Goal: Task Accomplishment & Management: Complete application form

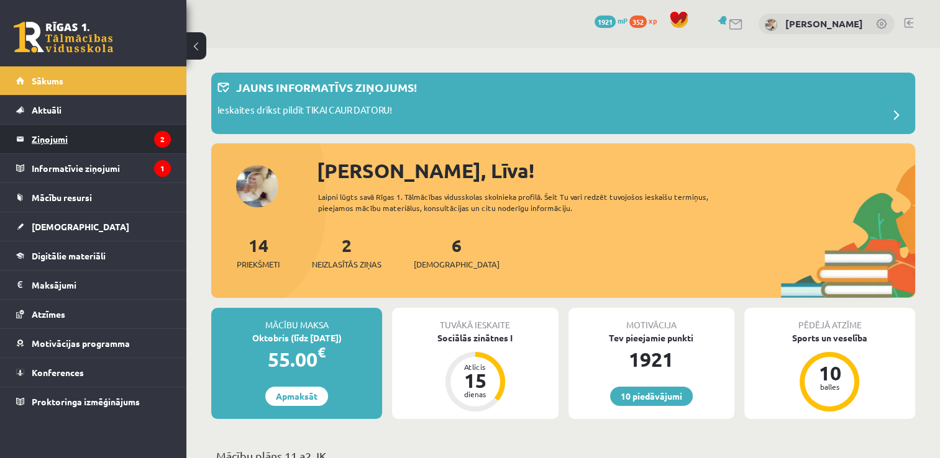
click at [92, 135] on legend "Ziņojumi 2" at bounding box center [101, 139] width 139 height 29
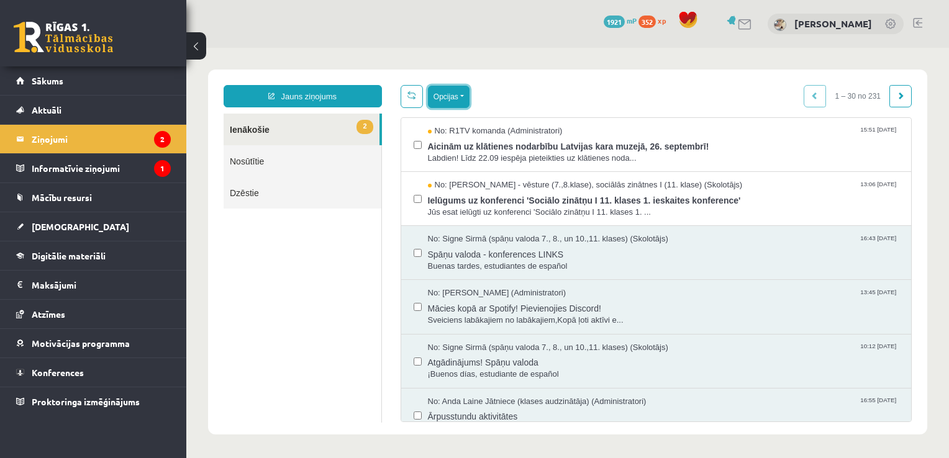
click at [444, 101] on button "Opcijas" at bounding box center [449, 97] width 42 height 22
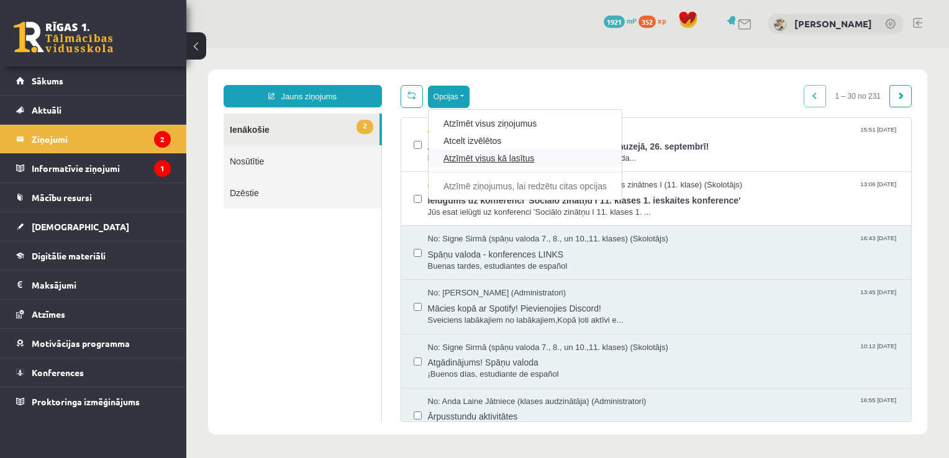
click at [468, 160] on link "Atzīmēt visus kā lasītus" at bounding box center [524, 158] width 163 height 12
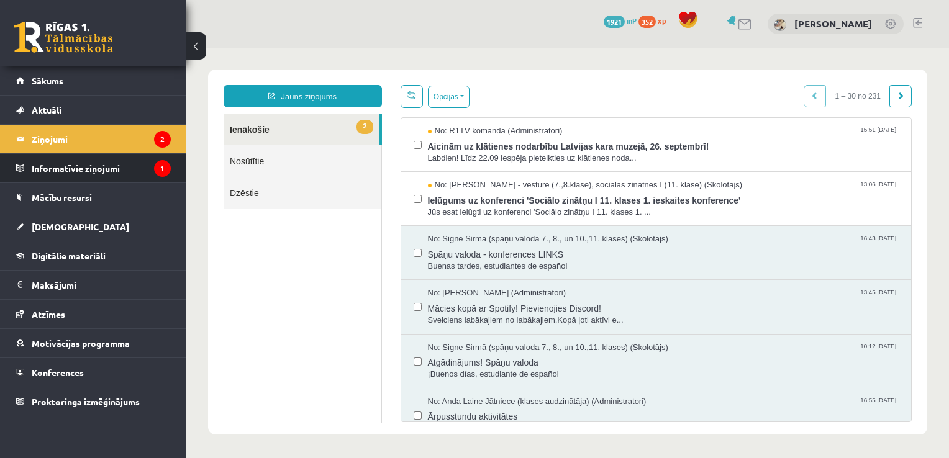
click at [120, 168] on legend "Informatīvie ziņojumi 1" at bounding box center [101, 168] width 139 height 29
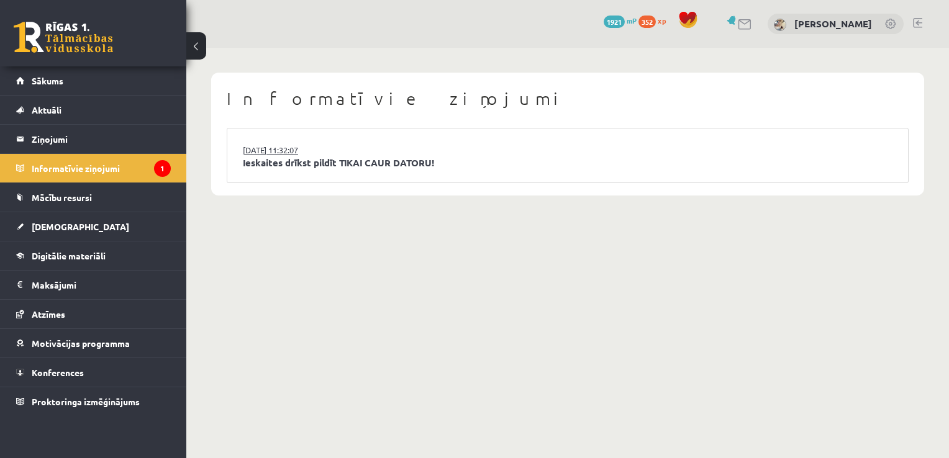
click at [293, 153] on link "15.09.2025 11:32:07" at bounding box center [289, 150] width 93 height 12
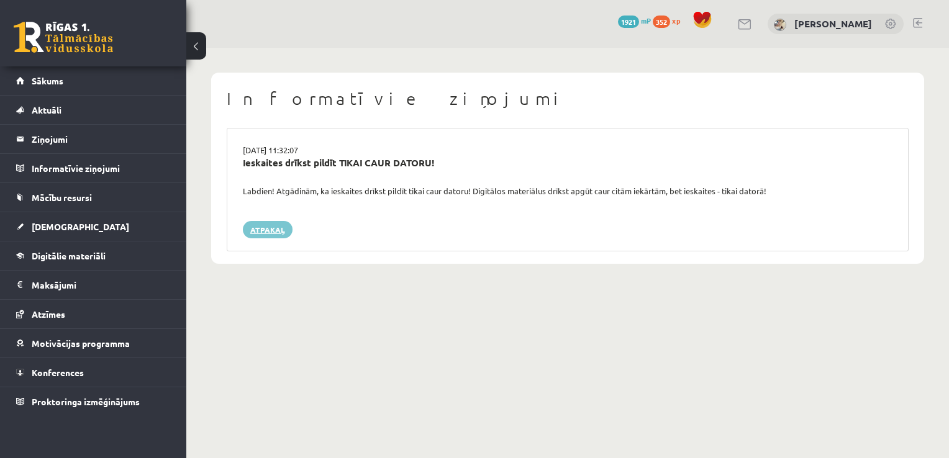
click at [281, 228] on link "Atpakaļ" at bounding box center [268, 229] width 50 height 17
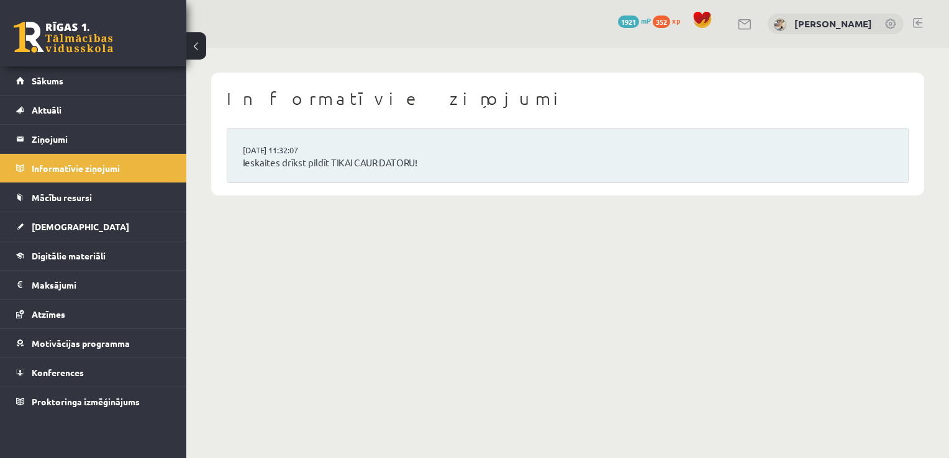
click at [72, 74] on link "Sākums" at bounding box center [93, 80] width 155 height 29
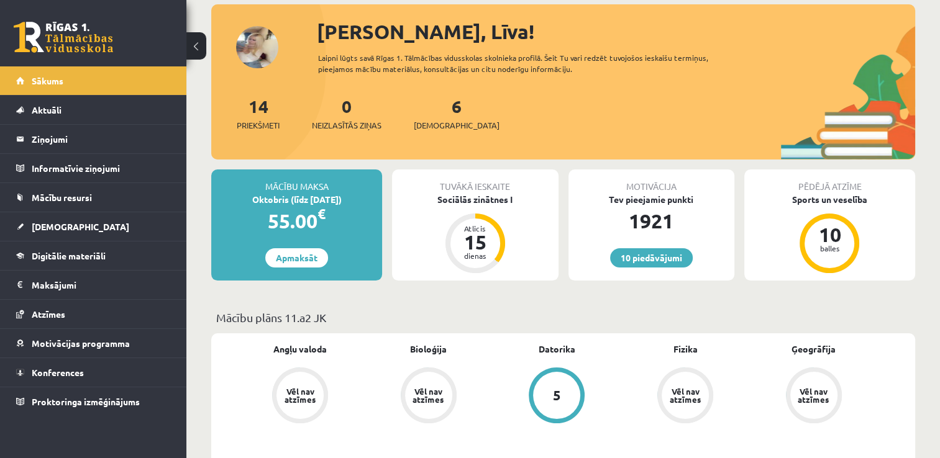
scroll to position [62, 0]
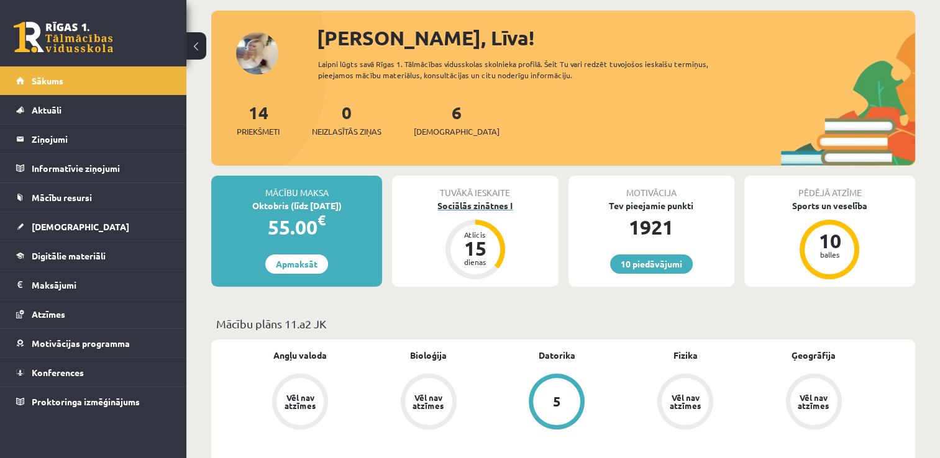
click at [483, 207] on div "Sociālās zinātnes I" at bounding box center [475, 205] width 166 height 13
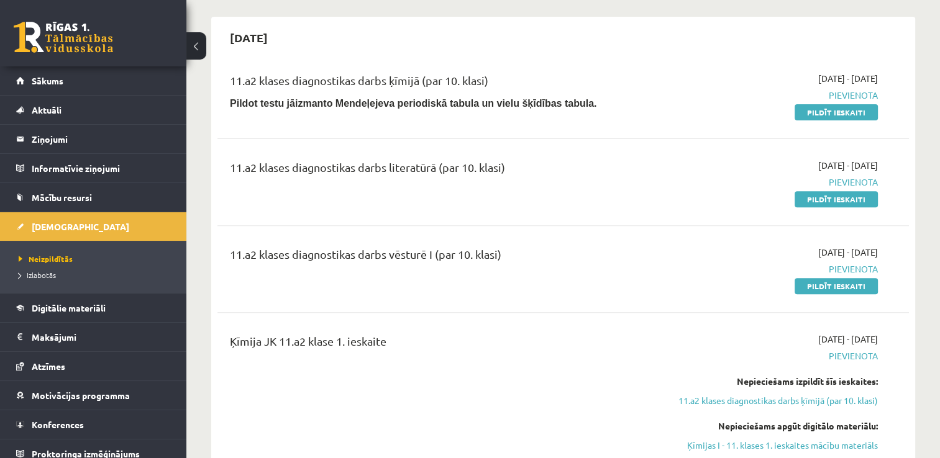
scroll to position [373, 0]
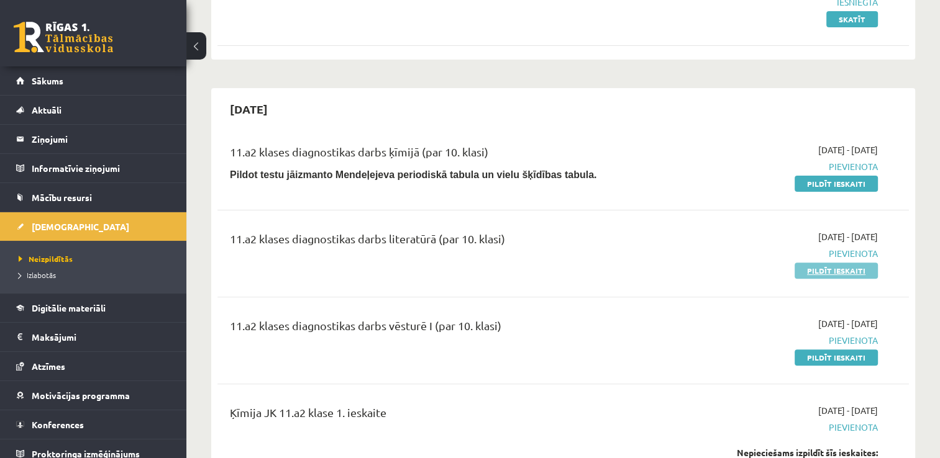
click at [835, 274] on link "Pildīt ieskaiti" at bounding box center [835, 271] width 83 height 16
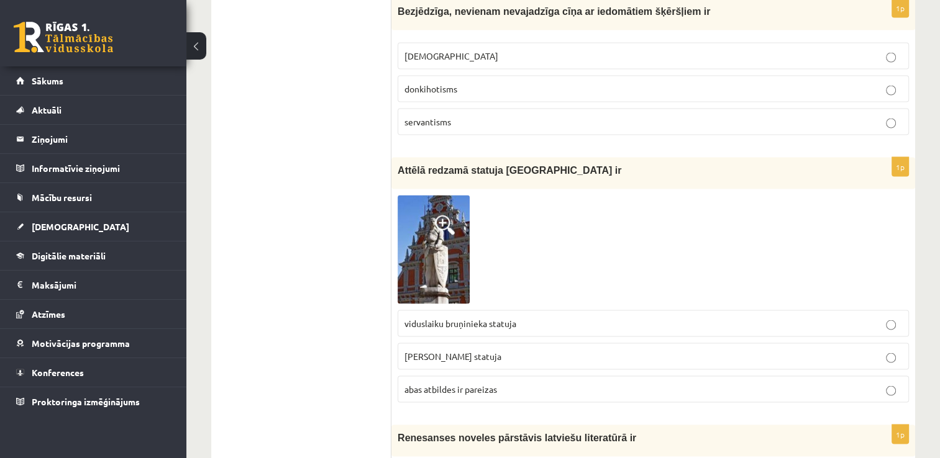
scroll to position [2360, 0]
click at [447, 194] on img at bounding box center [434, 248] width 72 height 109
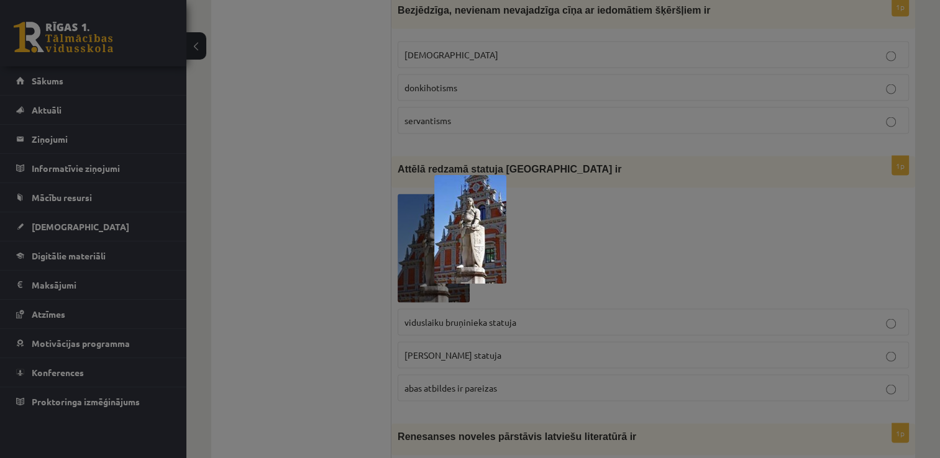
drag, startPoint x: 581, startPoint y: 176, endPoint x: 581, endPoint y: 169, distance: 6.9
click at [581, 169] on div at bounding box center [470, 229] width 940 height 458
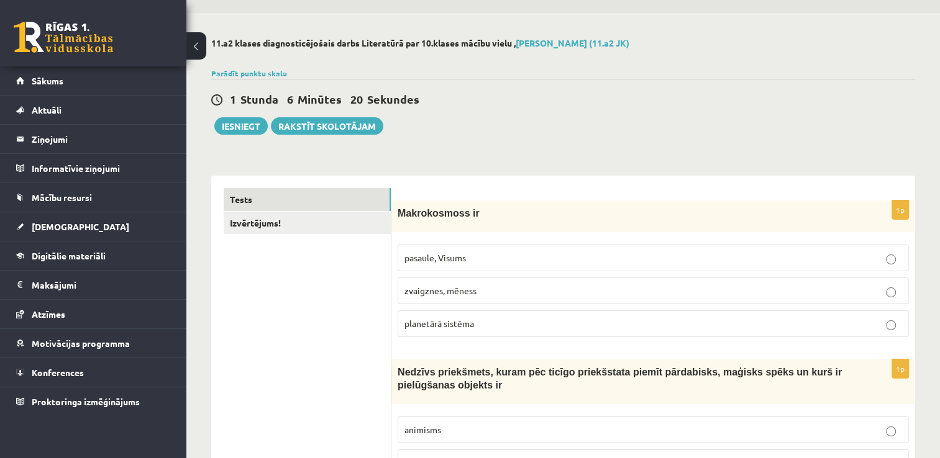
scroll to position [0, 0]
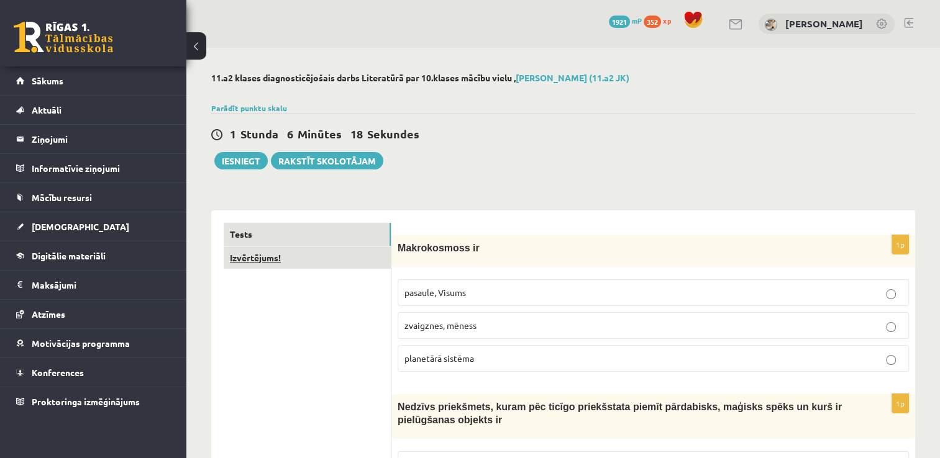
click at [358, 257] on link "Izvērtējums!" at bounding box center [307, 258] width 167 height 23
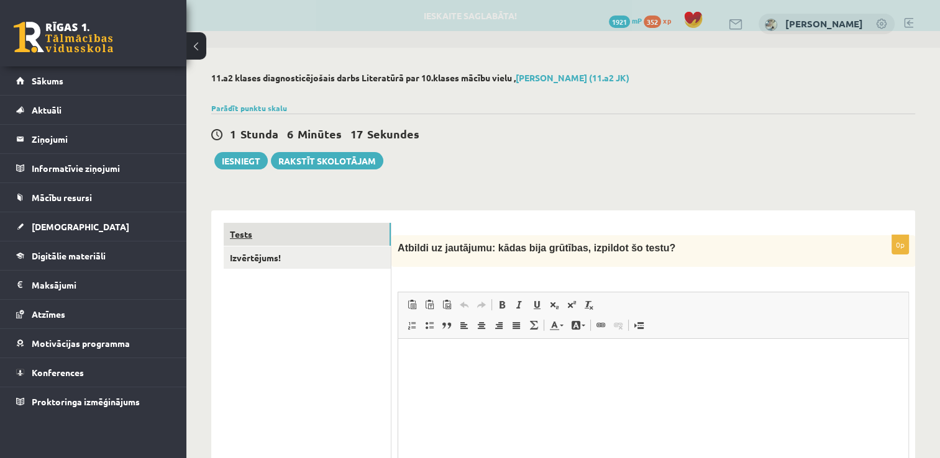
click at [365, 234] on link "Tests" at bounding box center [307, 234] width 167 height 23
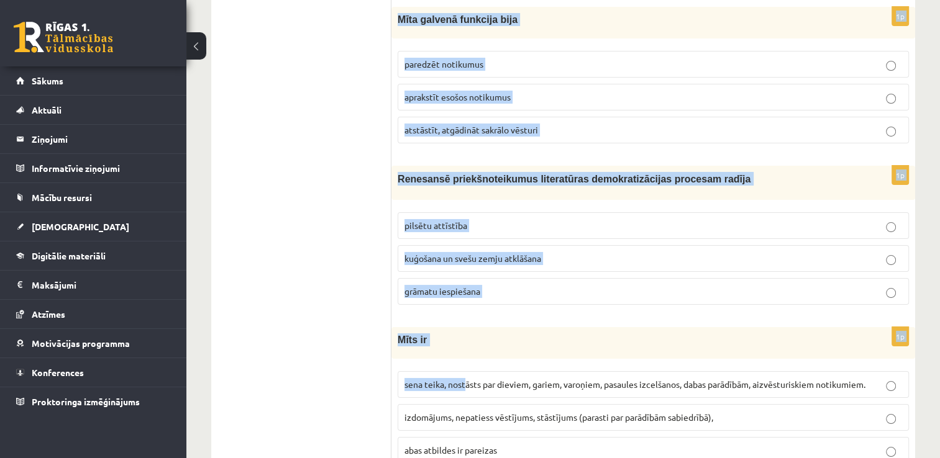
scroll to position [4706, 0]
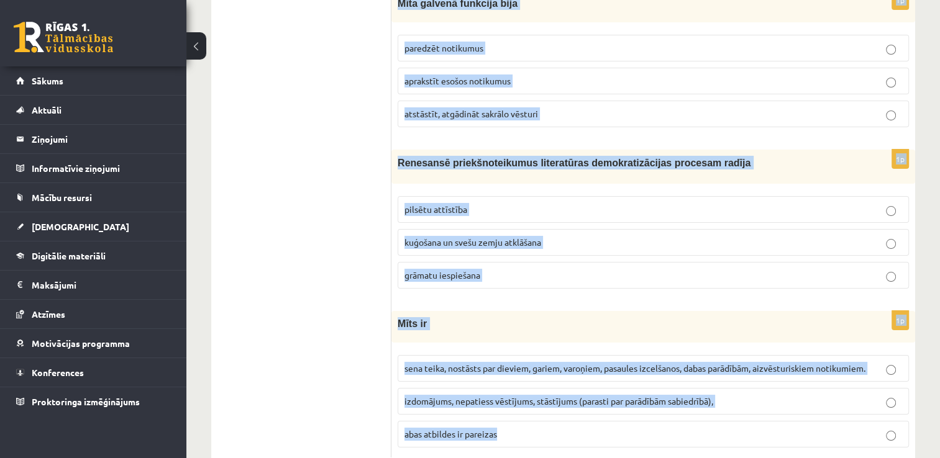
drag, startPoint x: 398, startPoint y: 247, endPoint x: 504, endPoint y: 395, distance: 182.4
drag, startPoint x: 504, startPoint y: 395, endPoint x: 473, endPoint y: 393, distance: 31.2
copy form "Makrokosmoss ir pasaule, Visums zvaigznes, mēness planetārā sistēma 1p Nedzīvs …"
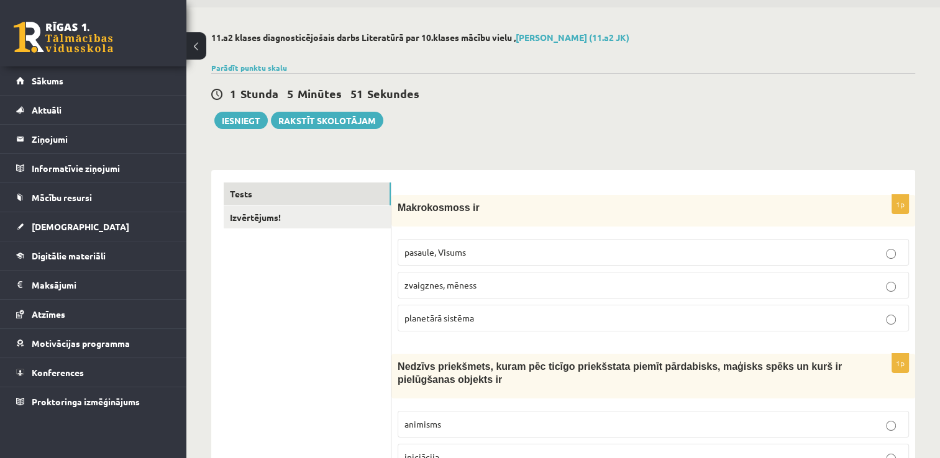
scroll to position [62, 0]
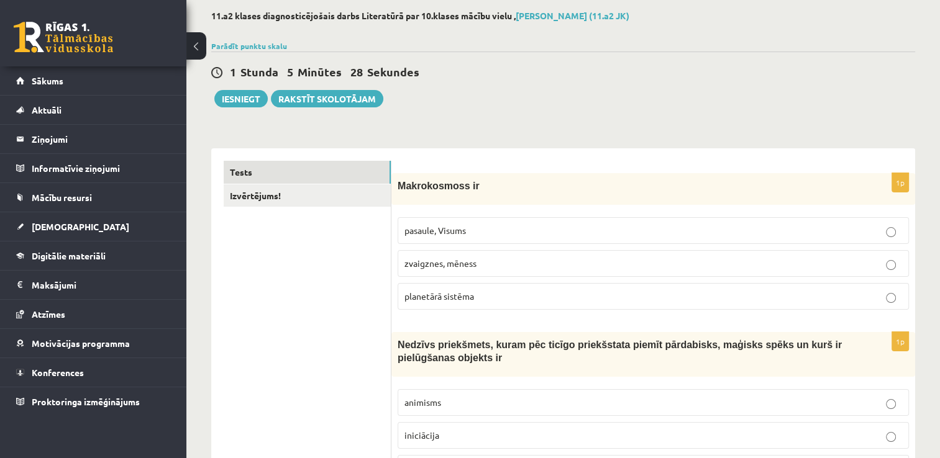
click at [503, 259] on p "zvaigznes, mēness" at bounding box center [653, 263] width 498 height 13
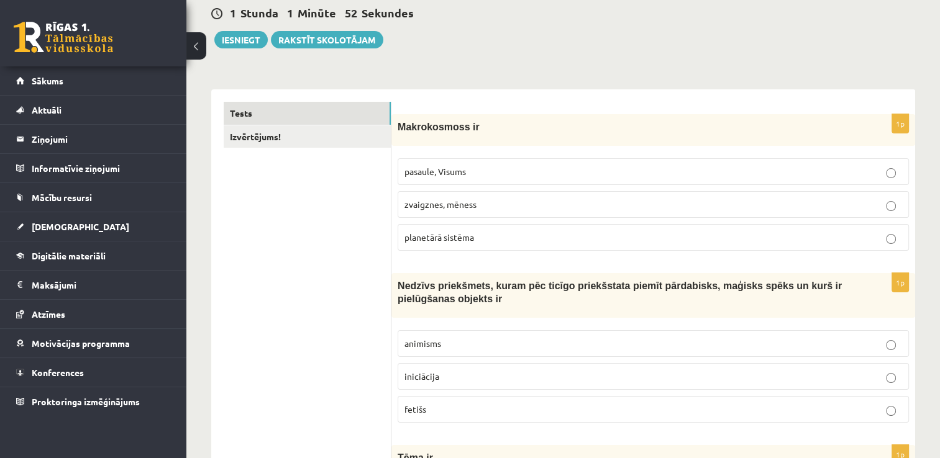
scroll to position [124, 0]
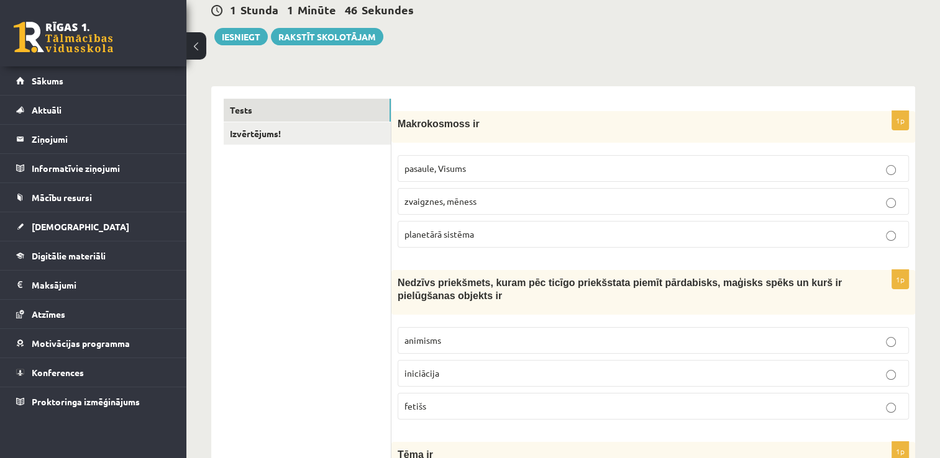
click at [517, 177] on label "pasaule, Visums" at bounding box center [653, 168] width 511 height 27
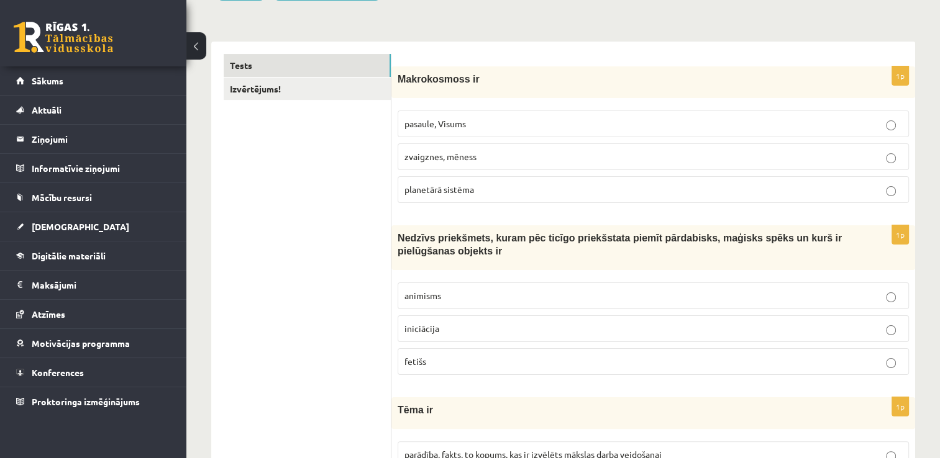
scroll to position [311, 0]
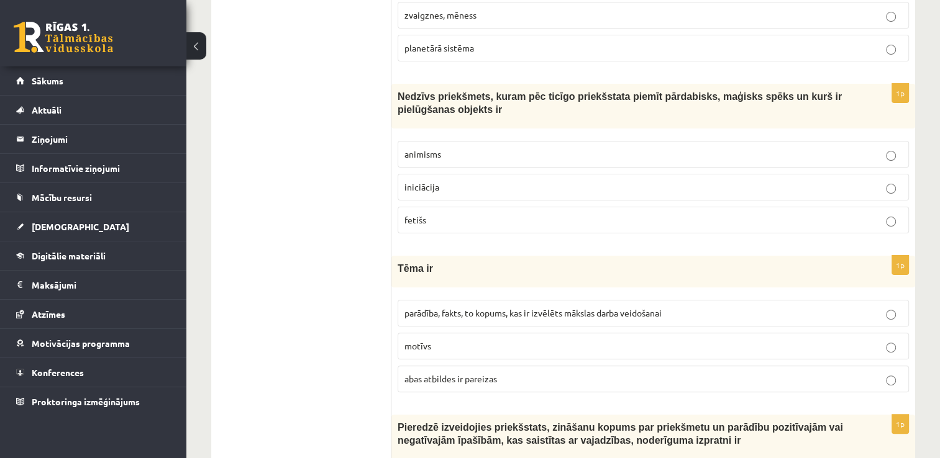
click at [484, 214] on p "fetišs" at bounding box center [653, 220] width 498 height 13
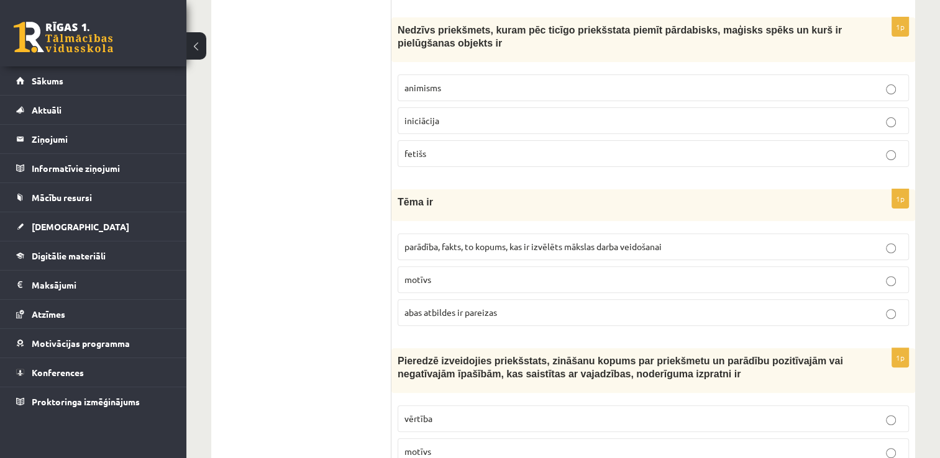
scroll to position [435, 0]
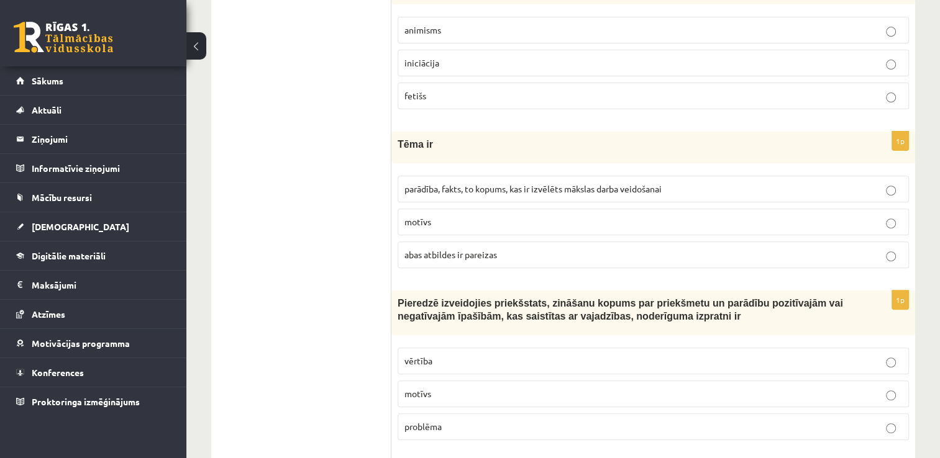
click at [475, 248] on p "abas atbildes ir pareizas" at bounding box center [653, 254] width 498 height 13
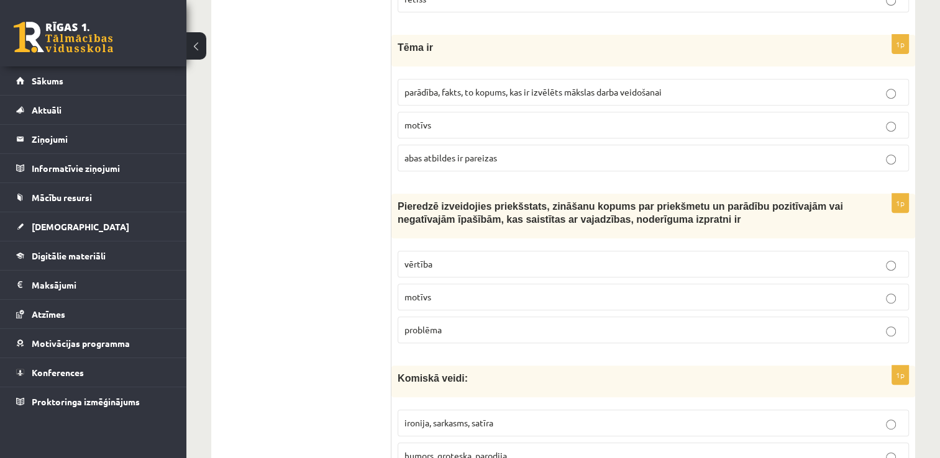
scroll to position [621, 0]
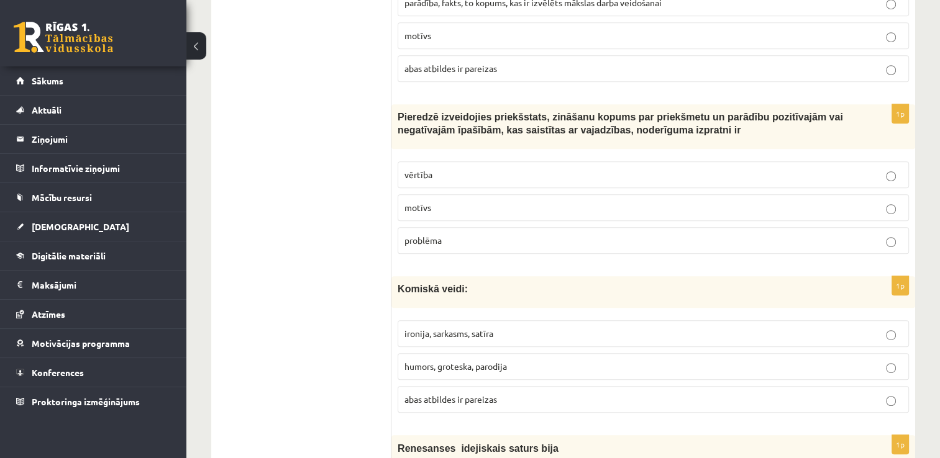
click at [504, 178] on p "vērtība" at bounding box center [653, 174] width 498 height 13
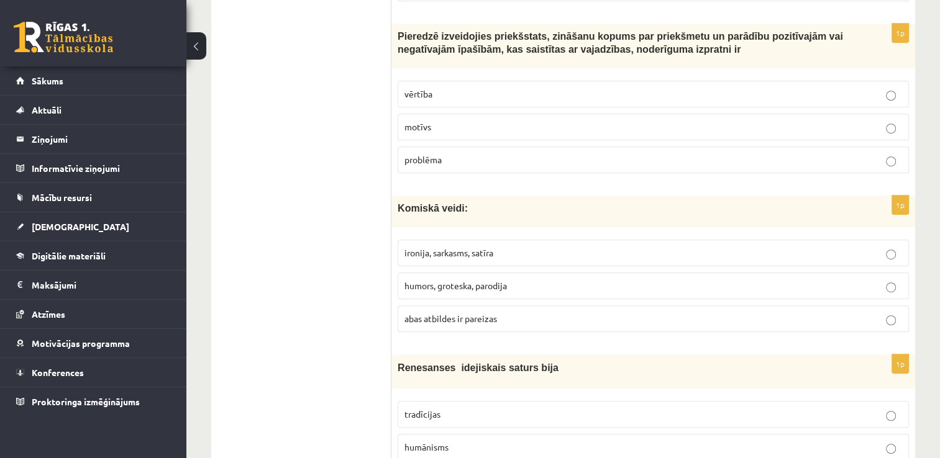
scroll to position [807, 0]
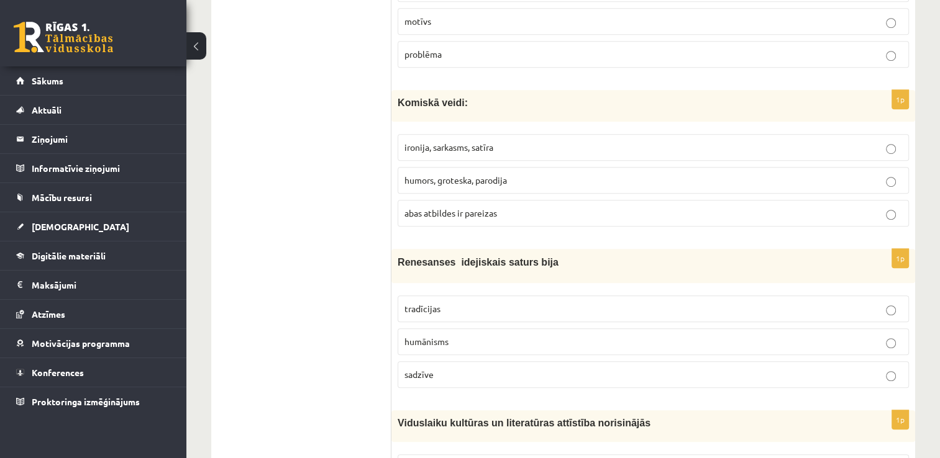
click at [493, 207] on span "abas atbildes ir pareizas" at bounding box center [450, 212] width 93 height 11
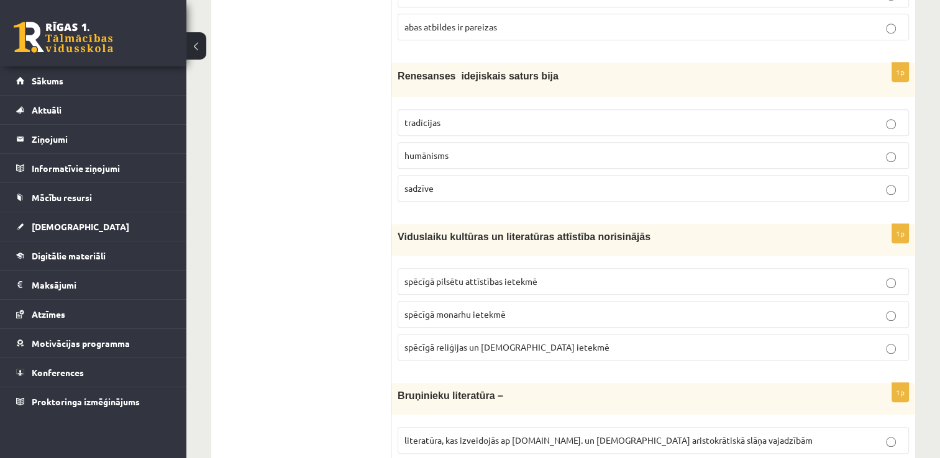
click at [510, 163] on label "humānisms" at bounding box center [653, 155] width 511 height 27
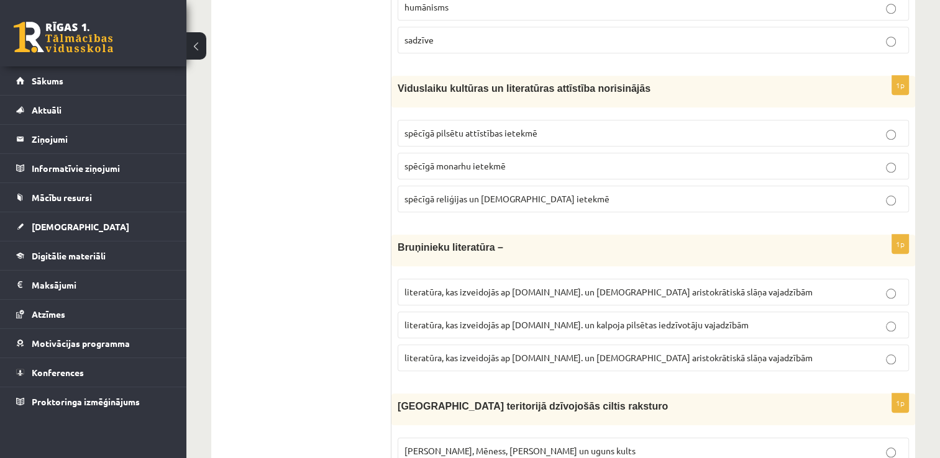
scroll to position [1180, 0]
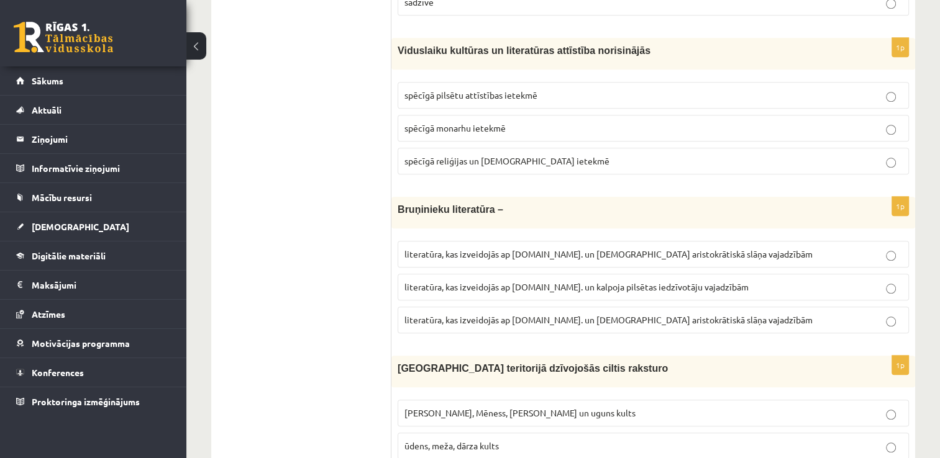
click at [559, 160] on p "spēcīgā reliģijas un baznīcas ietekmē" at bounding box center [653, 161] width 498 height 13
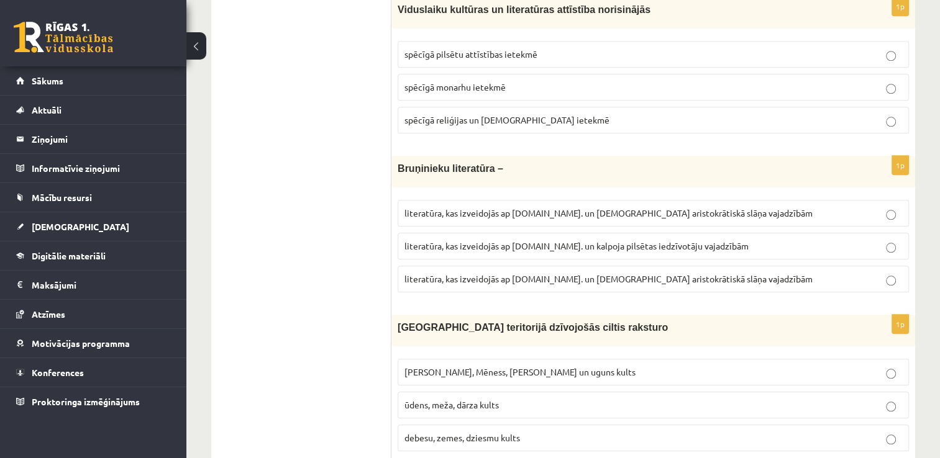
scroll to position [1304, 0]
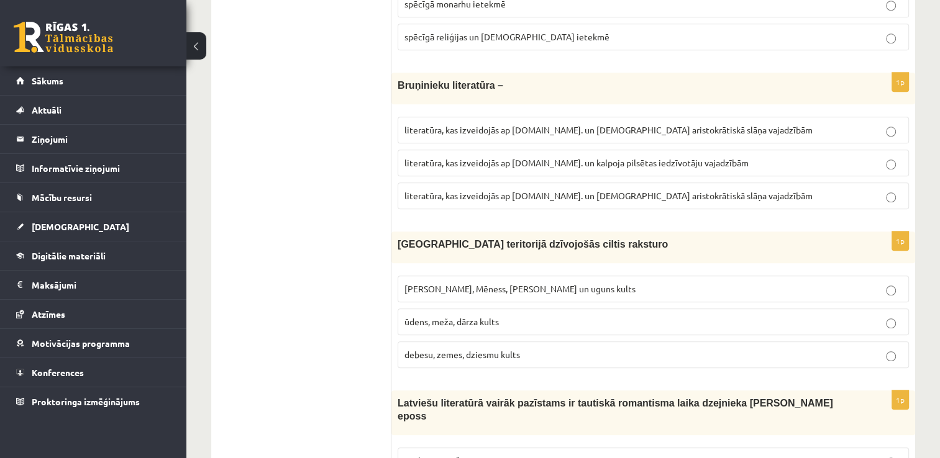
click at [562, 193] on span "literatūra, kas izveidojās ap 12.gs. un kalpoja aristokrātiskā slāņa vajadzībām" at bounding box center [608, 195] width 408 height 11
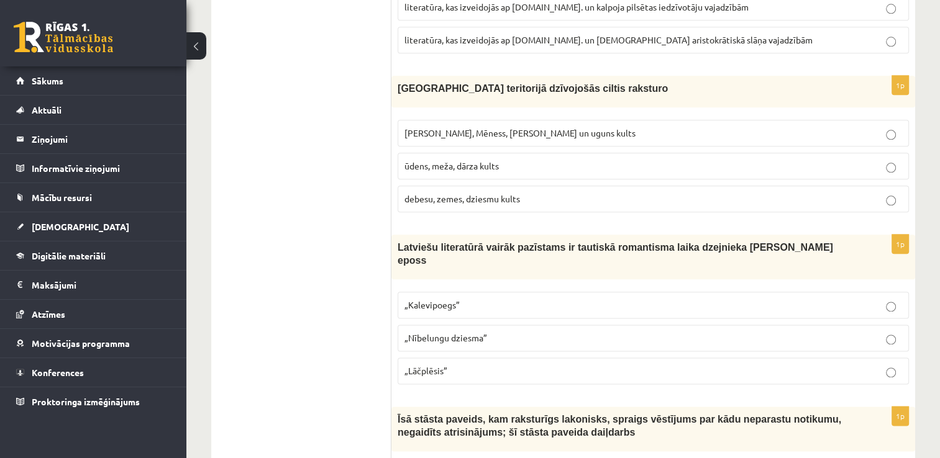
scroll to position [1491, 0]
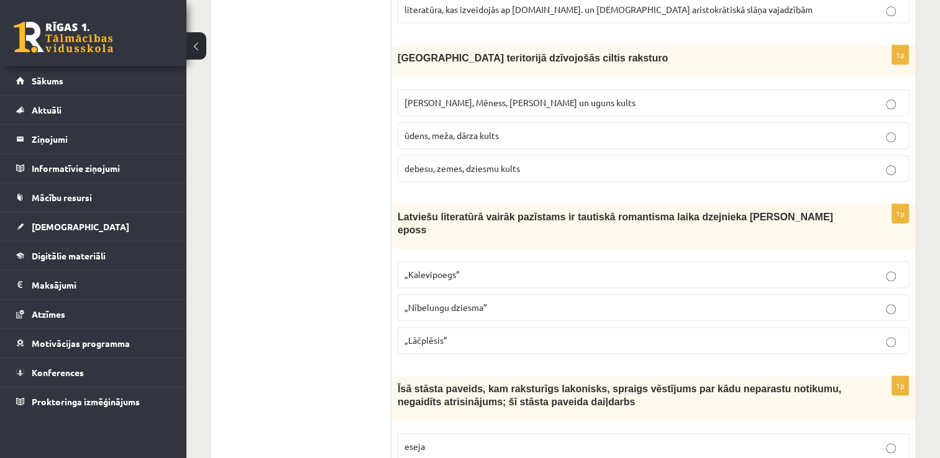
click at [534, 97] on span "Saules, Mēness, Pērkona un uguns kults" at bounding box center [519, 102] width 231 height 11
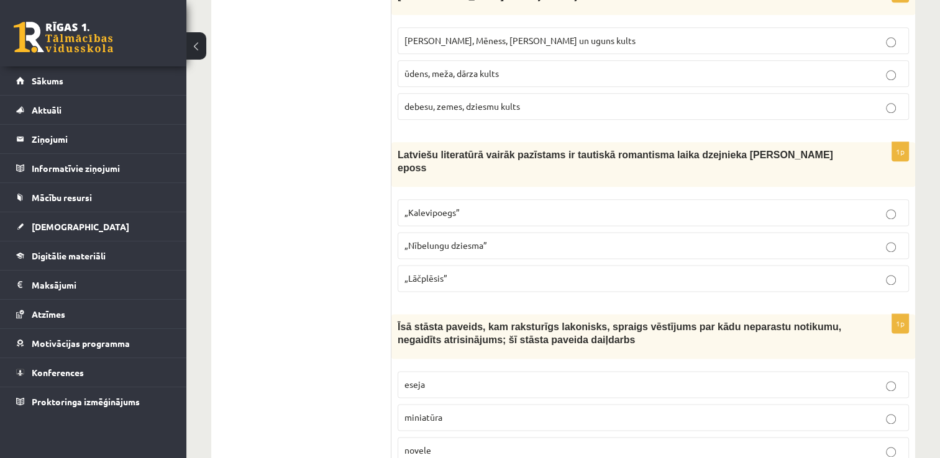
scroll to position [1615, 0]
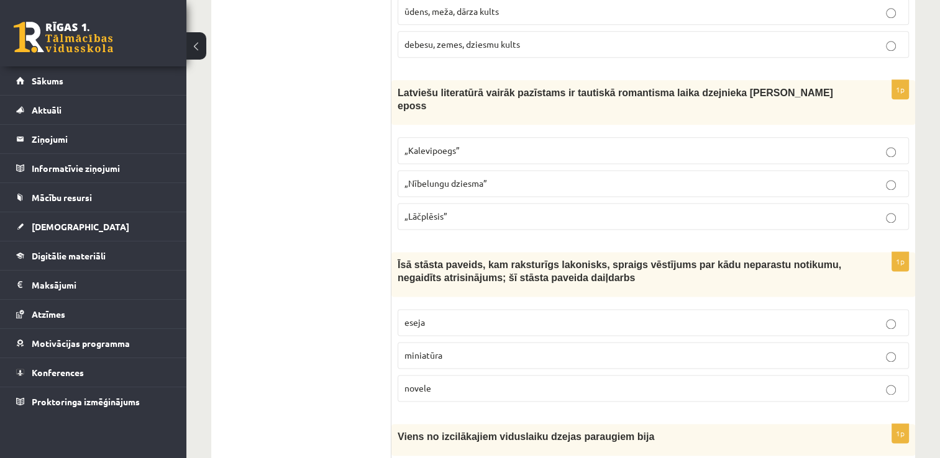
click at [517, 210] on p "„Lāčplēsis”" at bounding box center [653, 216] width 498 height 13
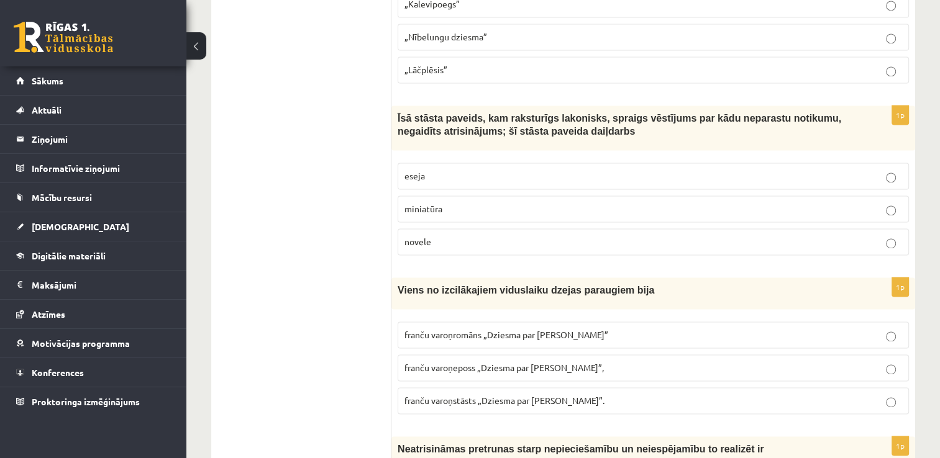
scroll to position [1801, 0]
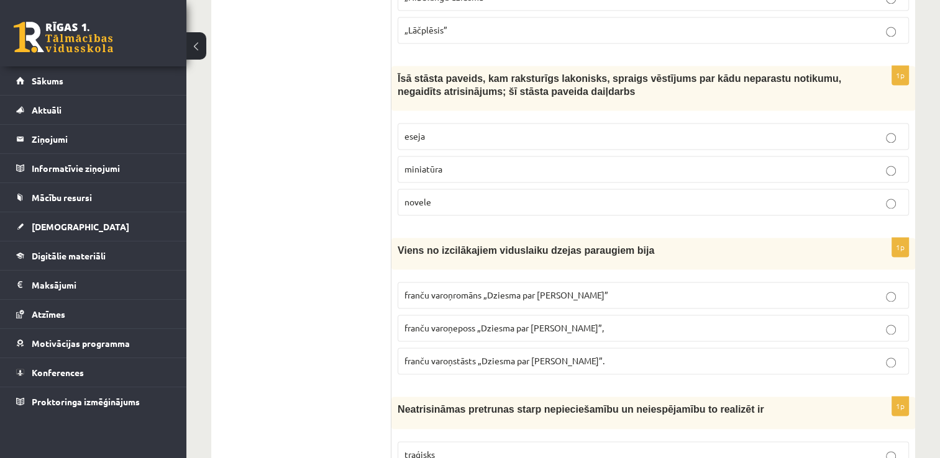
click at [507, 196] on p "novele" at bounding box center [653, 202] width 498 height 13
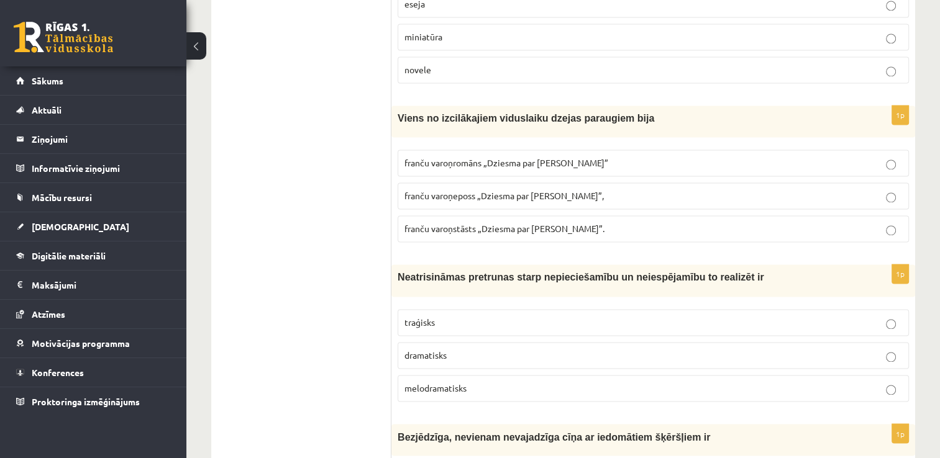
scroll to position [1988, 0]
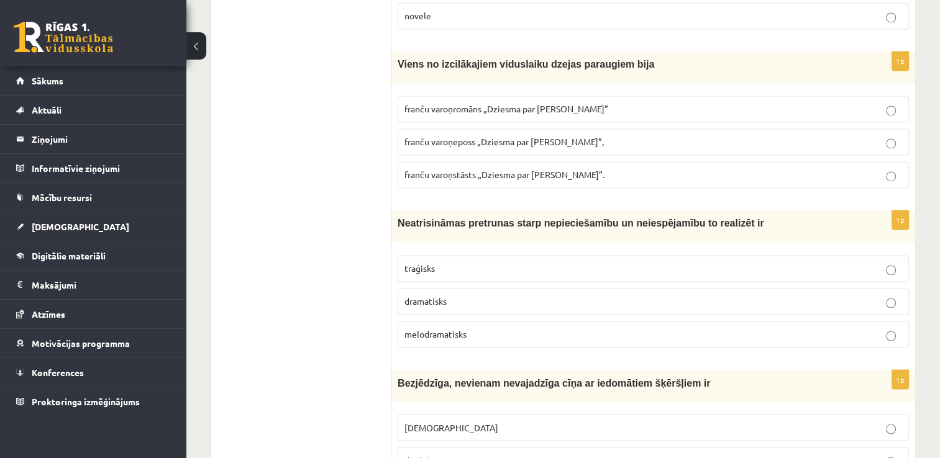
click at [519, 131] on label "franču varoņeposs „Dziesma par Rolandu”," at bounding box center [653, 142] width 511 height 27
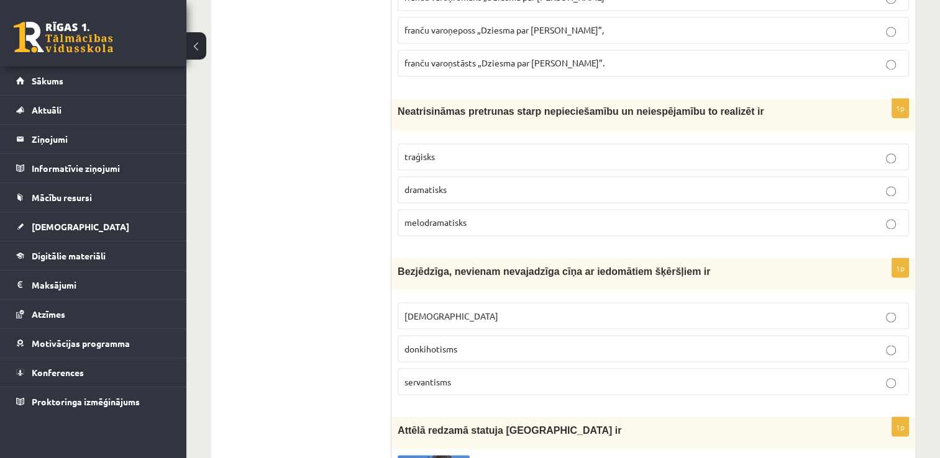
scroll to position [2112, 0]
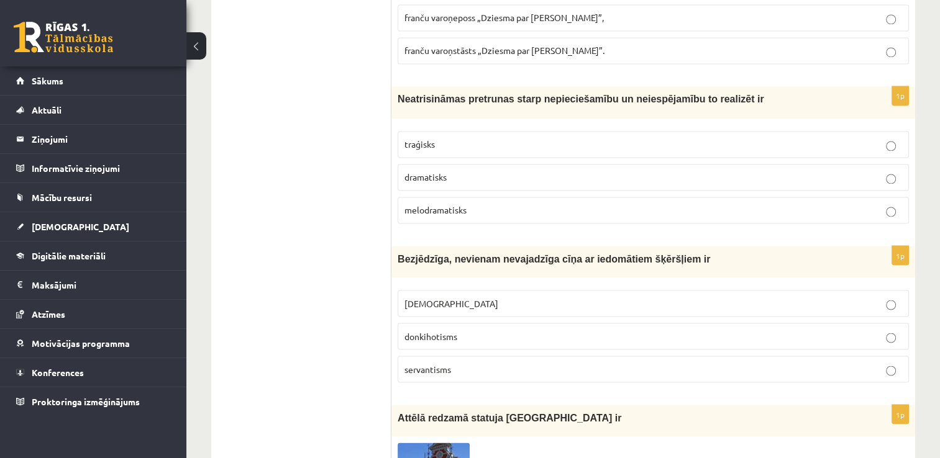
click at [515, 138] on p "traģisks" at bounding box center [653, 144] width 498 height 13
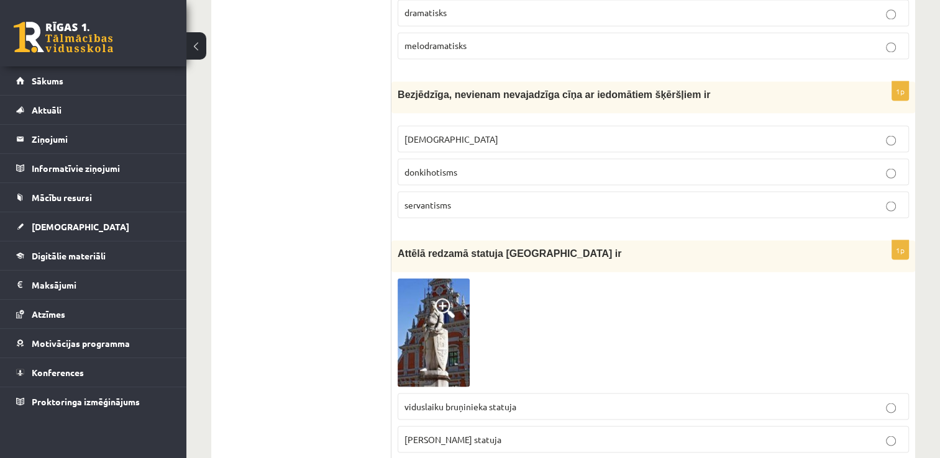
scroll to position [2298, 0]
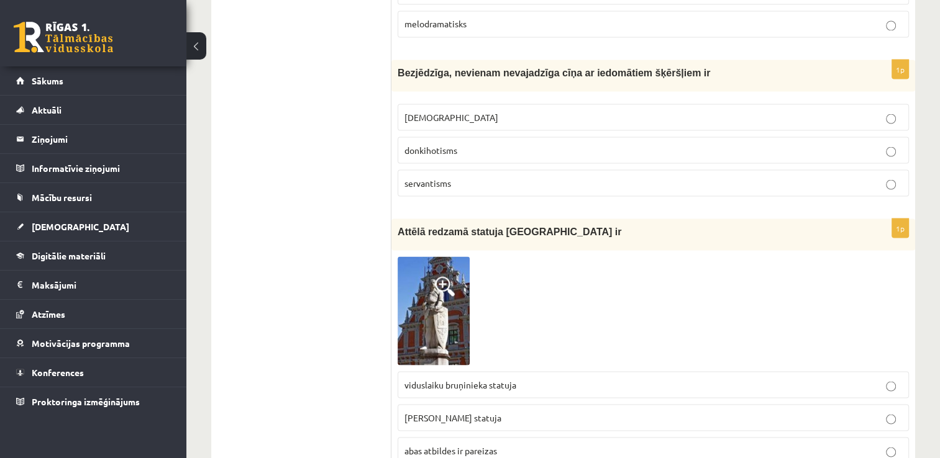
click at [509, 143] on p "donkihotisms" at bounding box center [653, 149] width 498 height 13
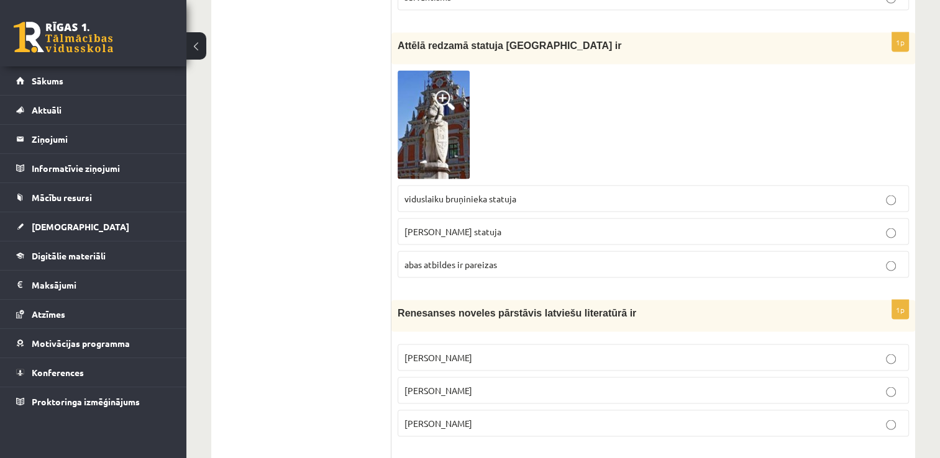
scroll to position [2485, 0]
click at [476, 225] on p "Rolanda statuja" at bounding box center [653, 231] width 498 height 13
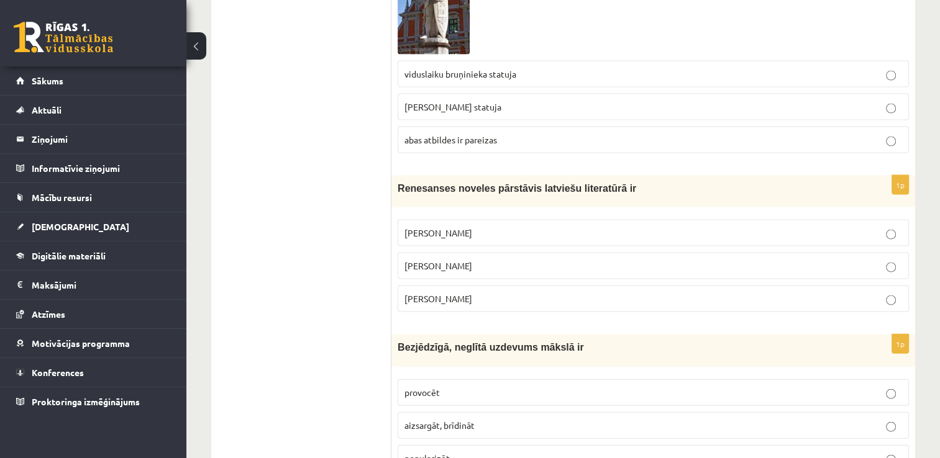
scroll to position [2733, 0]
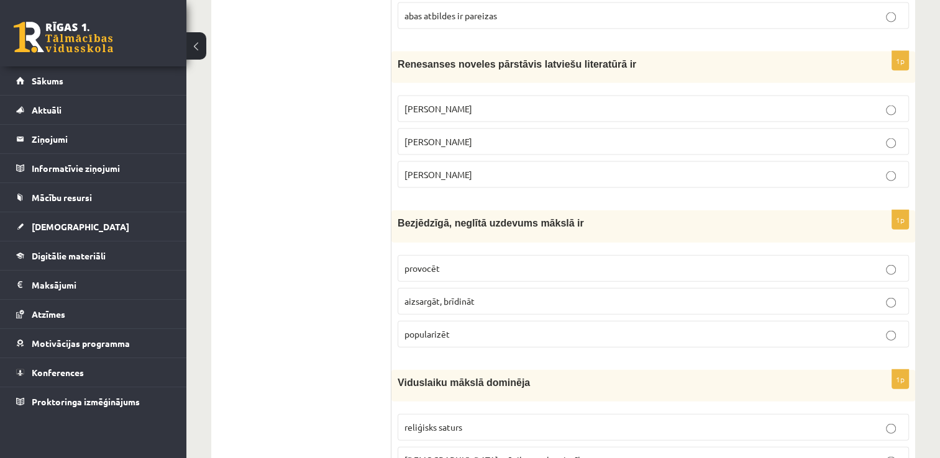
click at [495, 161] on label "Jānis Ezeriņš" at bounding box center [653, 174] width 511 height 27
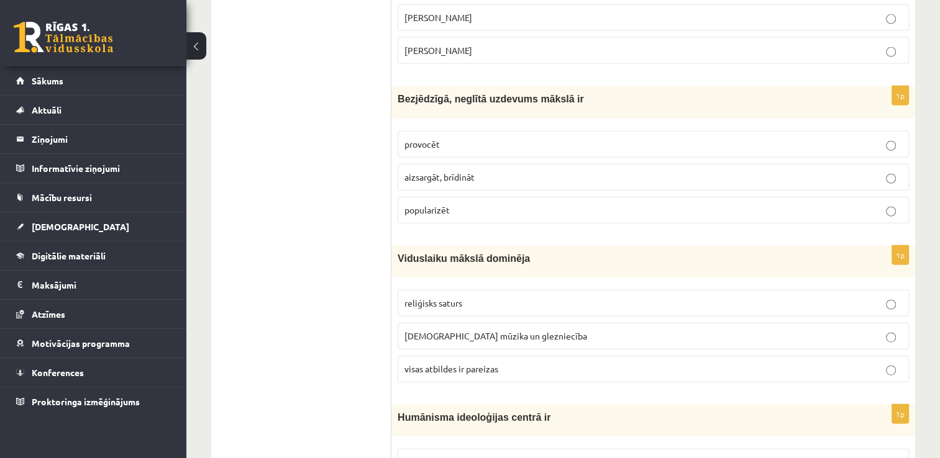
click at [519, 138] on p "provocēt" at bounding box center [653, 144] width 498 height 13
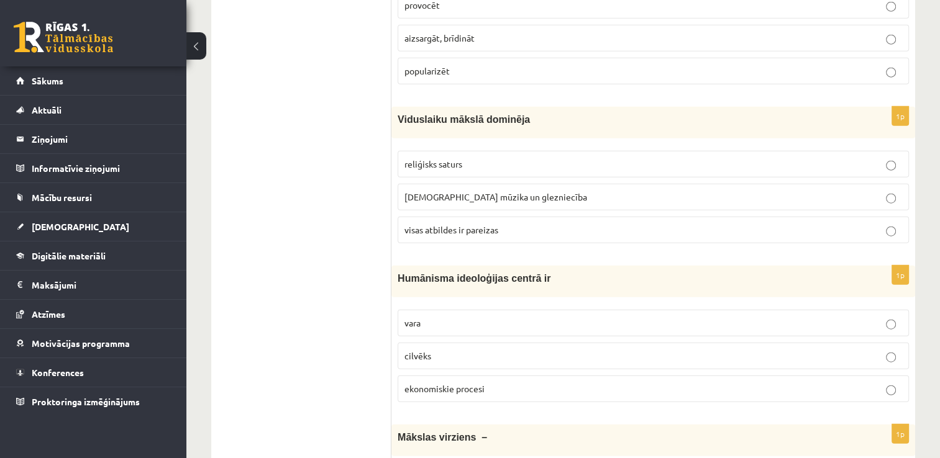
scroll to position [3106, 0]
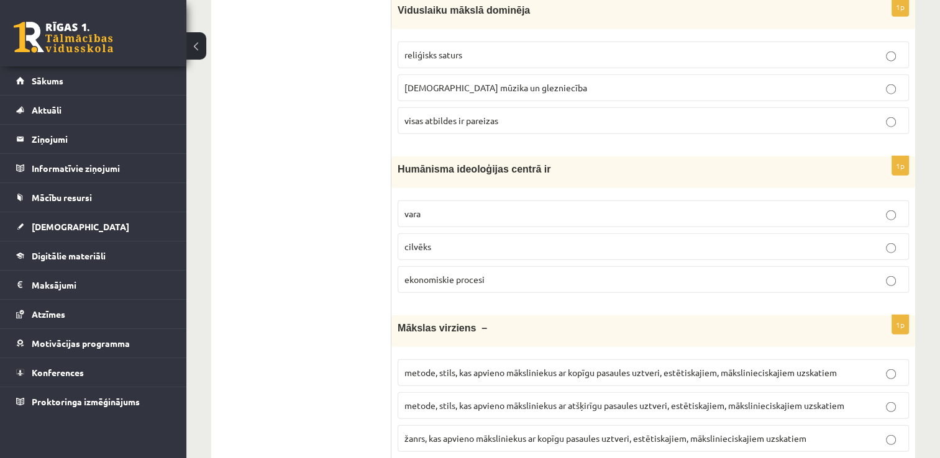
click at [525, 114] on p "visas atbildes ir pareizas" at bounding box center [653, 120] width 498 height 13
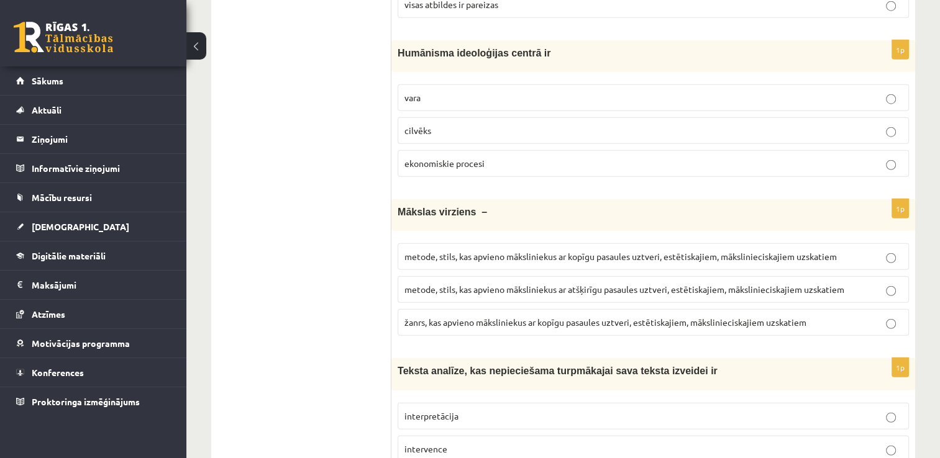
scroll to position [3230, 0]
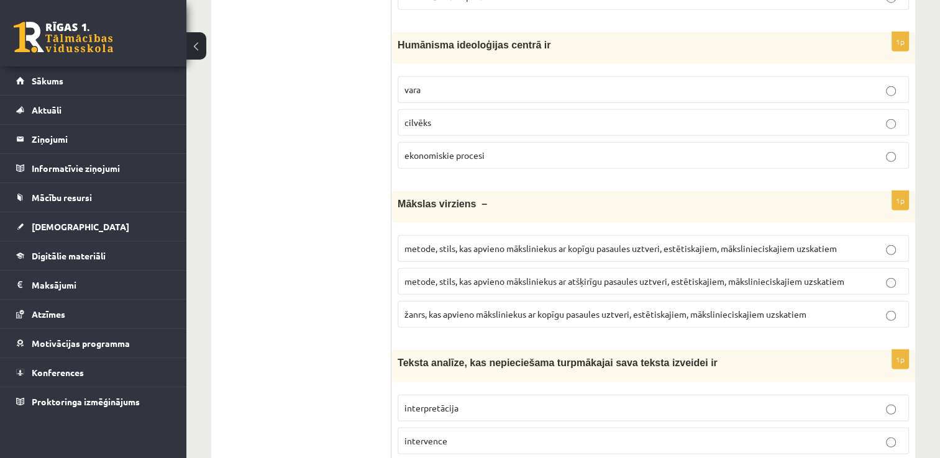
click at [519, 116] on p "cilvēks" at bounding box center [653, 122] width 498 height 13
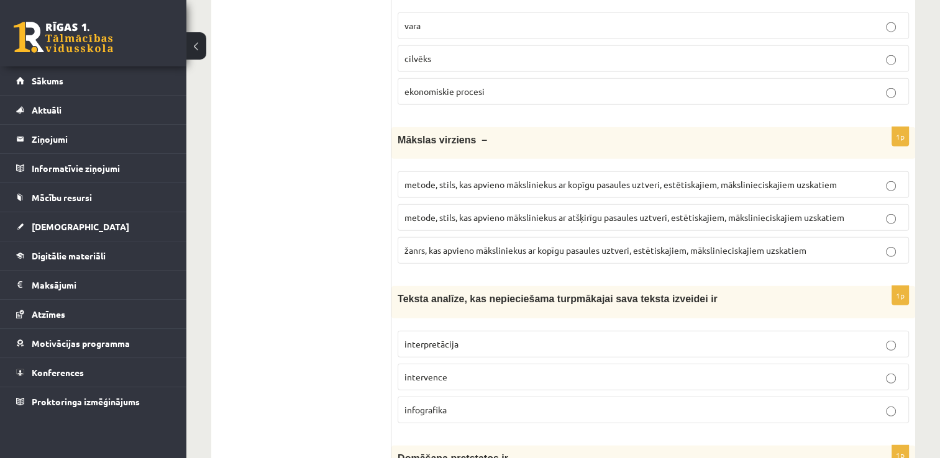
scroll to position [3354, 0]
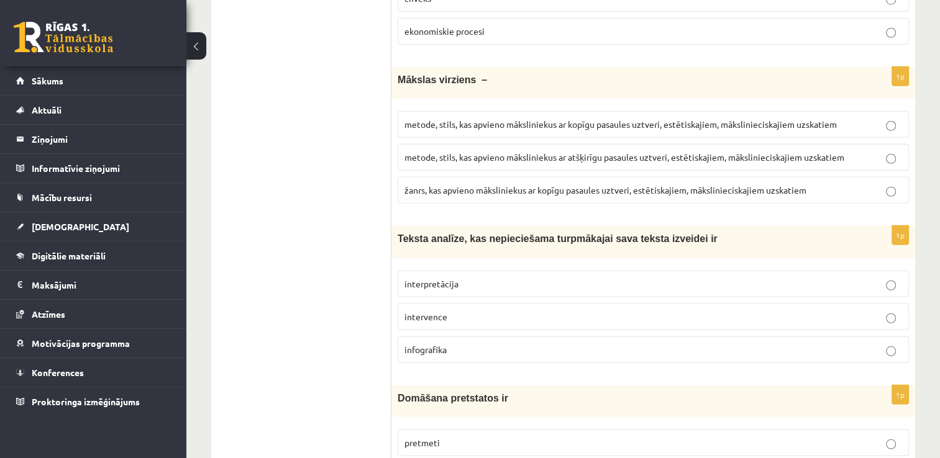
click at [494, 111] on label "metode, stils, kas apvieno māksliniekus ar kopīgu pasaules uztveri, estētiskaji…" at bounding box center [653, 124] width 511 height 27
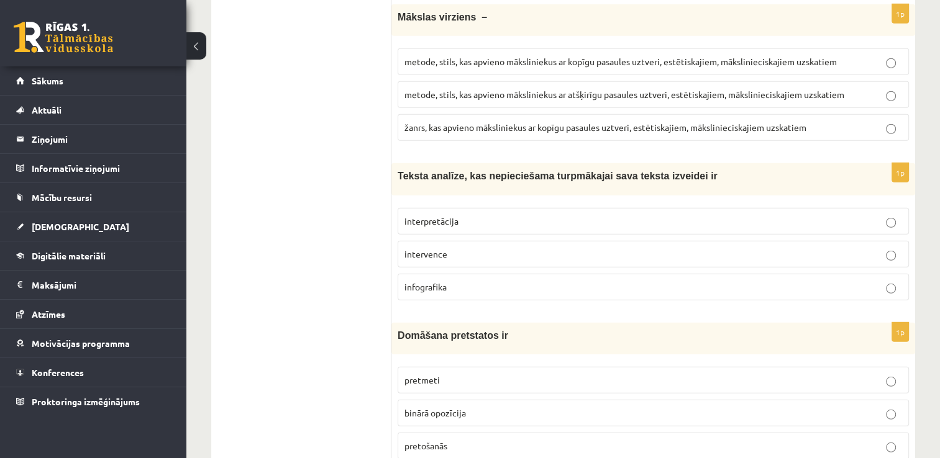
scroll to position [3540, 0]
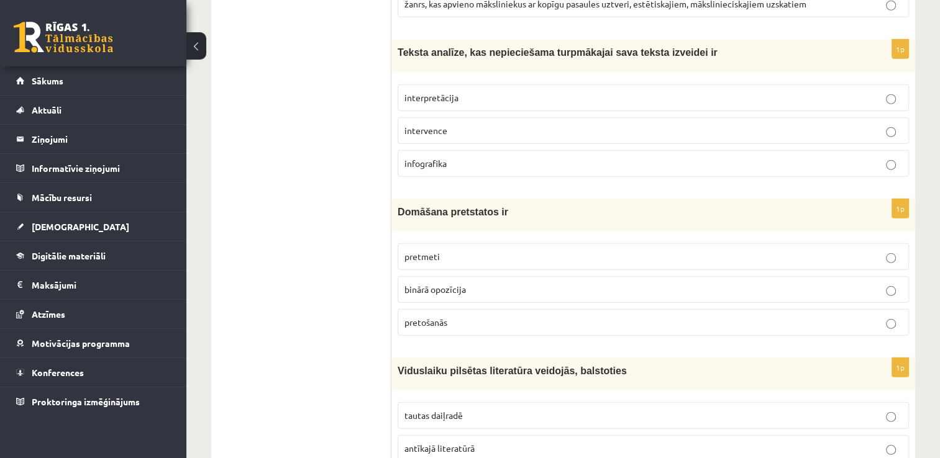
click at [480, 84] on label "interpretācija" at bounding box center [653, 97] width 511 height 27
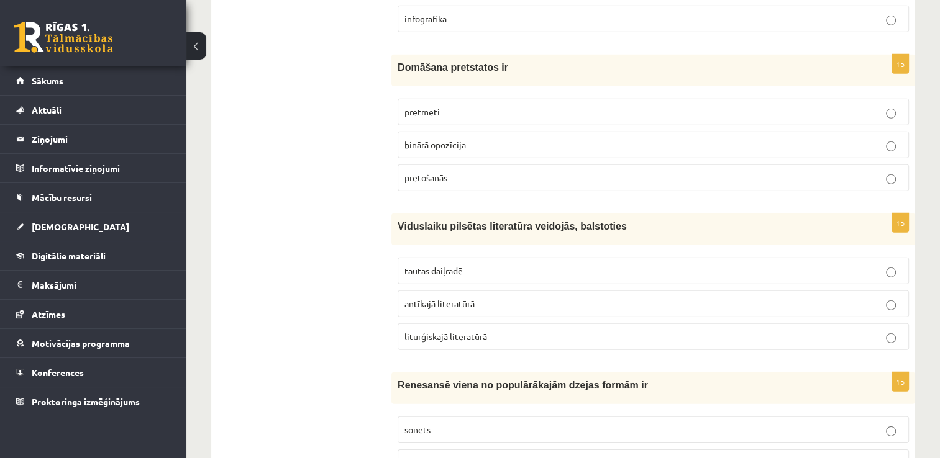
scroll to position [3665, 0]
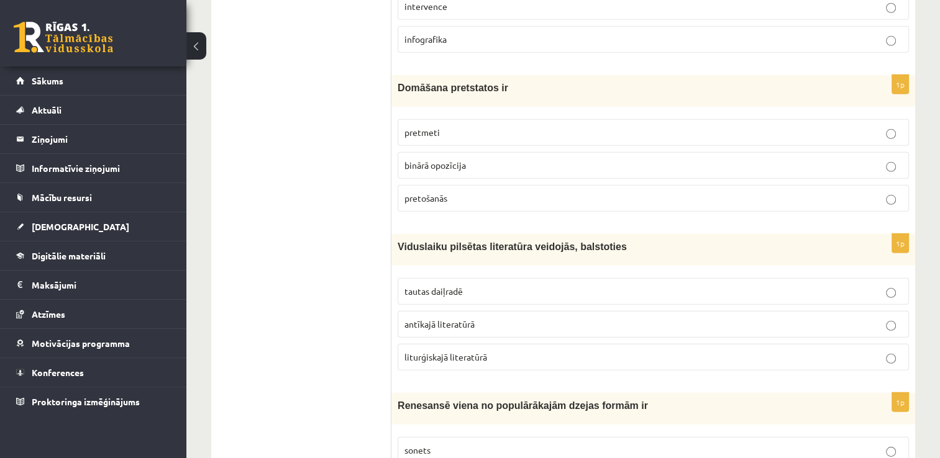
click at [462, 160] on span "binārā opozīcija" at bounding box center [434, 165] width 61 height 11
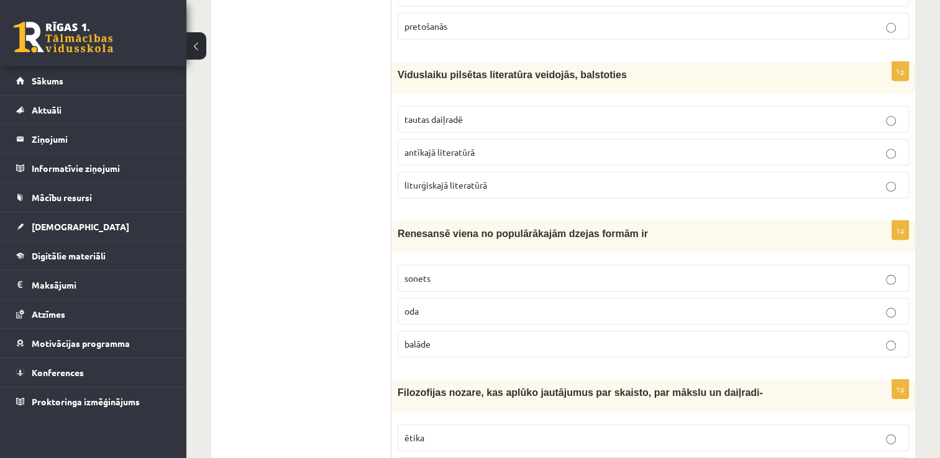
scroll to position [3851, 0]
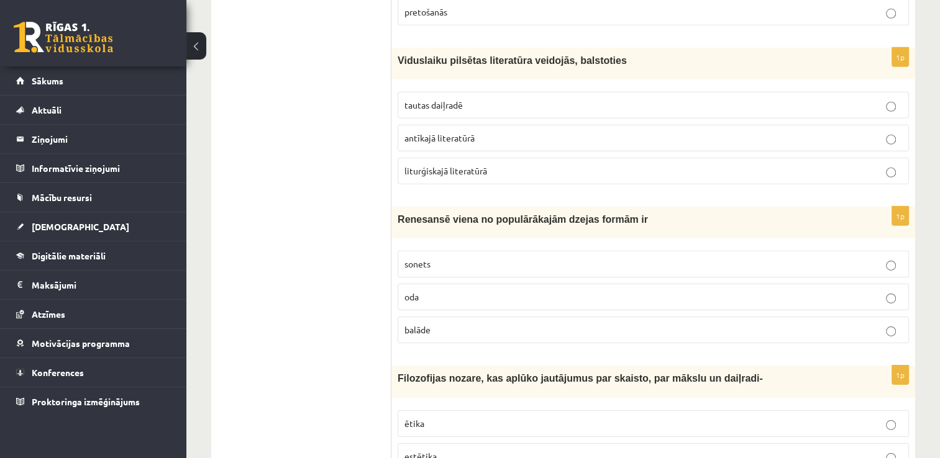
click at [467, 99] on p "tautas daiļradē" at bounding box center [653, 105] width 498 height 13
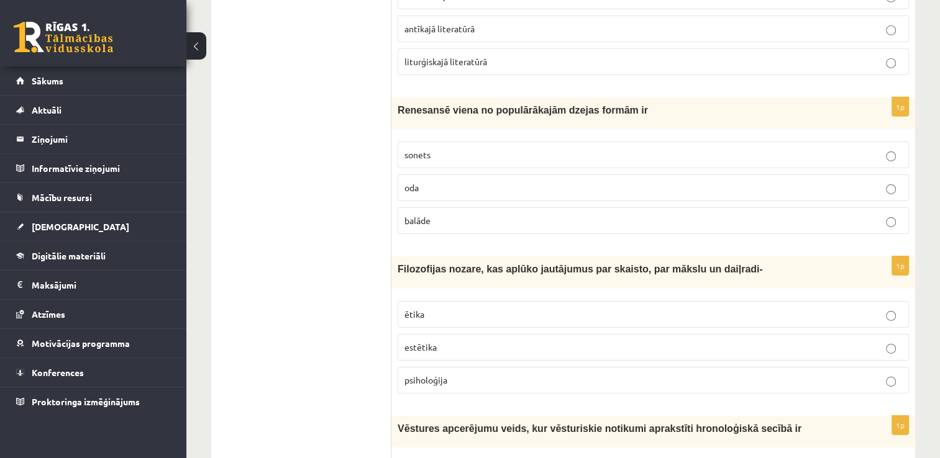
scroll to position [3975, 0]
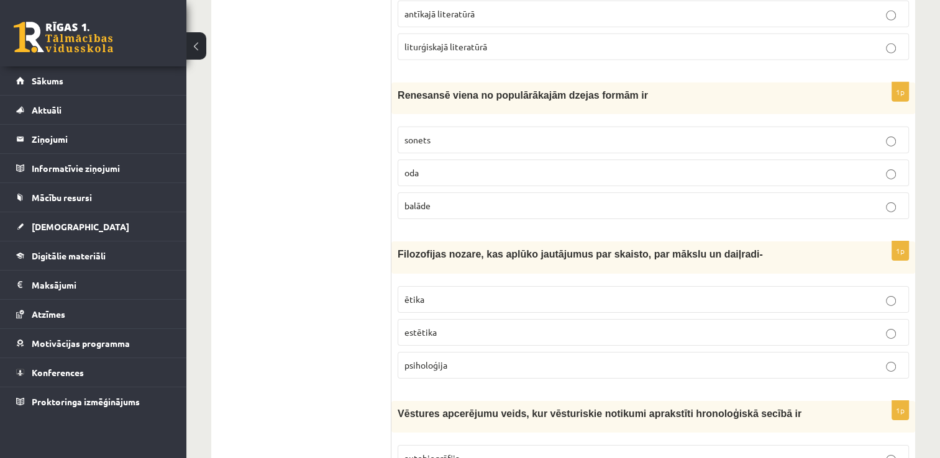
click at [466, 134] on p "sonets" at bounding box center [653, 140] width 498 height 13
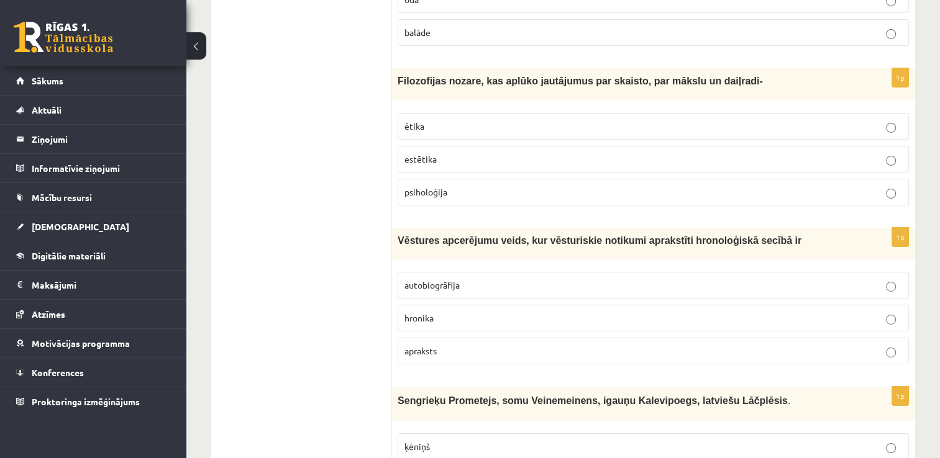
scroll to position [4162, 0]
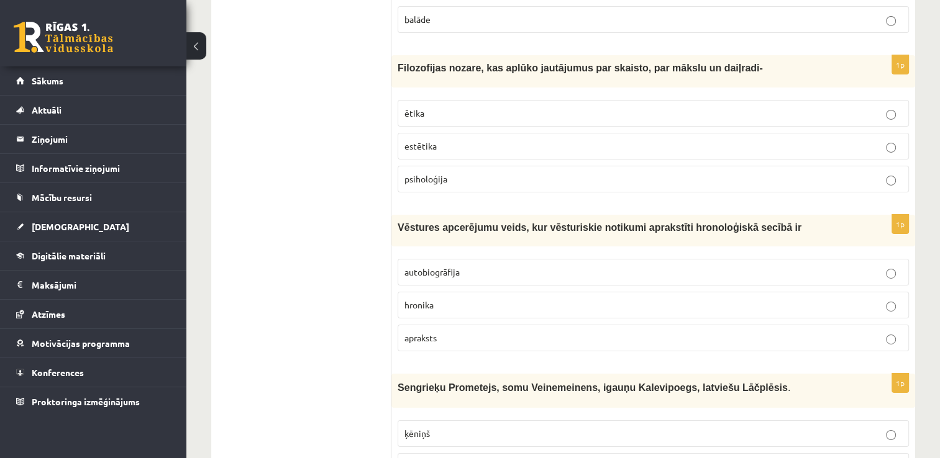
click at [453, 140] on p "estētika" at bounding box center [653, 146] width 498 height 13
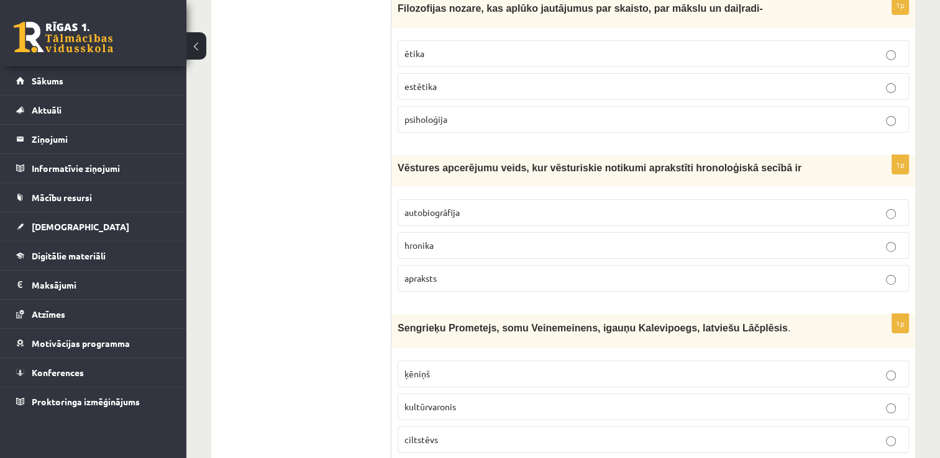
scroll to position [4286, 0]
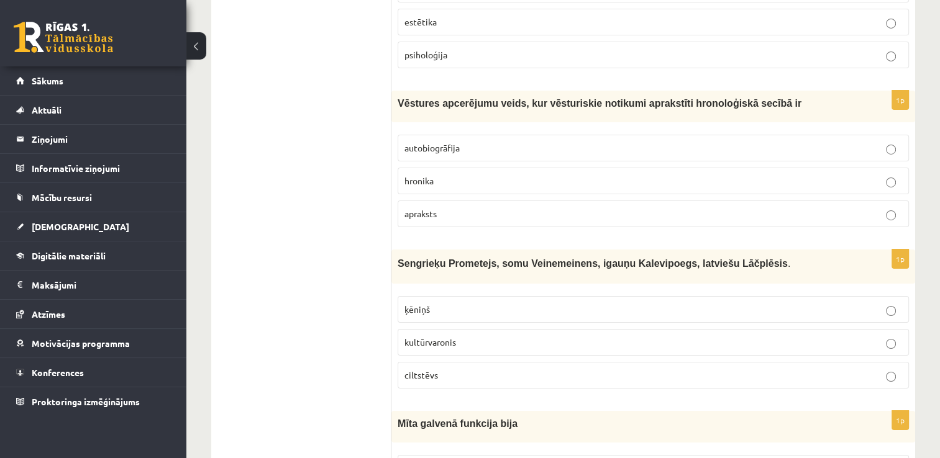
click at [444, 175] on p "hronika" at bounding box center [653, 181] width 498 height 13
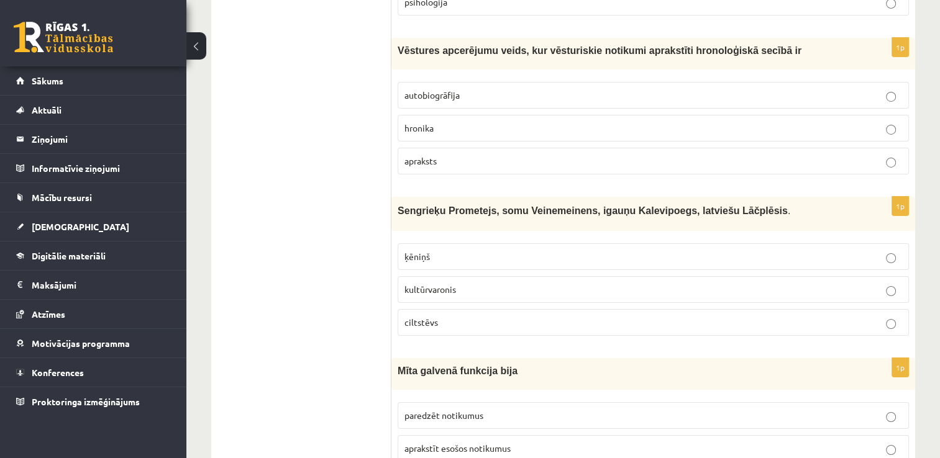
scroll to position [4472, 0]
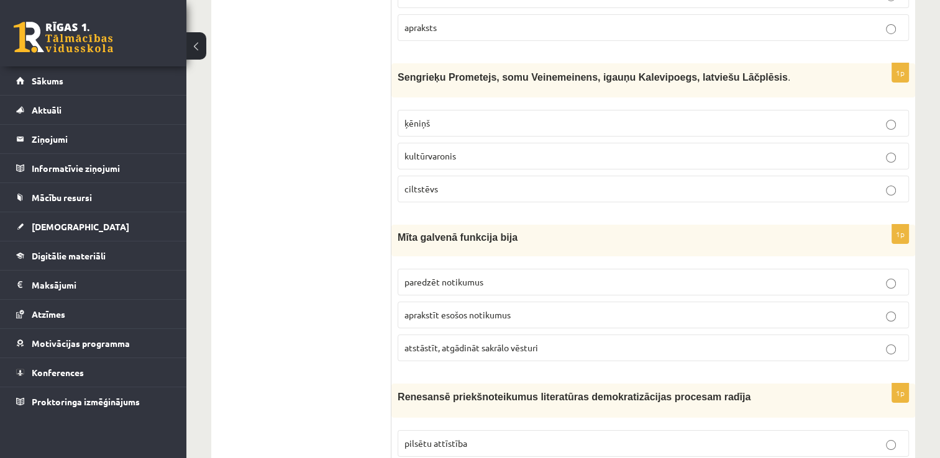
click at [465, 150] on p "kultūrvaronis" at bounding box center [653, 156] width 498 height 13
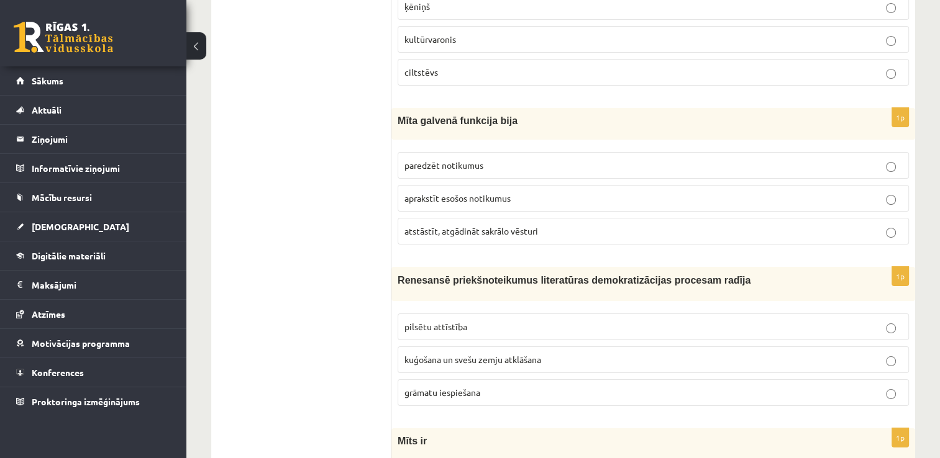
scroll to position [4596, 0]
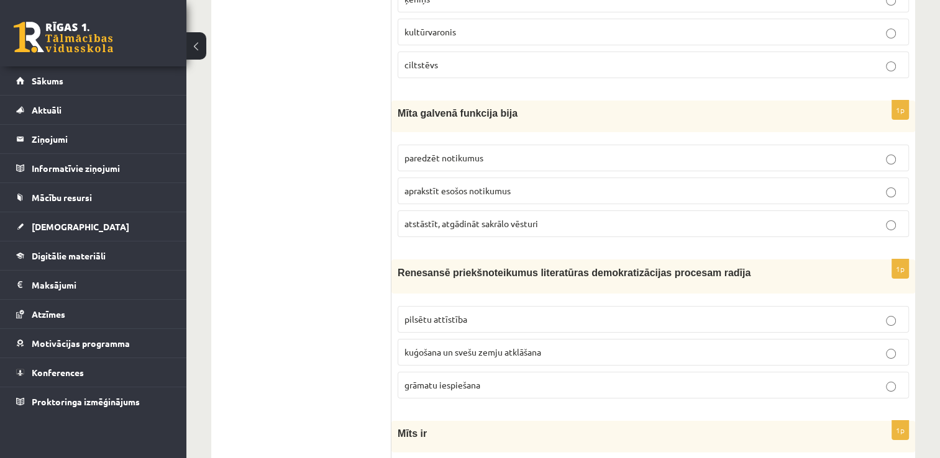
click at [467, 217] on p "atstāstīt, atgādināt sakrālo vēsturi" at bounding box center [653, 223] width 498 height 13
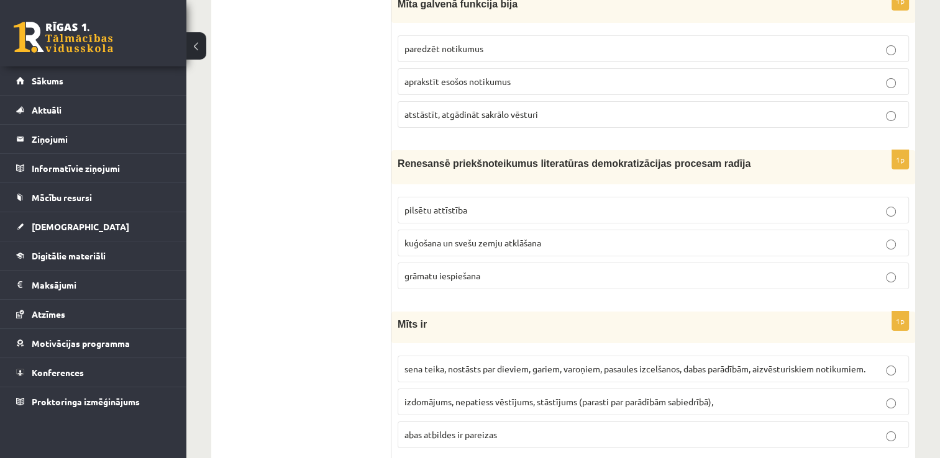
scroll to position [4706, 0]
click at [451, 269] on p "grāmatu iespiešana" at bounding box center [653, 275] width 498 height 13
click at [442, 362] on p "sena teika, nostāsts par dieviem, gariem, varoņiem, pasaules izcelšanos, dabas …" at bounding box center [653, 368] width 498 height 13
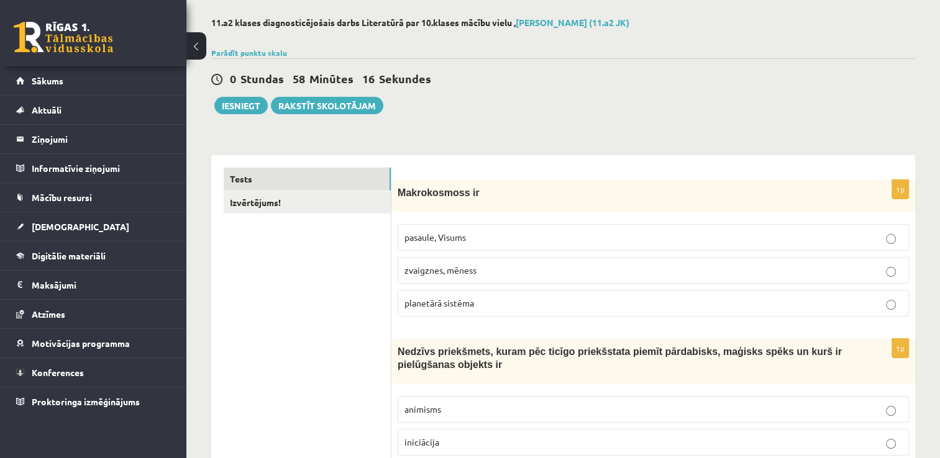
scroll to position [0, 0]
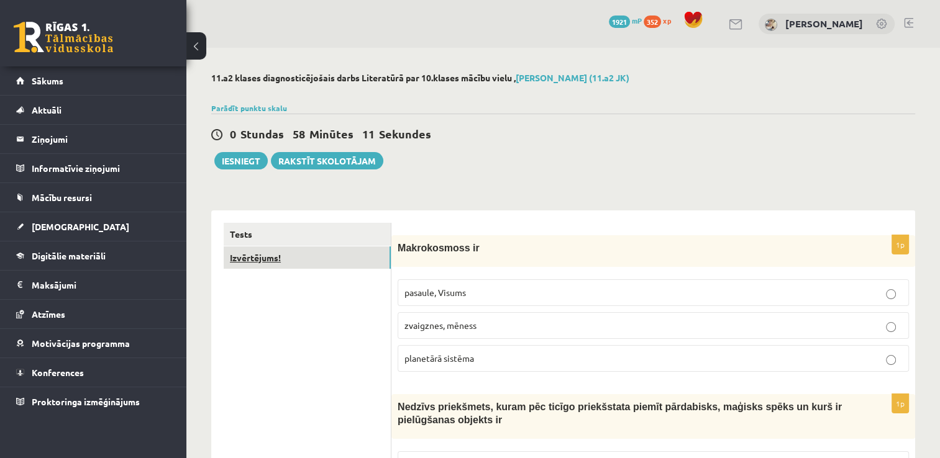
click at [362, 252] on link "Izvērtējums!" at bounding box center [307, 258] width 167 height 23
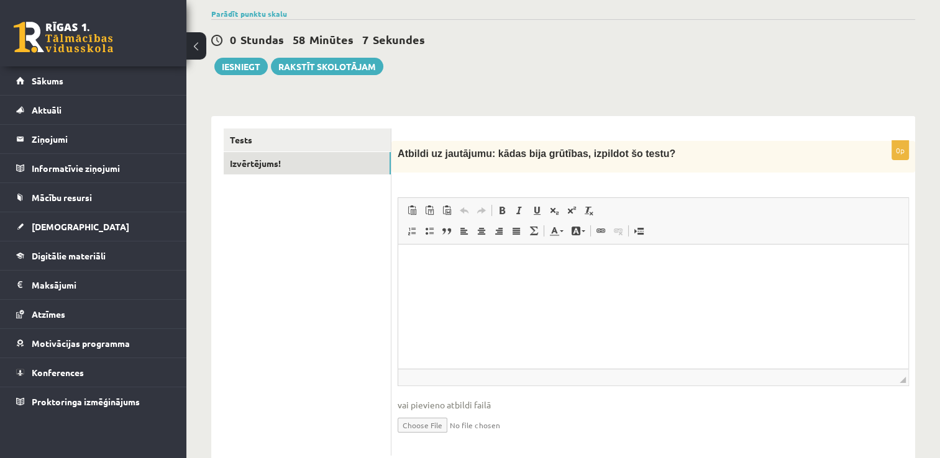
scroll to position [124, 0]
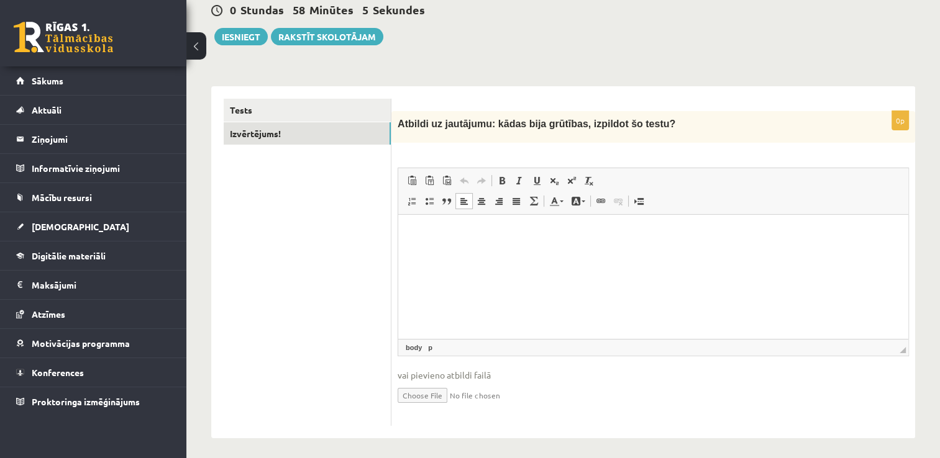
click at [434, 250] on html at bounding box center [653, 234] width 510 height 38
click at [263, 35] on button "Iesniegt" at bounding box center [240, 36] width 53 height 17
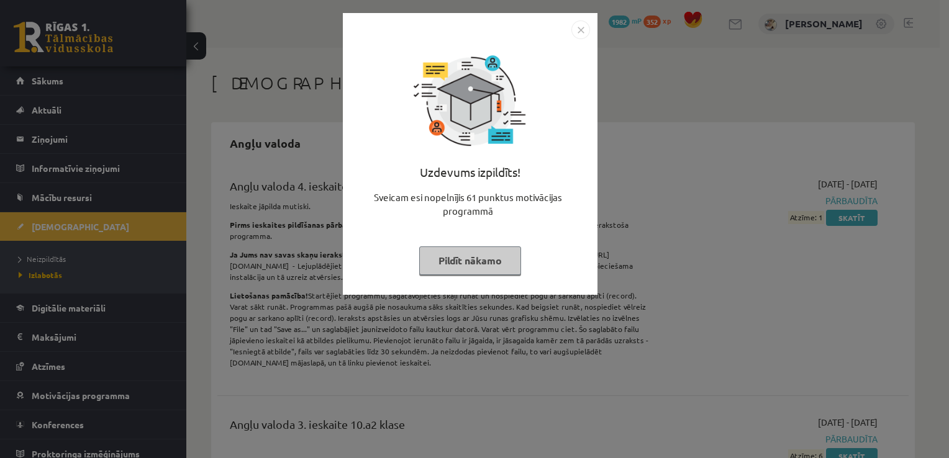
click at [579, 34] on img "Close" at bounding box center [580, 29] width 19 height 19
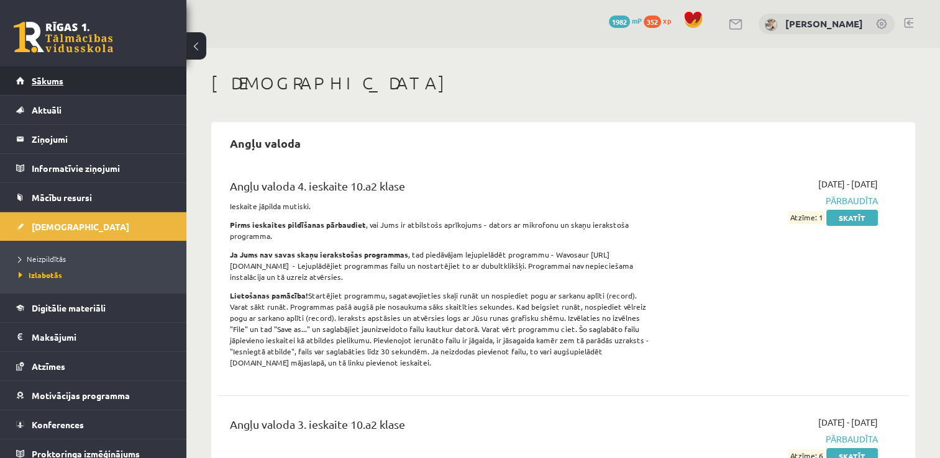
click at [140, 74] on link "Sākums" at bounding box center [93, 80] width 155 height 29
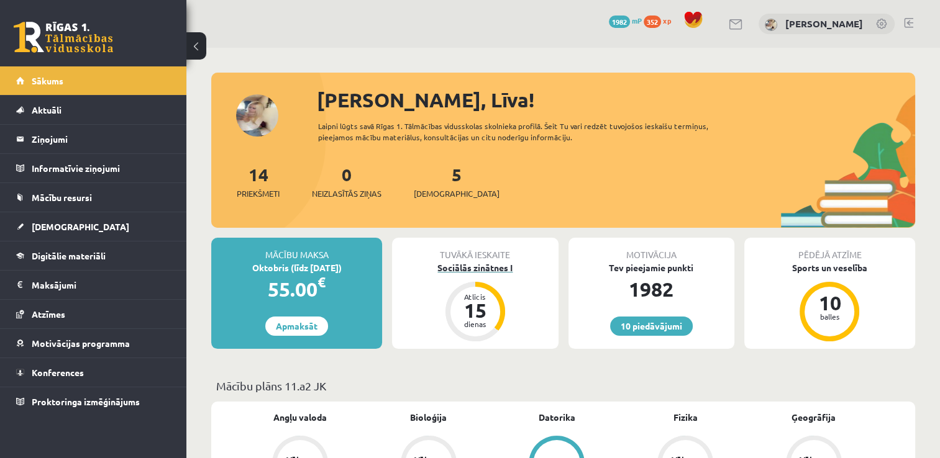
click at [483, 263] on div "Sociālās zinātnes I" at bounding box center [475, 267] width 166 height 13
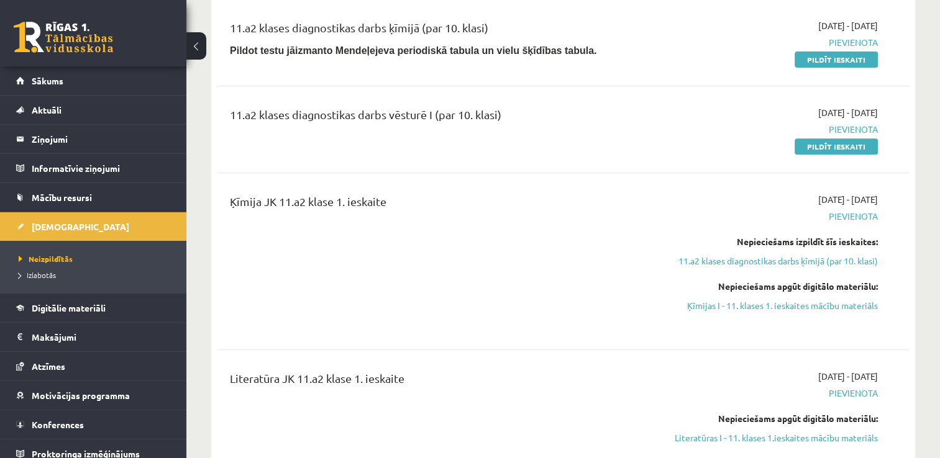
scroll to position [373, 0]
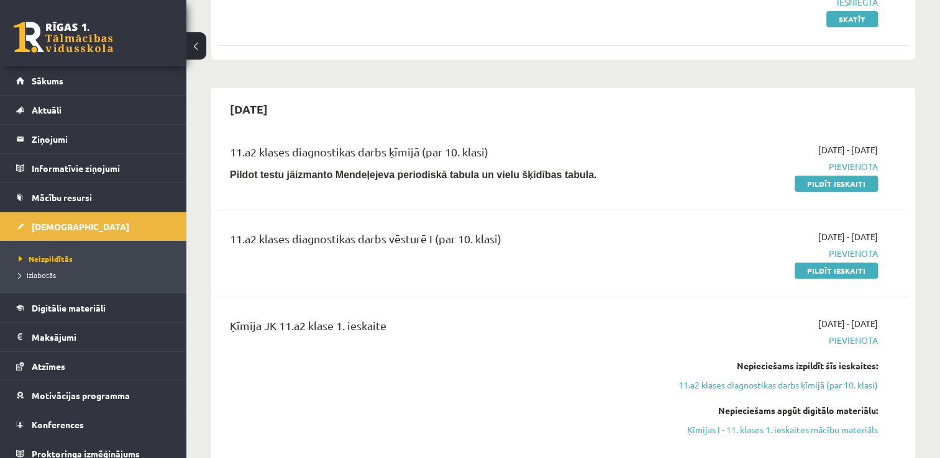
drag, startPoint x: 811, startPoint y: 178, endPoint x: 535, endPoint y: 56, distance: 302.3
click at [811, 178] on link "Pildīt ieskaiti" at bounding box center [835, 184] width 83 height 16
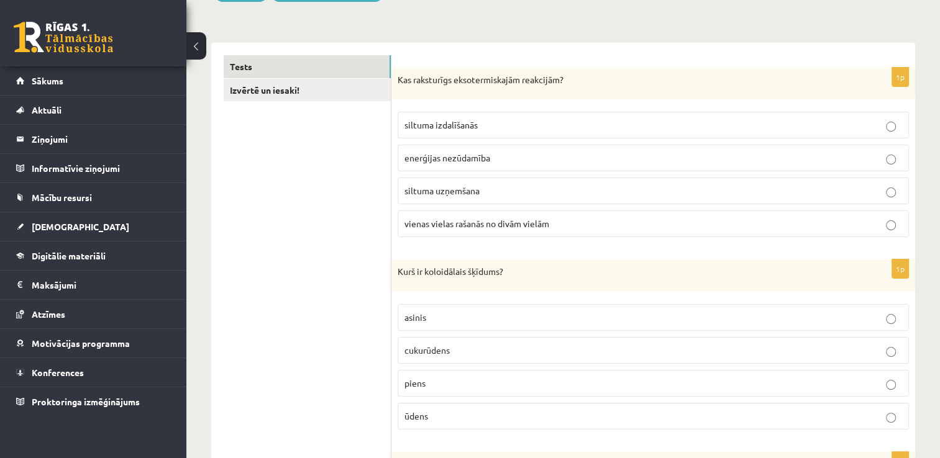
scroll to position [186, 0]
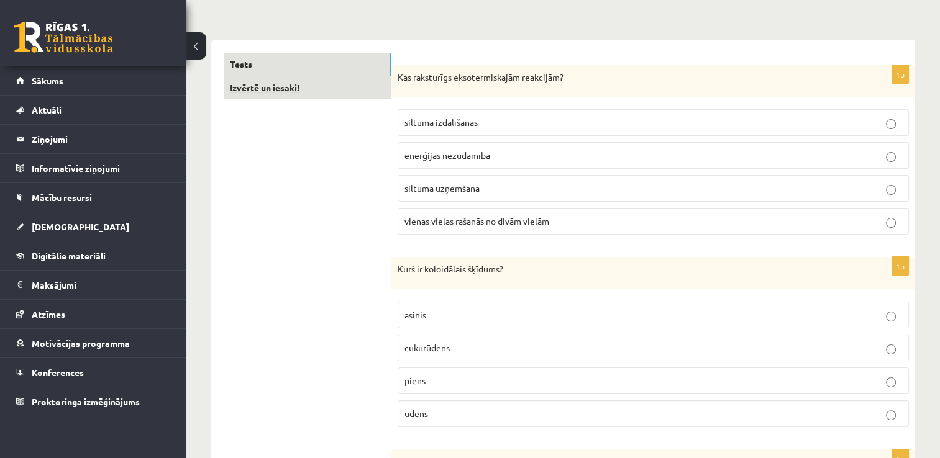
click at [348, 82] on link "Izvērtē un iesaki!" at bounding box center [307, 87] width 167 height 23
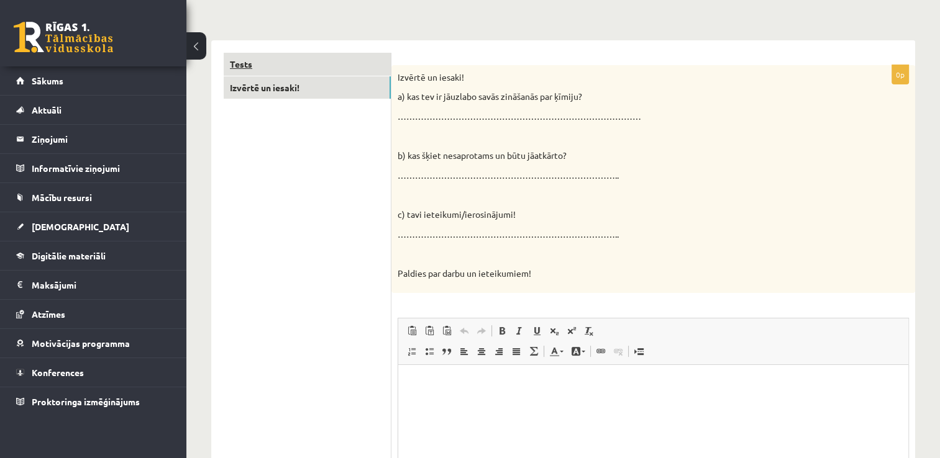
click at [349, 66] on link "Tests" at bounding box center [307, 64] width 167 height 23
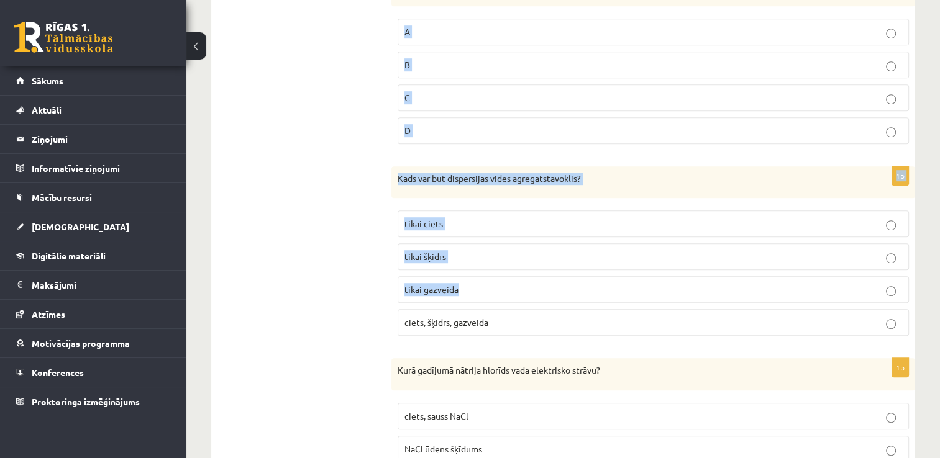
scroll to position [5679, 0]
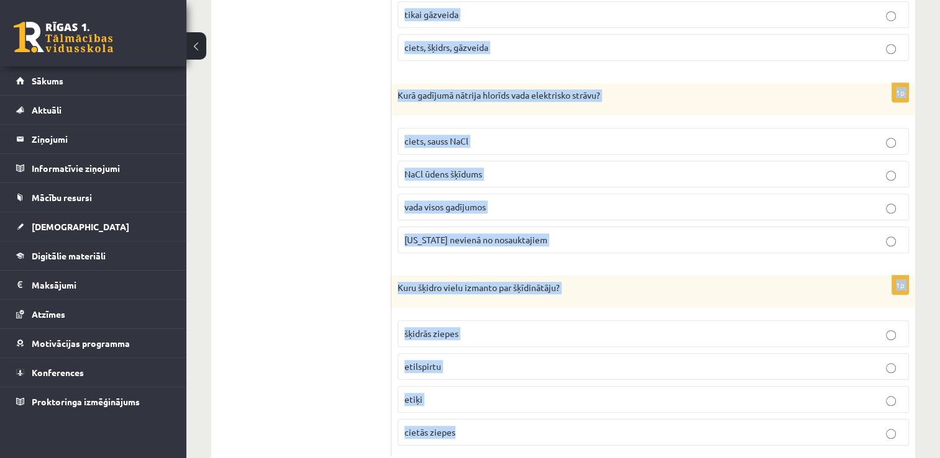
drag, startPoint x: 398, startPoint y: 73, endPoint x: 491, endPoint y: 402, distance: 342.6
drag, startPoint x: 491, startPoint y: 402, endPoint x: 443, endPoint y: 396, distance: 47.7
copy form "Kas raksturīgs eksotermiskajām reakcijām? siltuma izdalīšanās enerģijas nezūdam…"
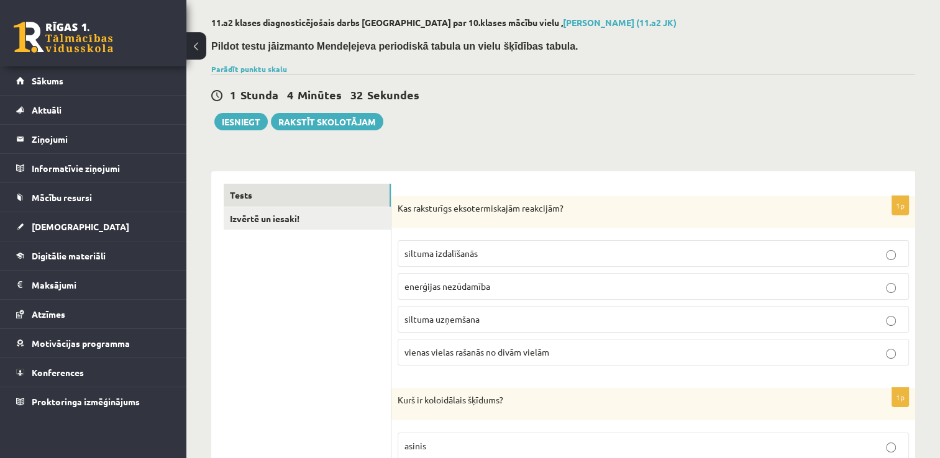
scroll to position [124, 0]
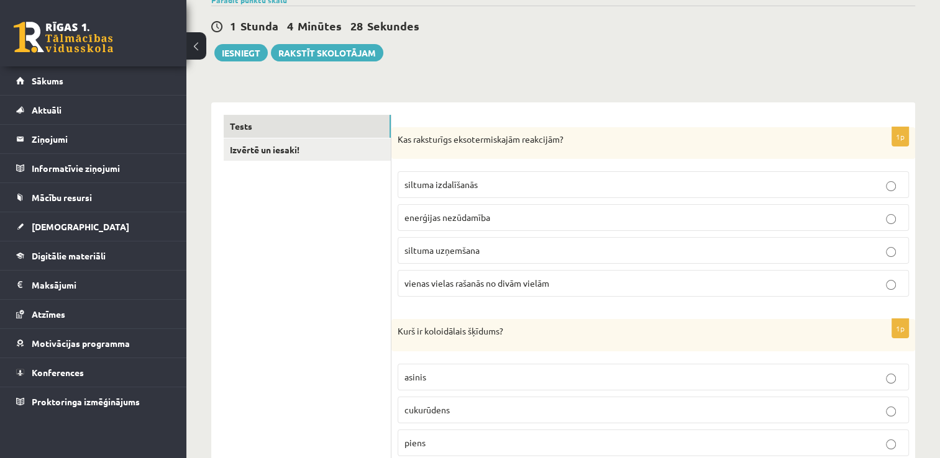
click at [528, 183] on p "siltuma izdalīšanās" at bounding box center [653, 184] width 498 height 13
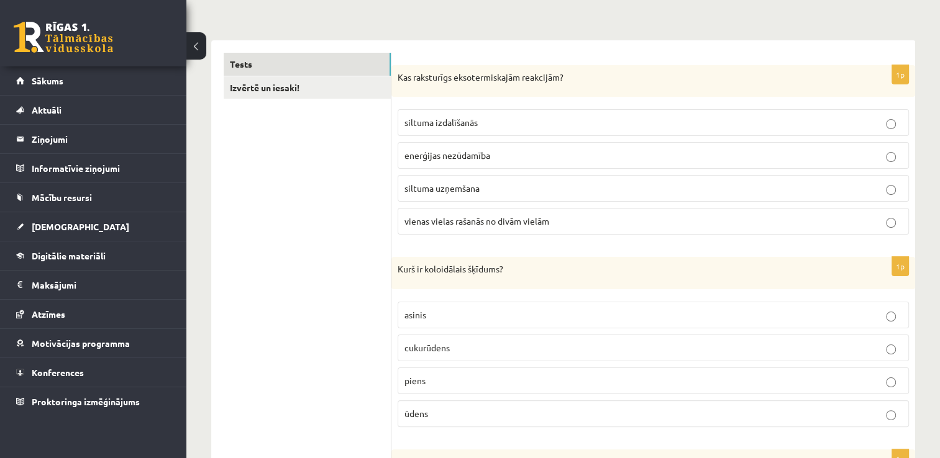
scroll to position [311, 0]
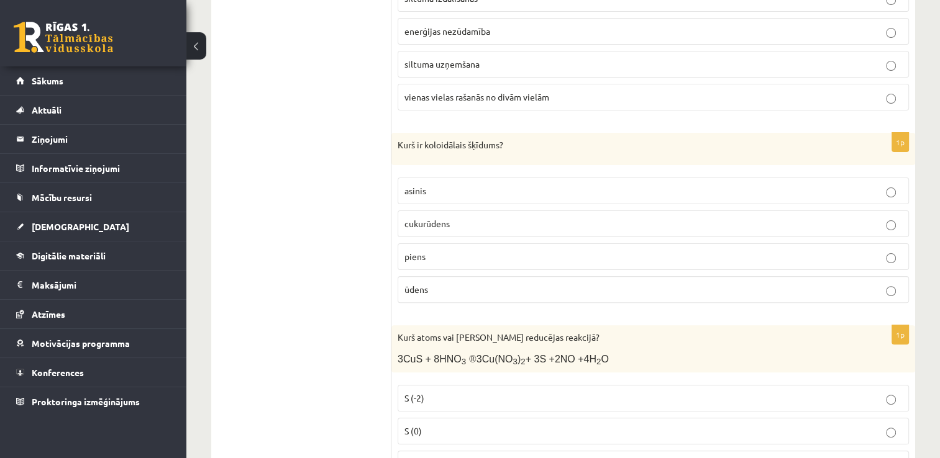
click at [450, 250] on p "piens" at bounding box center [653, 256] width 498 height 13
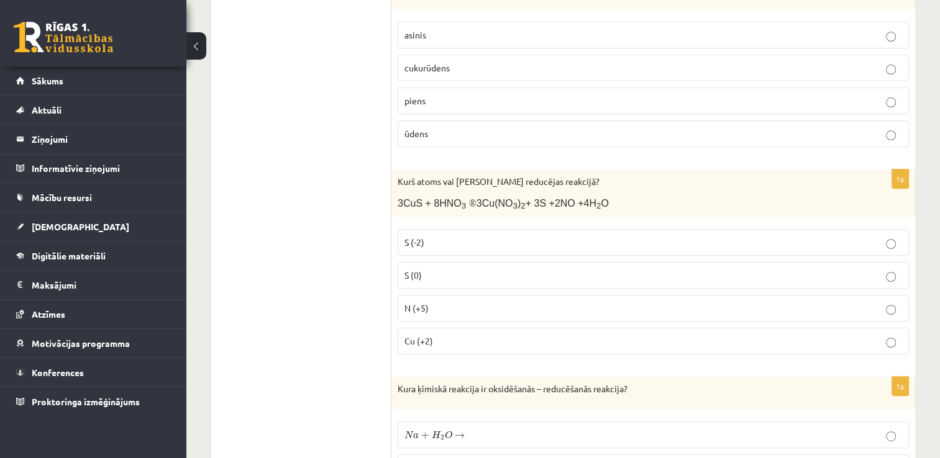
scroll to position [497, 0]
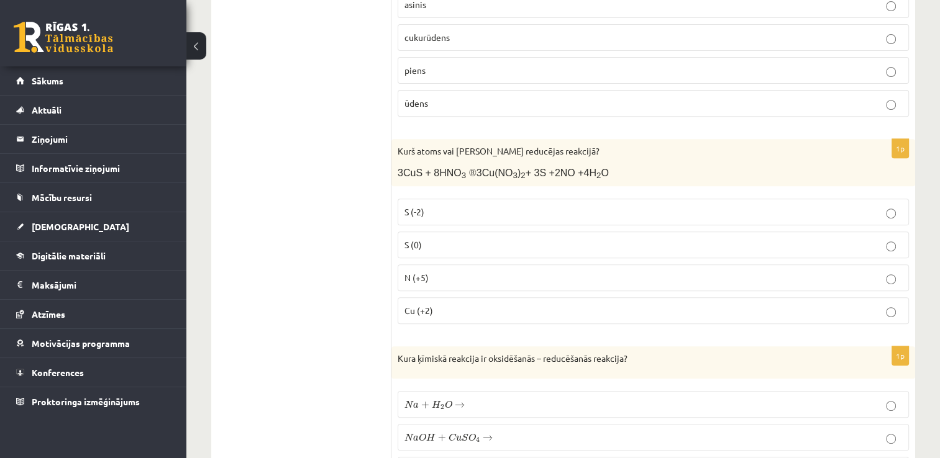
click at [448, 272] on p "N (+5)" at bounding box center [653, 277] width 498 height 13
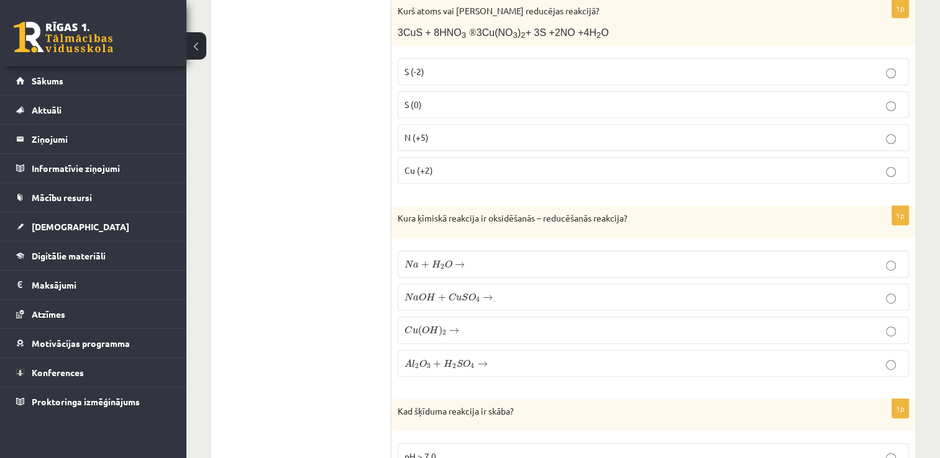
scroll to position [745, 0]
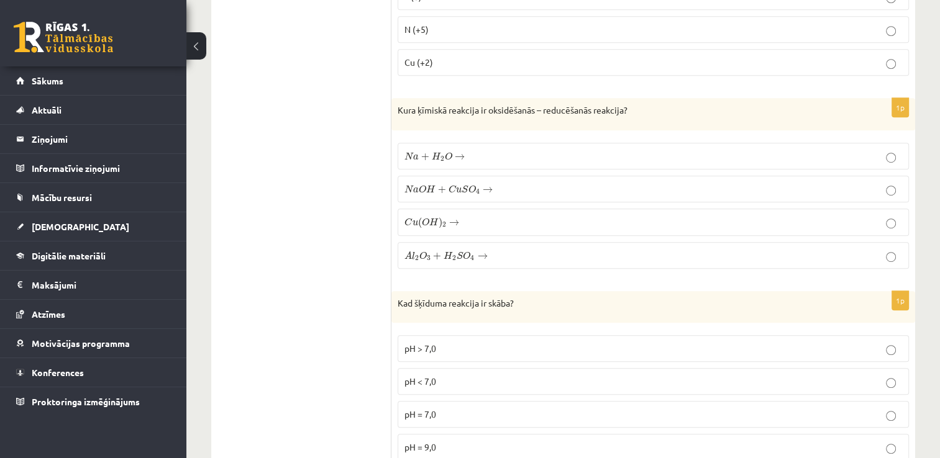
click at [530, 150] on p "N a + H 2 O → N a + H 2 O →" at bounding box center [653, 156] width 498 height 13
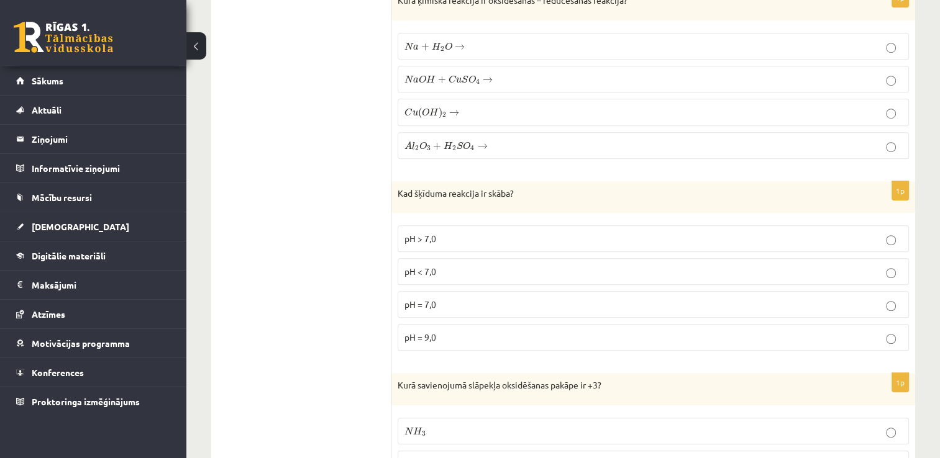
scroll to position [932, 0]
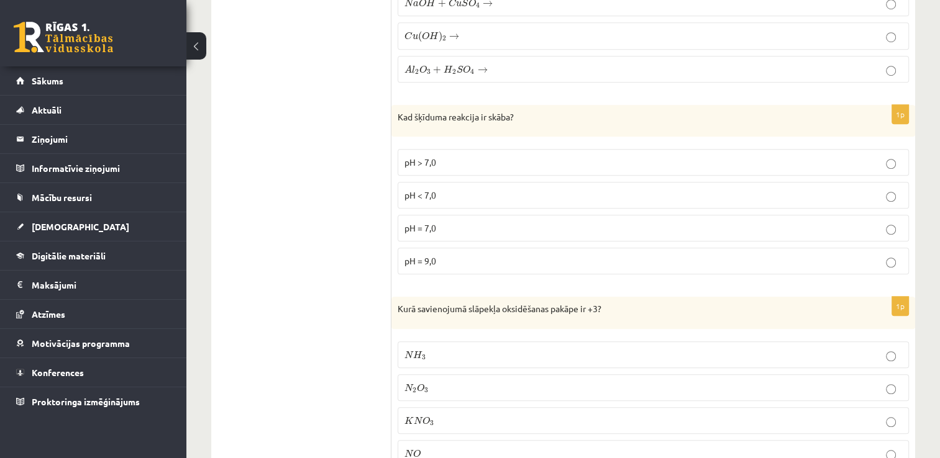
click at [494, 156] on p "pH > 7,0" at bounding box center [653, 162] width 498 height 13
click at [482, 189] on p "pH < 7,0" at bounding box center [653, 195] width 498 height 13
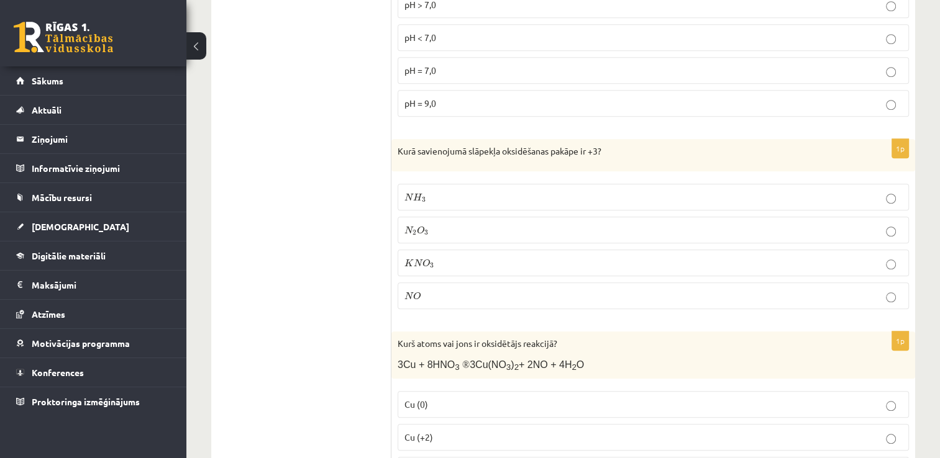
scroll to position [1118, 0]
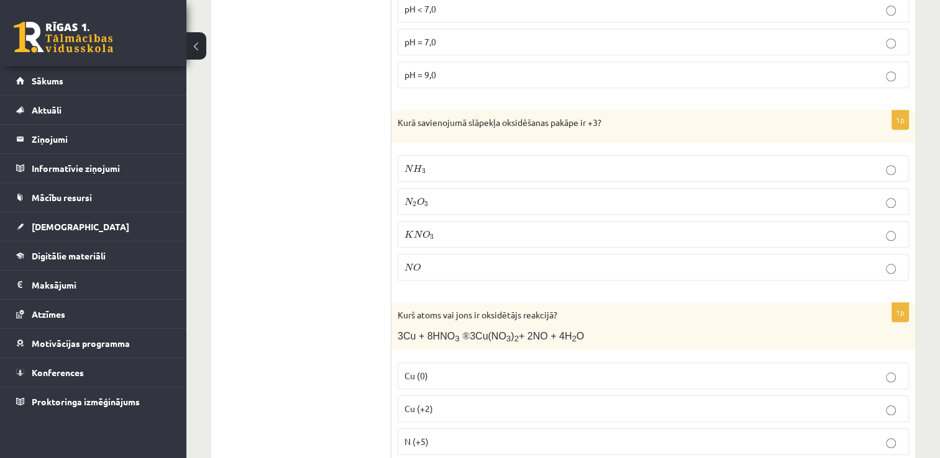
click at [477, 195] on p "N 2 O 3 N 2 O 3" at bounding box center [653, 201] width 498 height 13
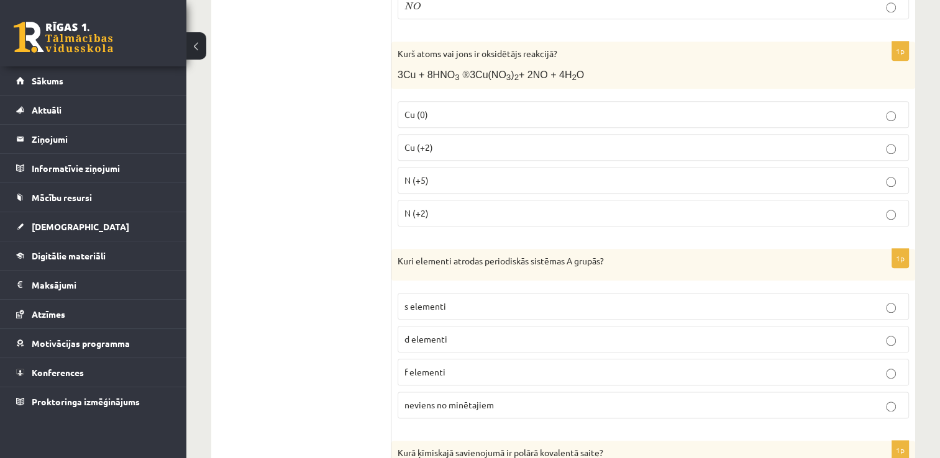
scroll to position [1366, 0]
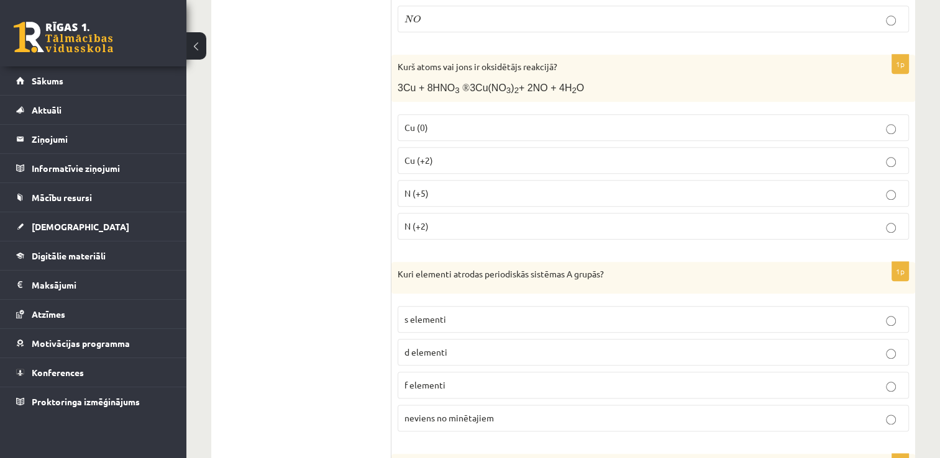
click at [480, 187] on p "N (+5)" at bounding box center [653, 193] width 498 height 13
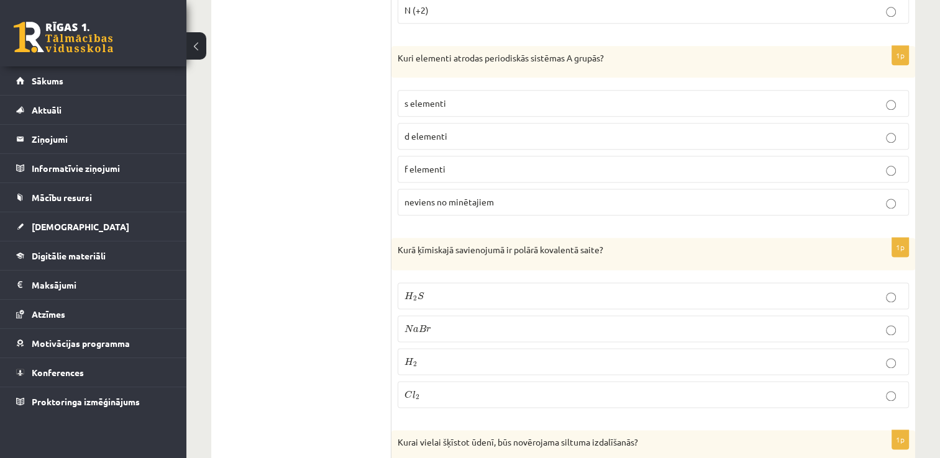
scroll to position [1615, 0]
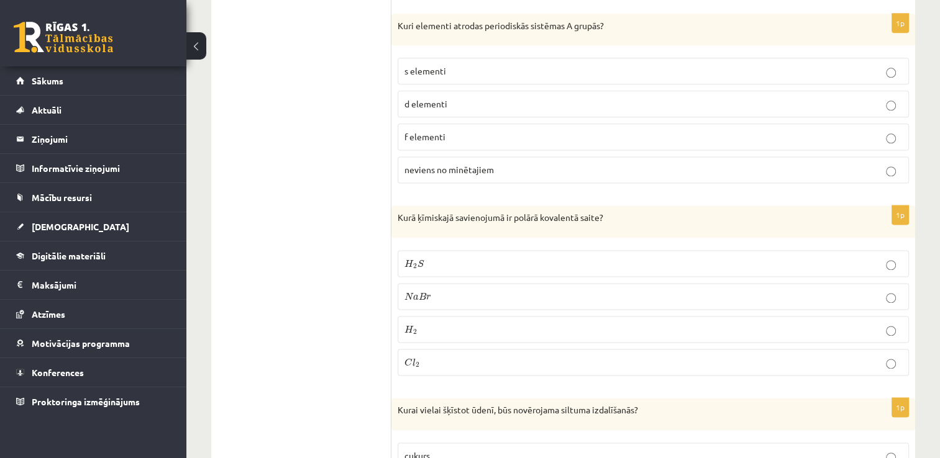
click at [514, 65] on p "s elementi" at bounding box center [653, 71] width 498 height 13
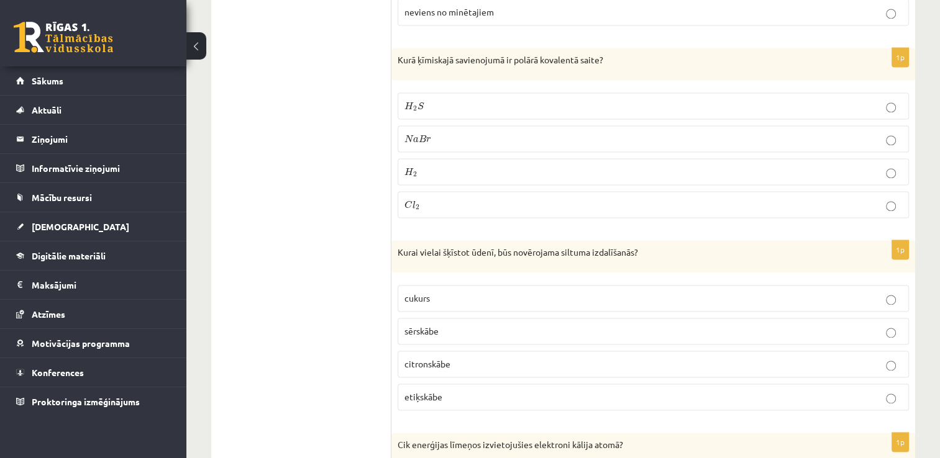
scroll to position [1801, 0]
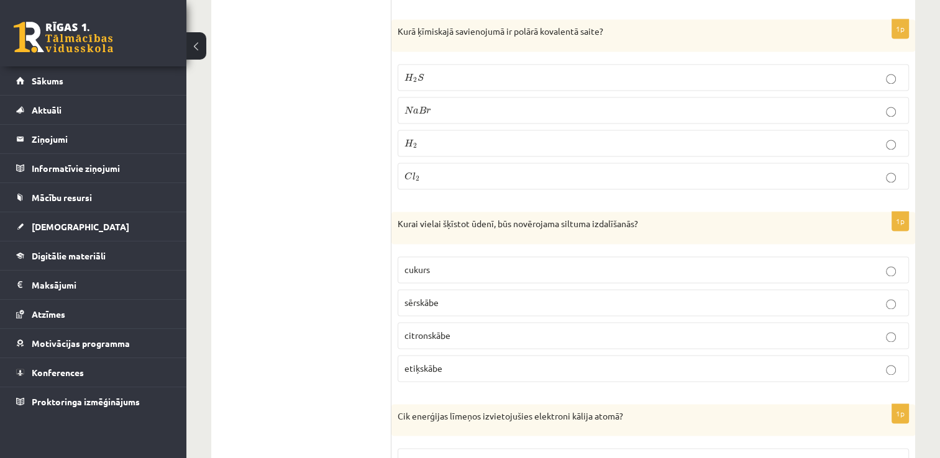
click at [527, 71] on p "H 2 S H 2 S" at bounding box center [653, 77] width 498 height 13
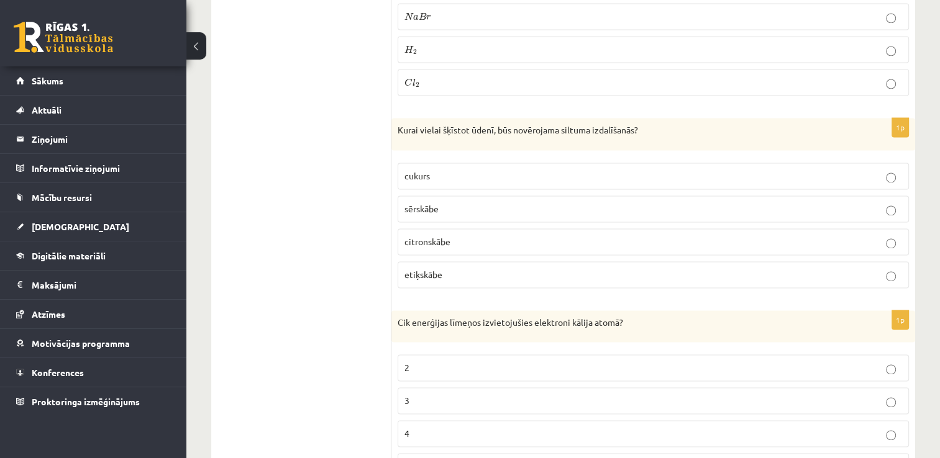
scroll to position [1926, 0]
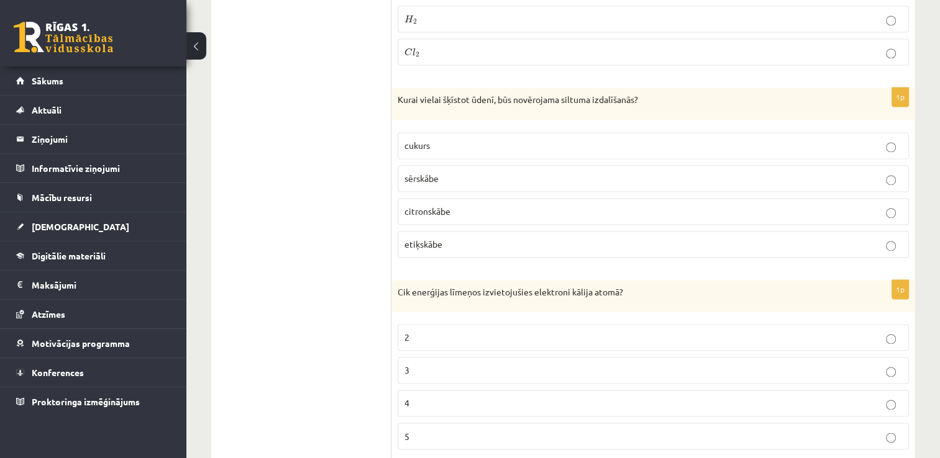
click at [488, 172] on p "sērskābe" at bounding box center [653, 178] width 498 height 13
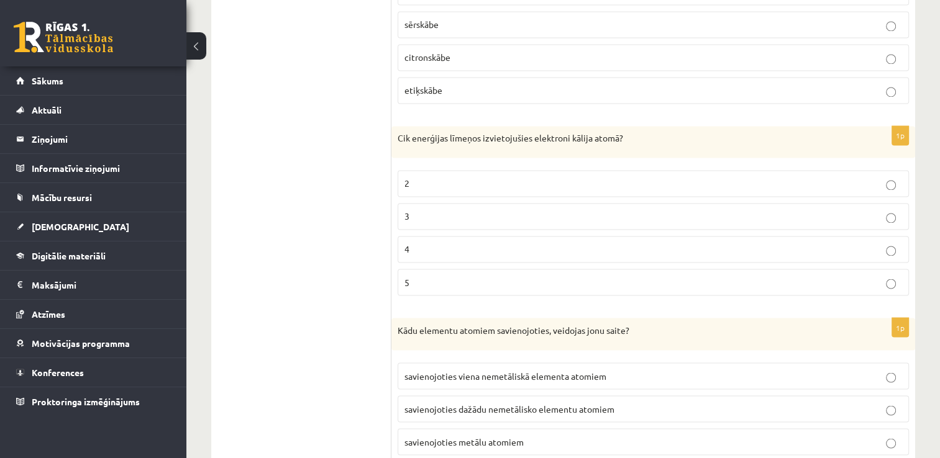
scroll to position [2112, 0]
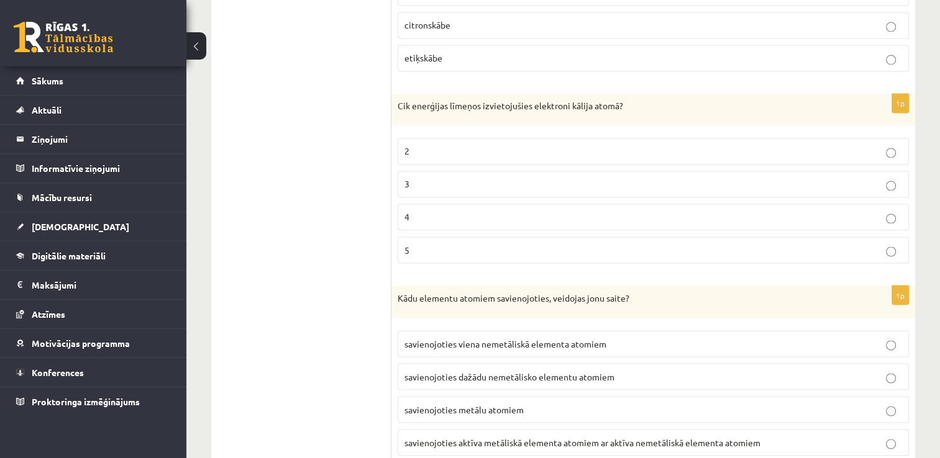
click at [462, 211] on p "4" at bounding box center [653, 217] width 498 height 13
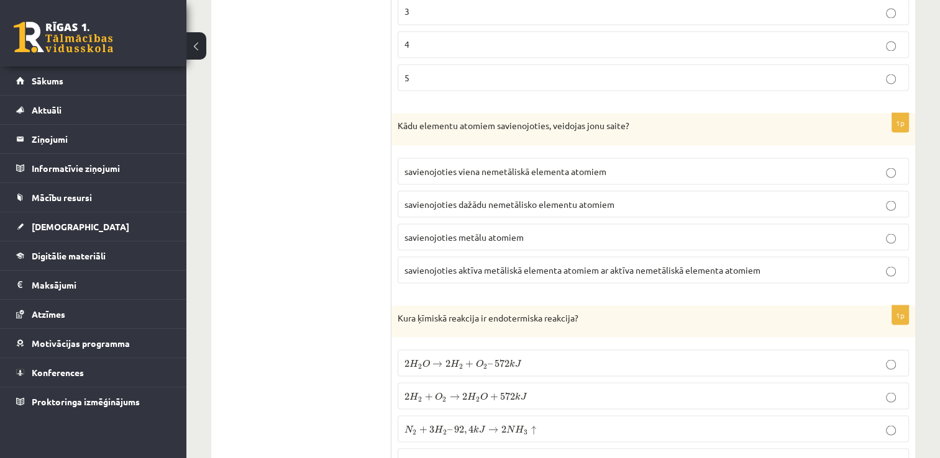
scroll to position [2298, 0]
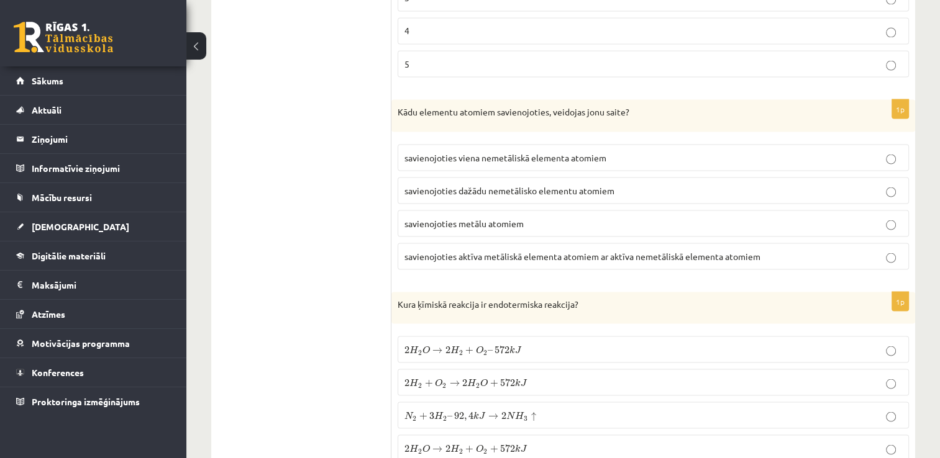
click at [569, 250] on span "savienojoties aktīva metāliskā elementa atomiem ar aktīva nemetāliskā elementa …" at bounding box center [582, 255] width 356 height 11
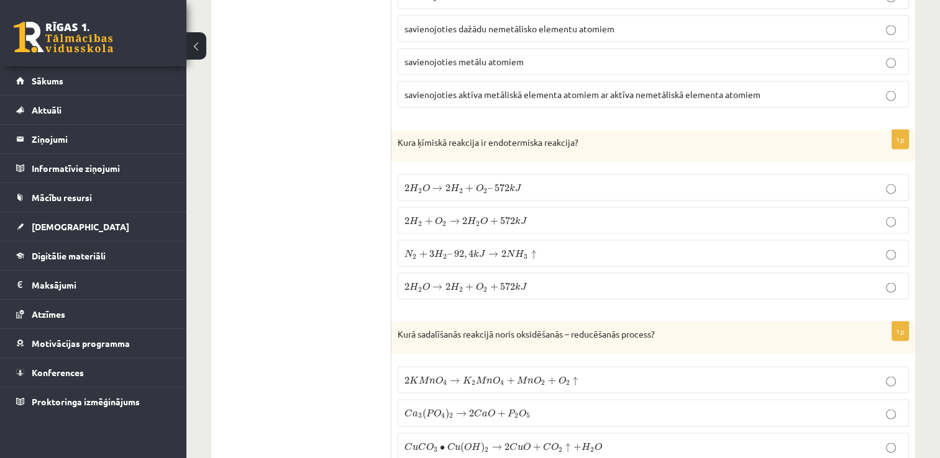
scroll to position [2485, 0]
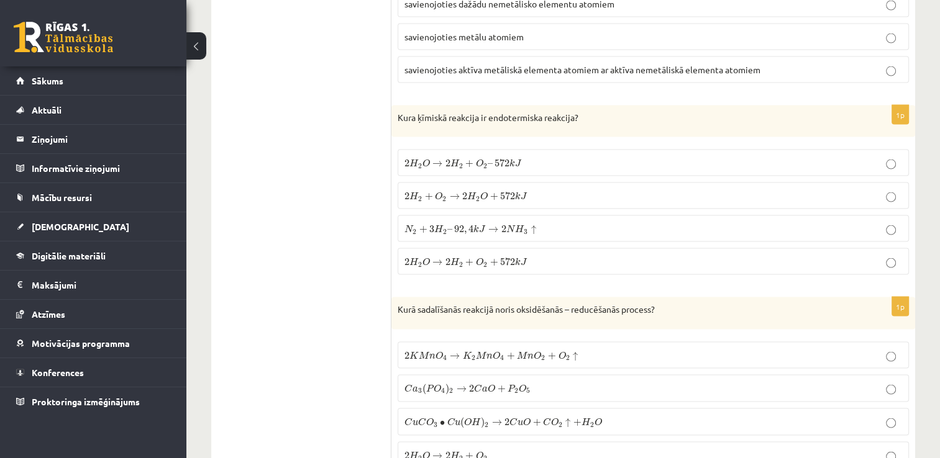
click at [601, 189] on p "2 H 2 + O 2 → 2 H 2 O + 572 k J 2 H 2 + O 2 → 2 H 2 O + 572 k J" at bounding box center [653, 195] width 498 height 13
click at [602, 157] on p "2 H 2 O → 2 H 2 + O 2 – 572 k J 2 H 2 O → 2 H 2 + O 2 – 572 k J" at bounding box center [653, 163] width 498 height 13
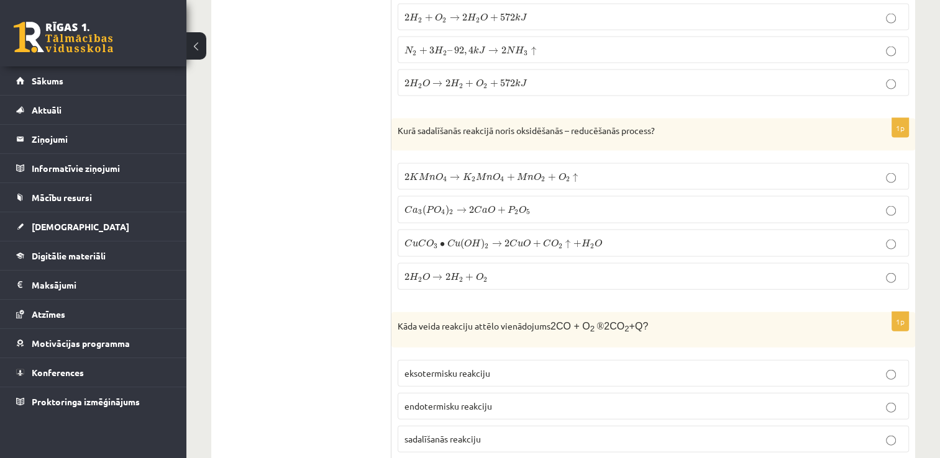
scroll to position [2671, 0]
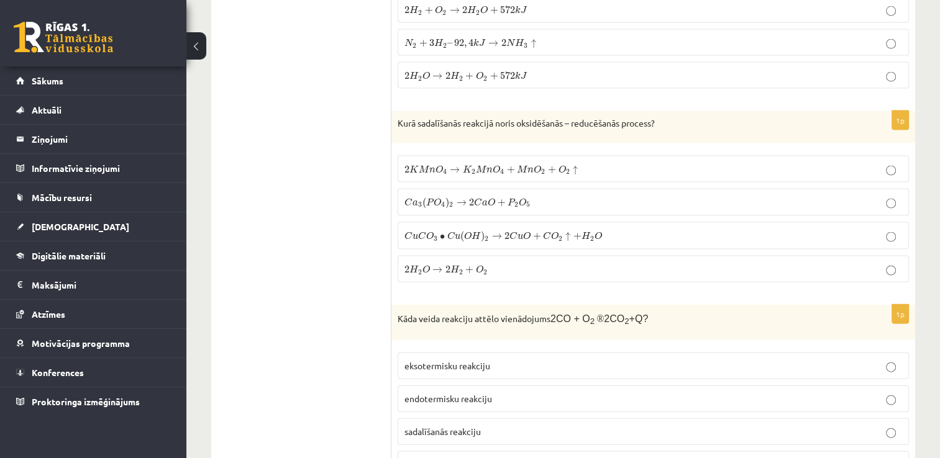
click at [598, 163] on p "2 K M n O 4 → K 2 M n O 4 + M n O 2 + O 2 ↑ 2 K M n O 4 → K 2 M n O 4 + M n O 2…" at bounding box center [653, 169] width 498 height 13
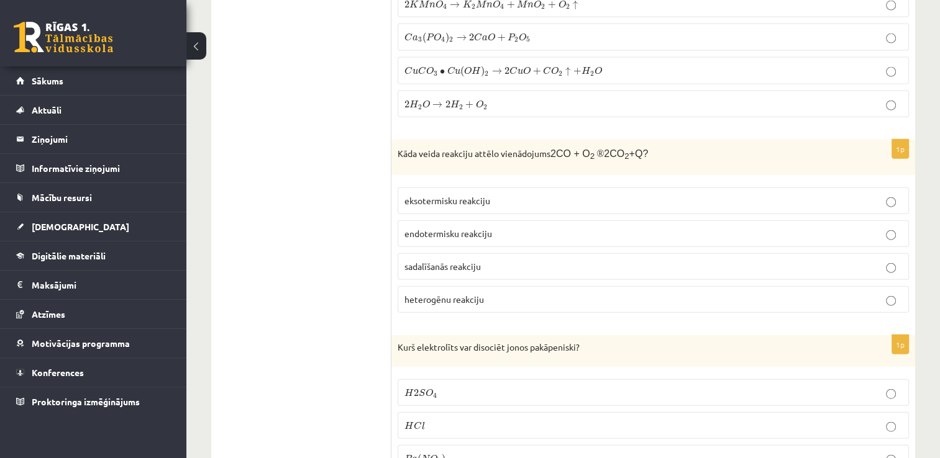
scroll to position [2919, 0]
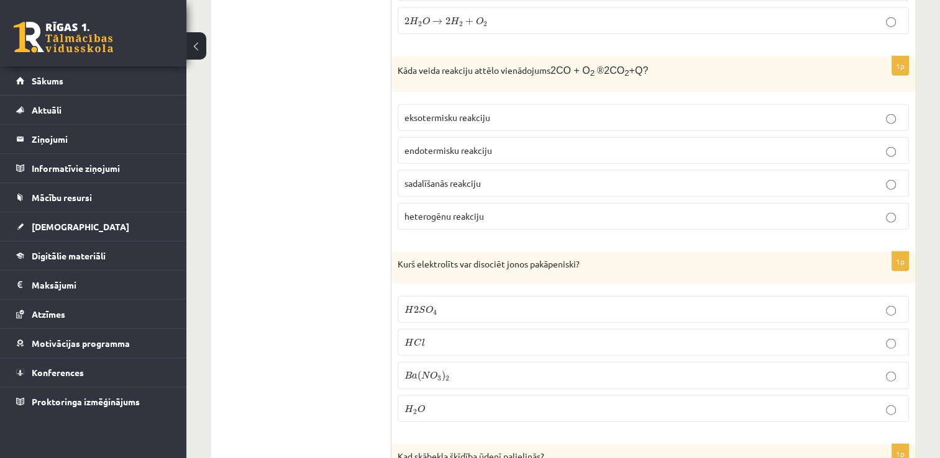
click at [593, 111] on p "eksotermisku reakciju" at bounding box center [653, 117] width 498 height 13
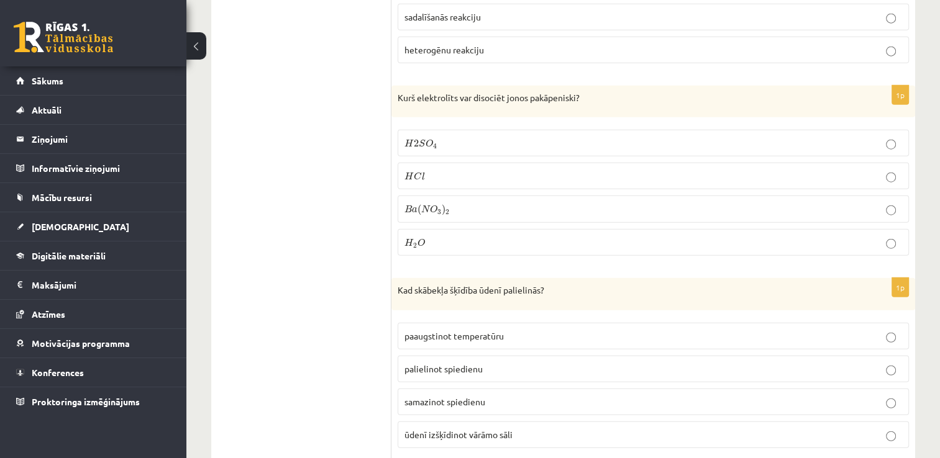
scroll to position [3106, 0]
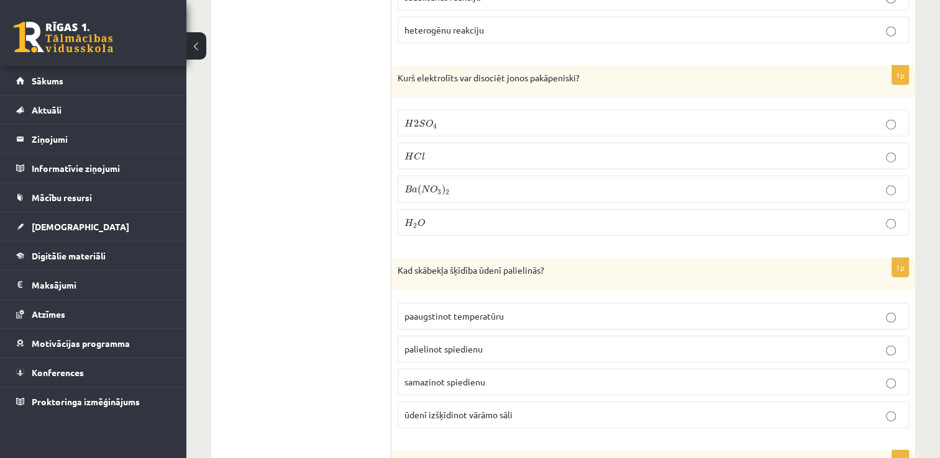
click at [568, 117] on p "H 2 S O 4 H 2 S O 4" at bounding box center [653, 123] width 498 height 13
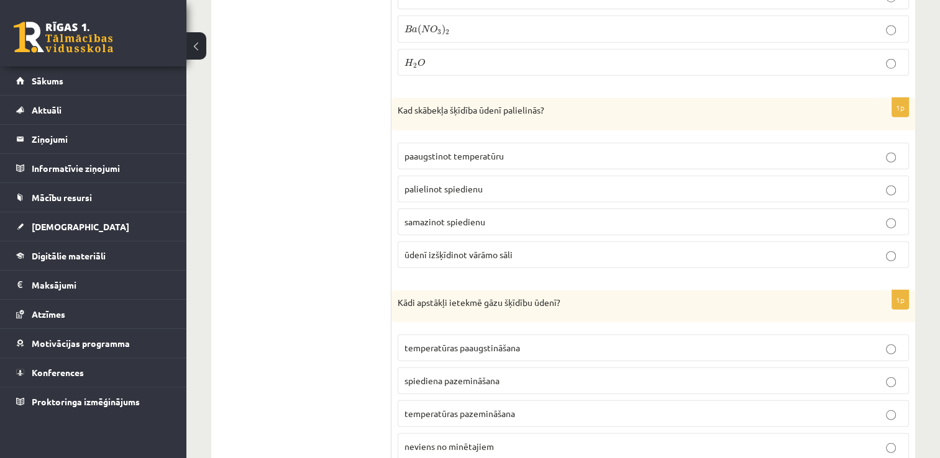
scroll to position [3292, 0]
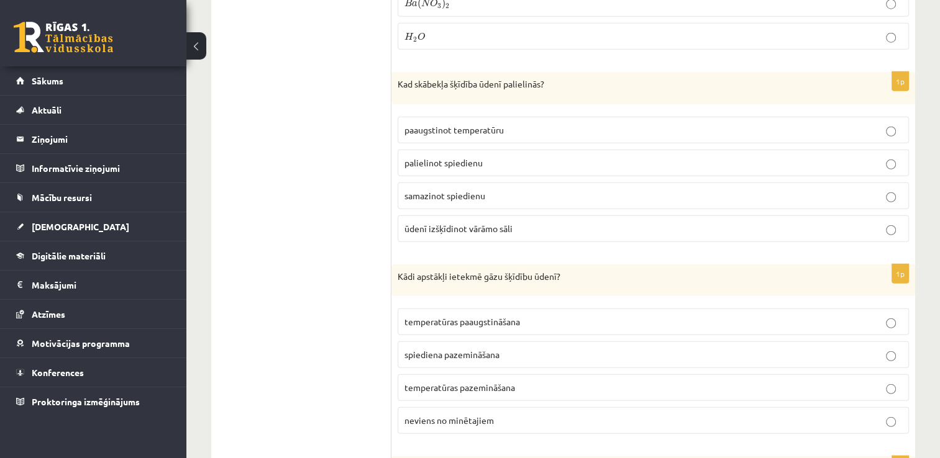
click at [540, 157] on p "palielinot spiedienu" at bounding box center [653, 163] width 498 height 13
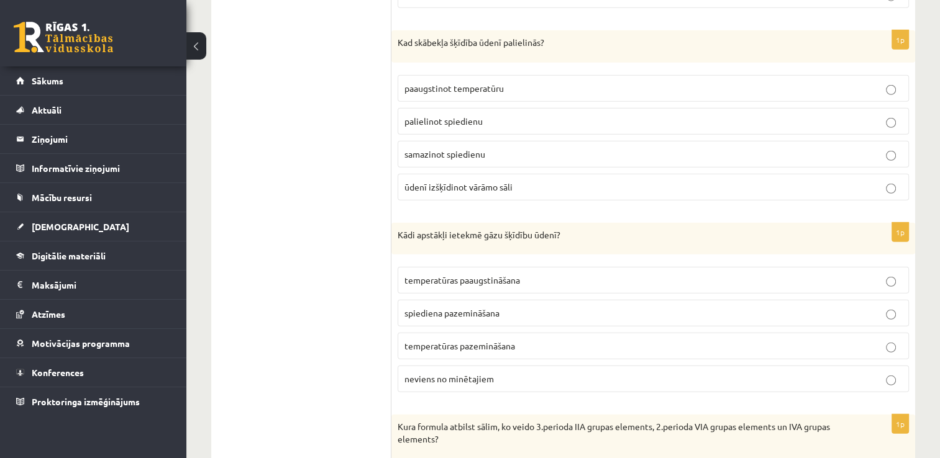
scroll to position [3478, 0]
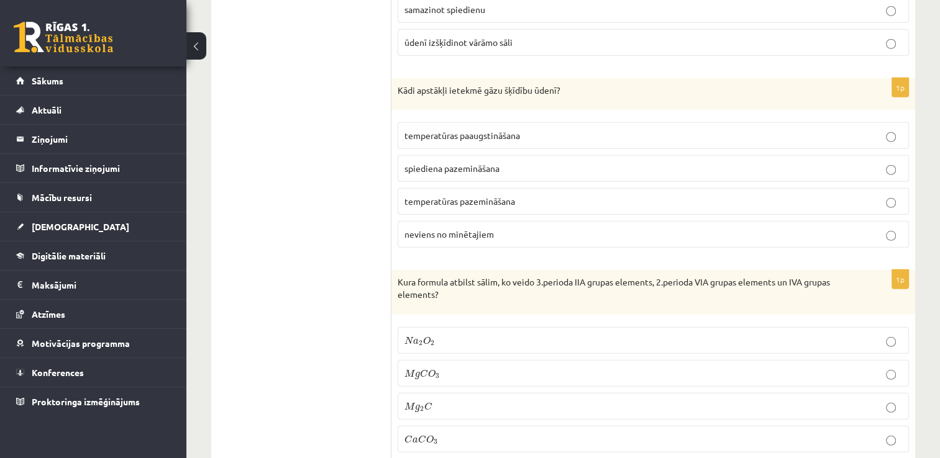
click at [465, 196] on span "temperatūras pazemināšana" at bounding box center [459, 201] width 111 height 11
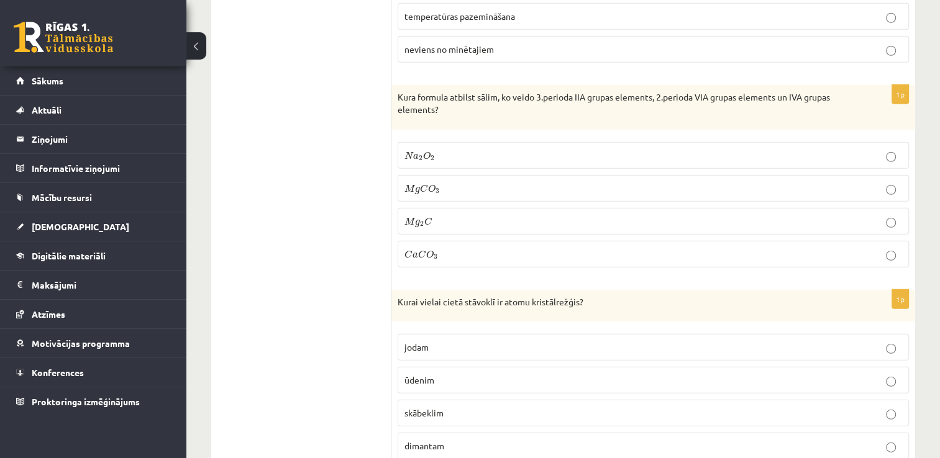
scroll to position [3665, 0]
click at [493, 181] on p "M g C O 3 M g C O 3" at bounding box center [653, 187] width 498 height 13
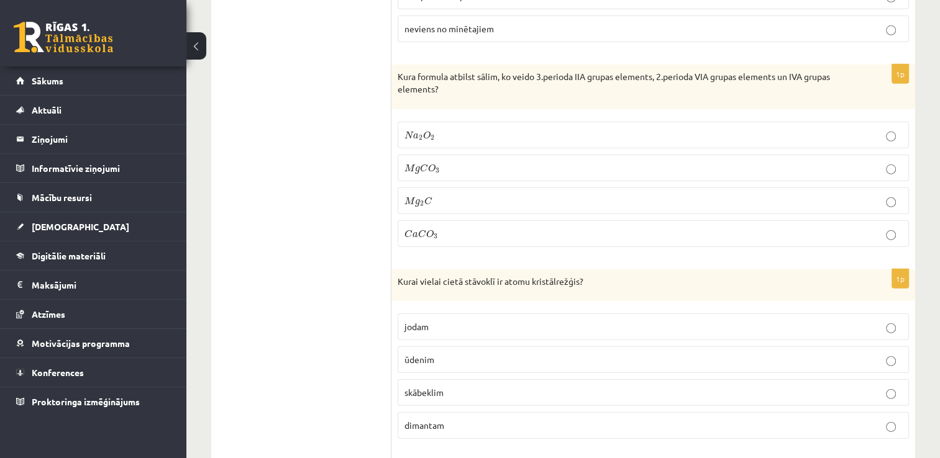
scroll to position [3851, 0]
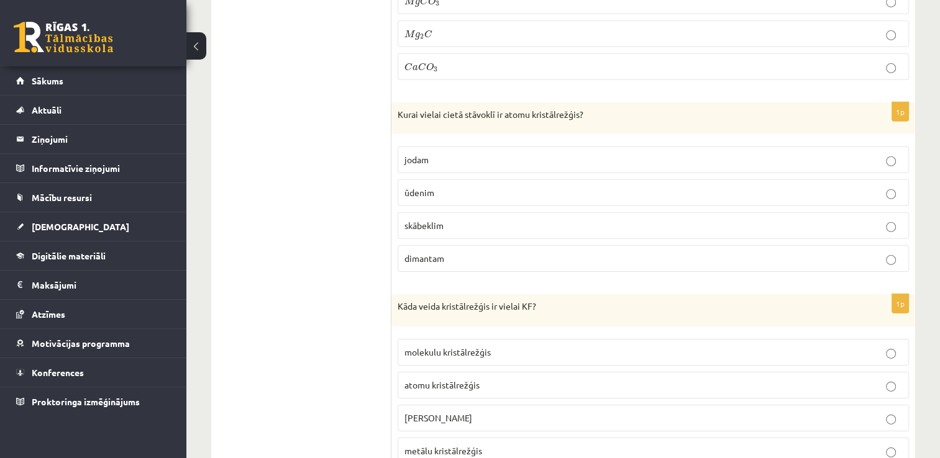
click at [458, 252] on p "dimantam" at bounding box center [653, 258] width 498 height 13
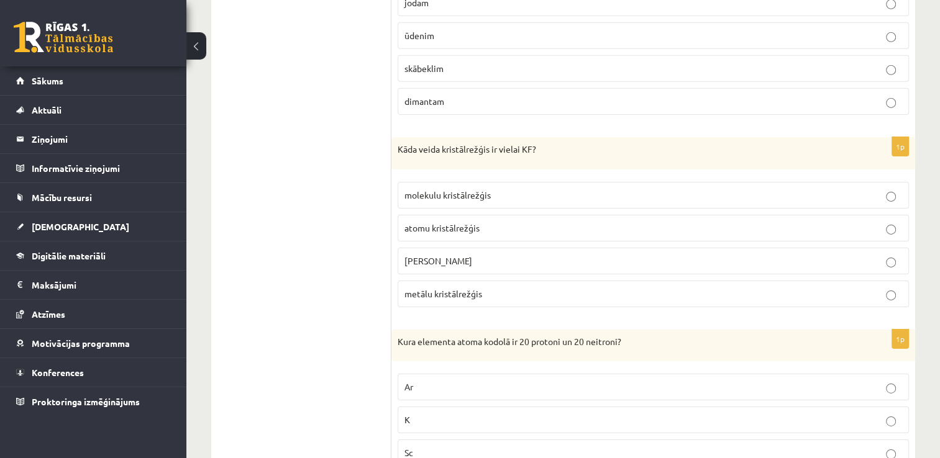
scroll to position [4037, 0]
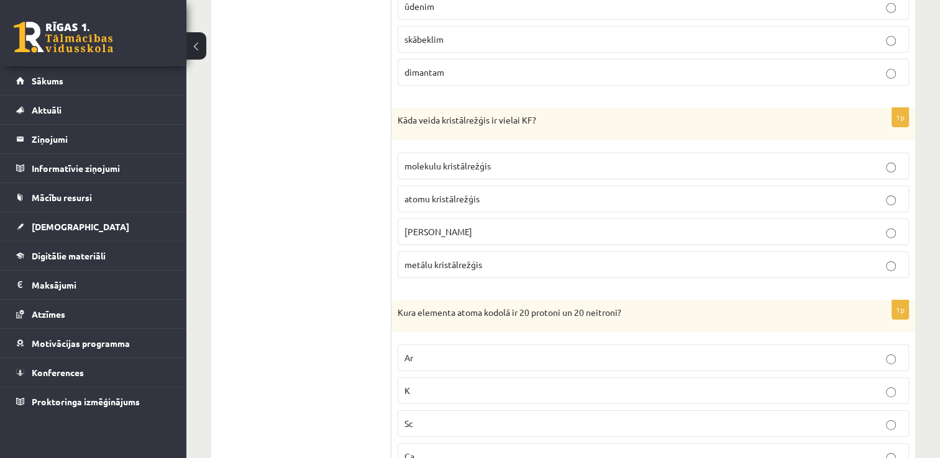
click at [473, 225] on p "jonu kristālrežģis" at bounding box center [653, 231] width 498 height 13
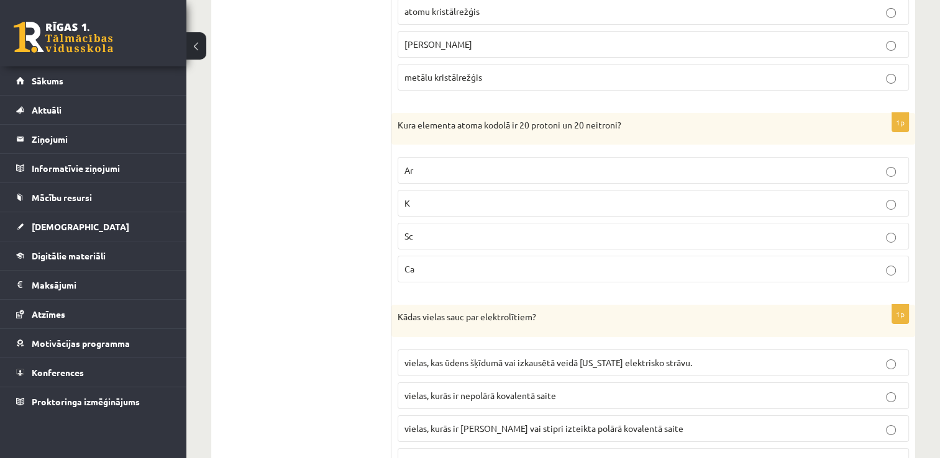
scroll to position [4286, 0]
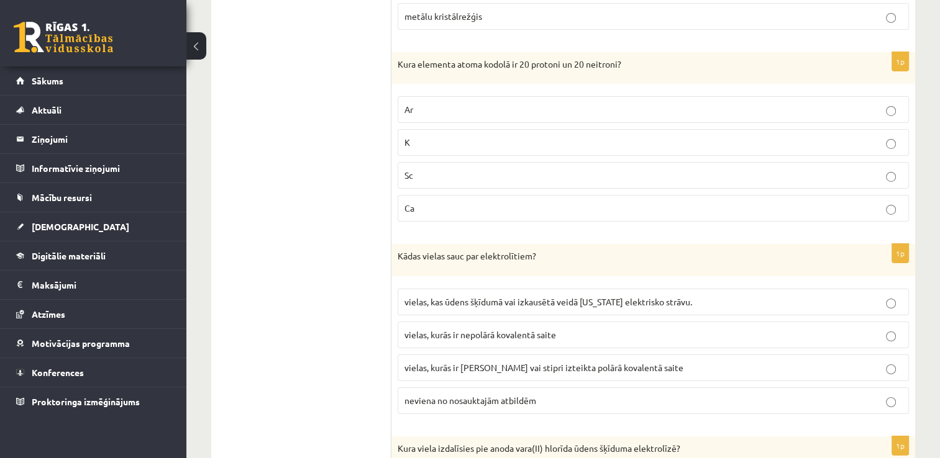
click at [470, 202] on p "Ca" at bounding box center [653, 208] width 498 height 13
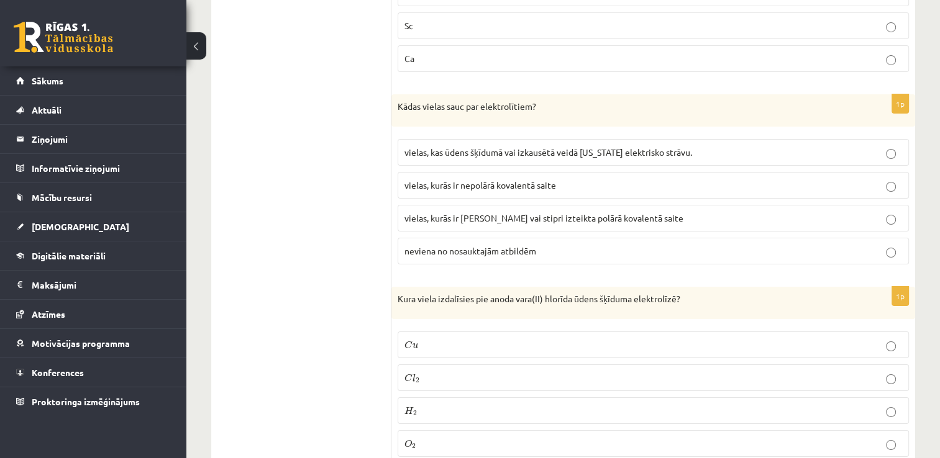
scroll to position [4472, 0]
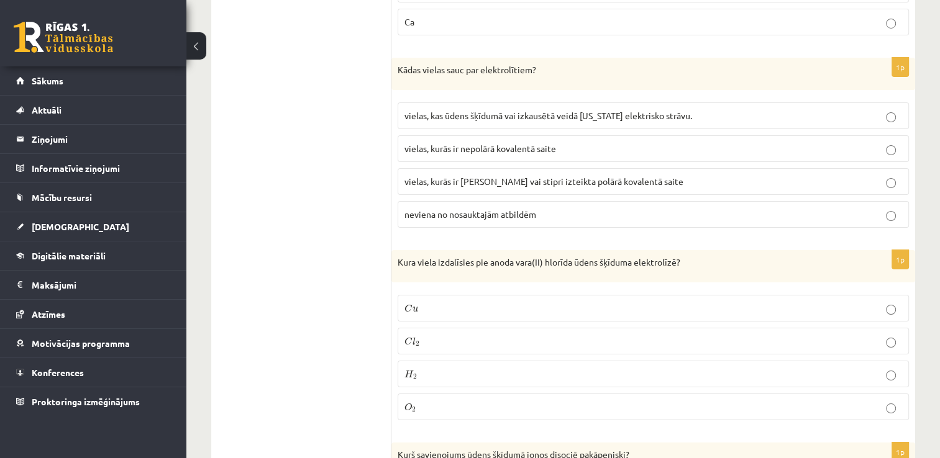
click at [516, 176] on span "vielas, kurās ir jonu saite vai stipri izteikta polārā kovalentā saite" at bounding box center [543, 181] width 279 height 11
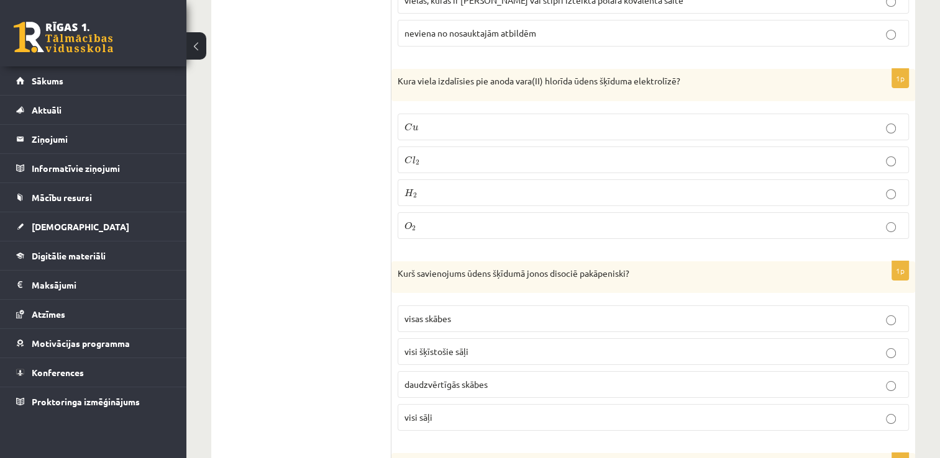
scroll to position [4658, 0]
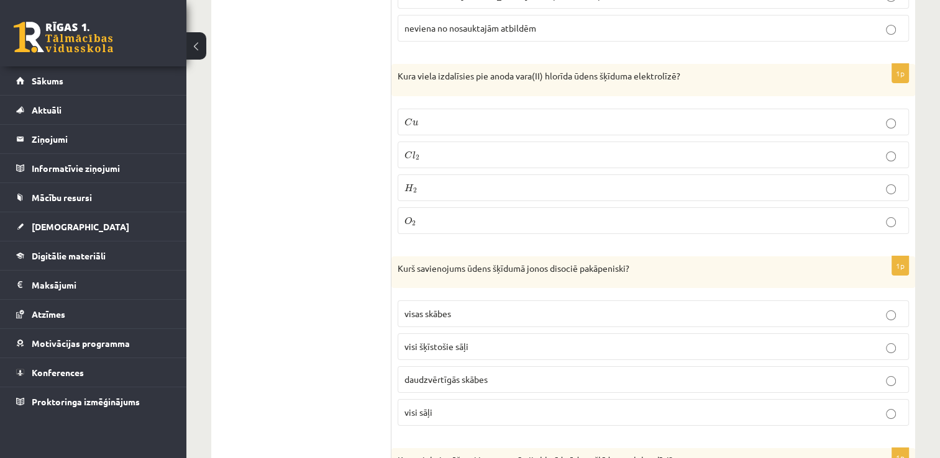
click at [488, 142] on label "C l 2 C l 2" at bounding box center [653, 155] width 511 height 27
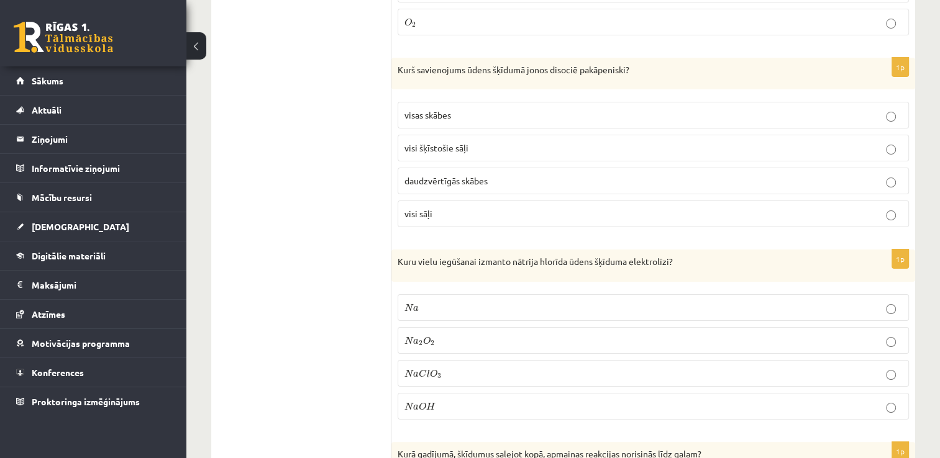
scroll to position [4907, 0]
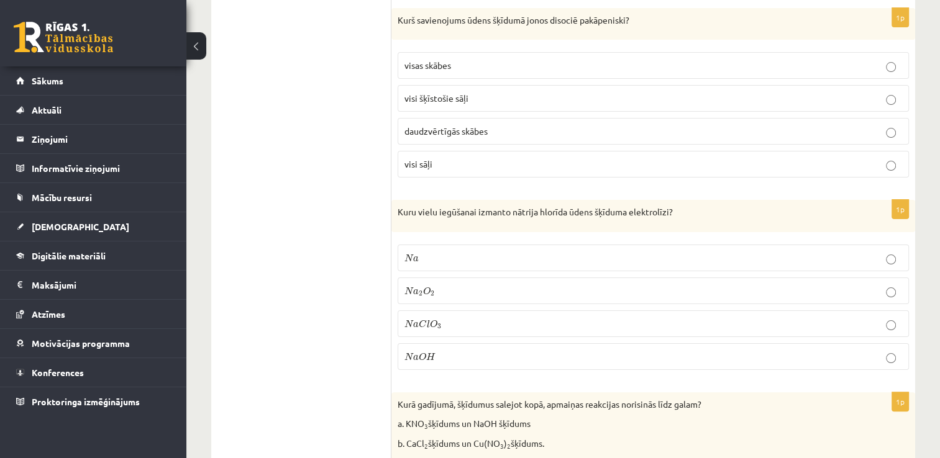
click at [502, 125] on p "daudzvērtīgās skābes" at bounding box center [653, 131] width 498 height 13
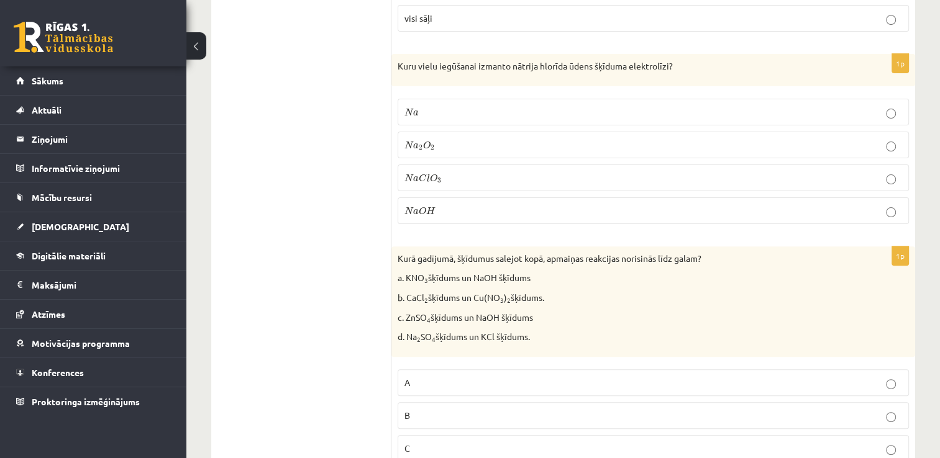
scroll to position [5031, 0]
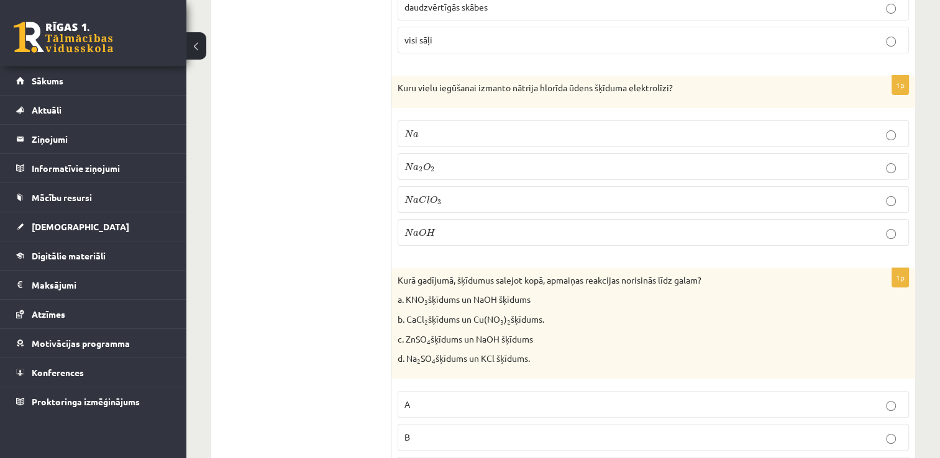
click at [462, 226] on p "N a O H N a O H" at bounding box center [653, 232] width 498 height 13
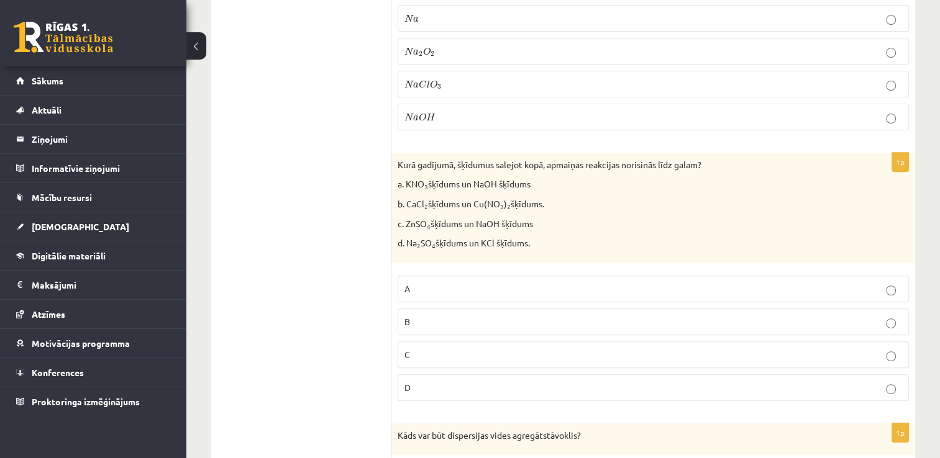
scroll to position [5155, 0]
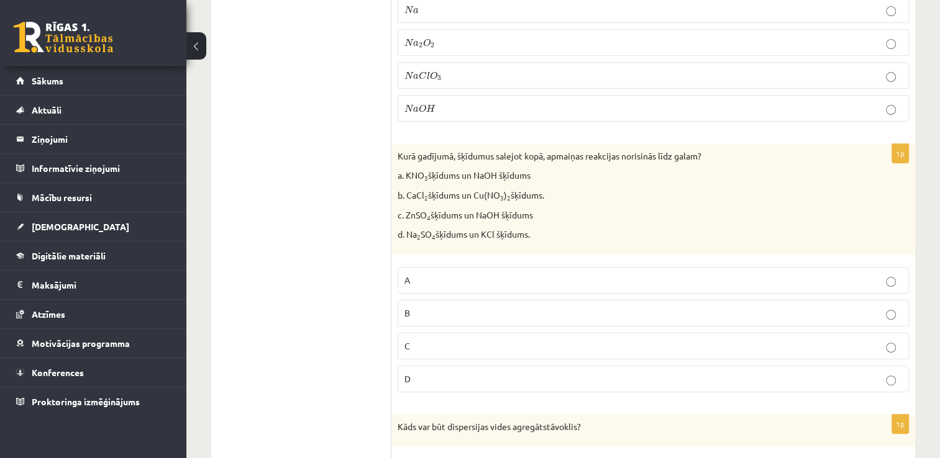
click at [434, 340] on p "C" at bounding box center [653, 346] width 498 height 13
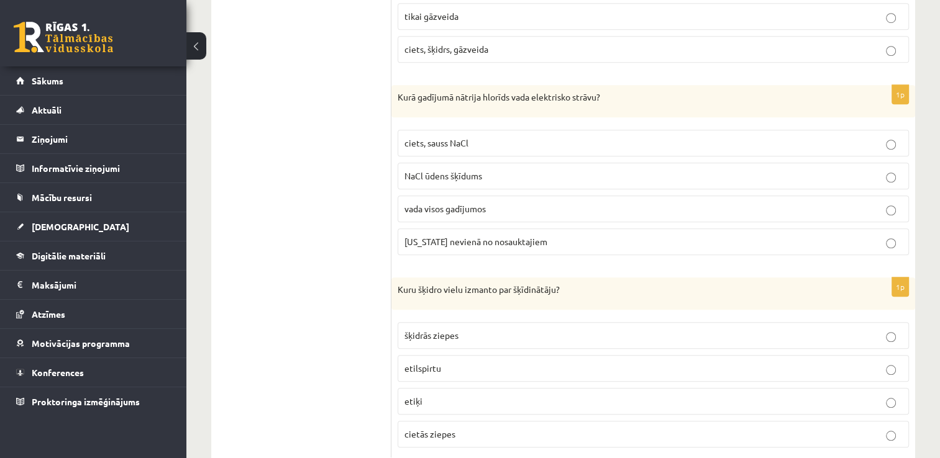
scroll to position [5679, 0]
drag, startPoint x: 508, startPoint y: 332, endPoint x: 515, endPoint y: 331, distance: 6.9
click at [509, 360] on p "etilspirtu" at bounding box center [653, 366] width 498 height 13
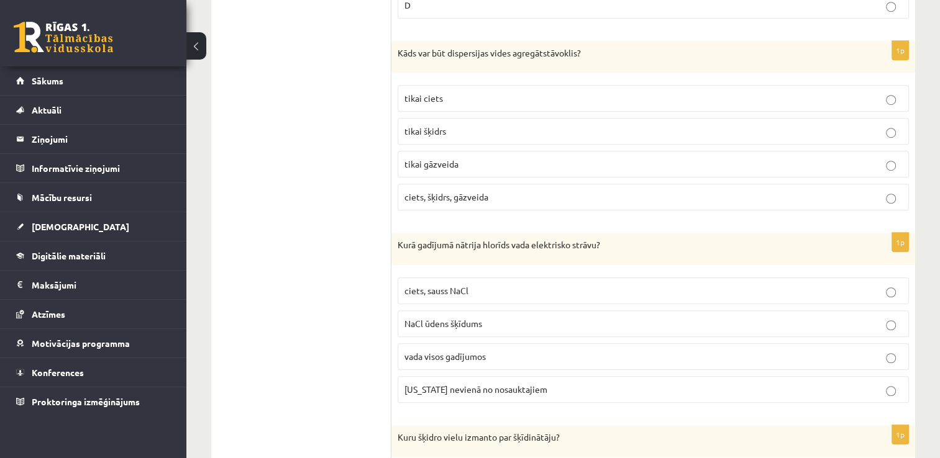
scroll to position [5493, 0]
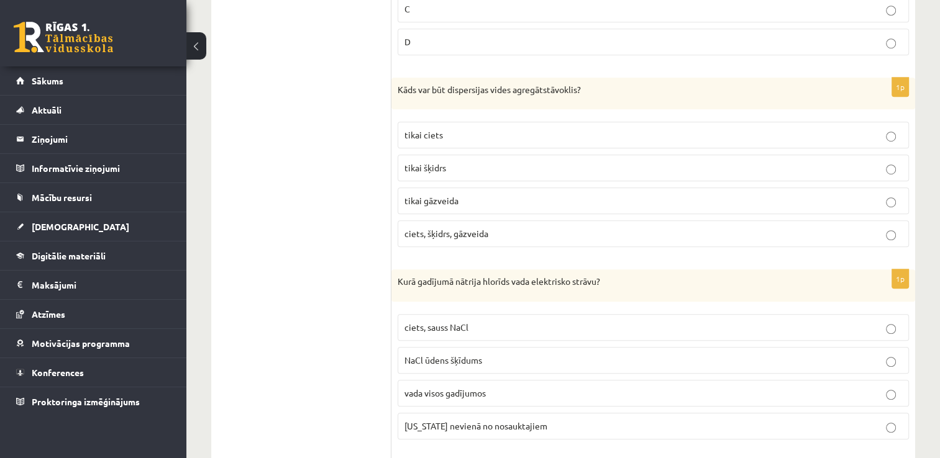
click at [542, 354] on p "NaCl ūdens šķīdums" at bounding box center [653, 360] width 498 height 13
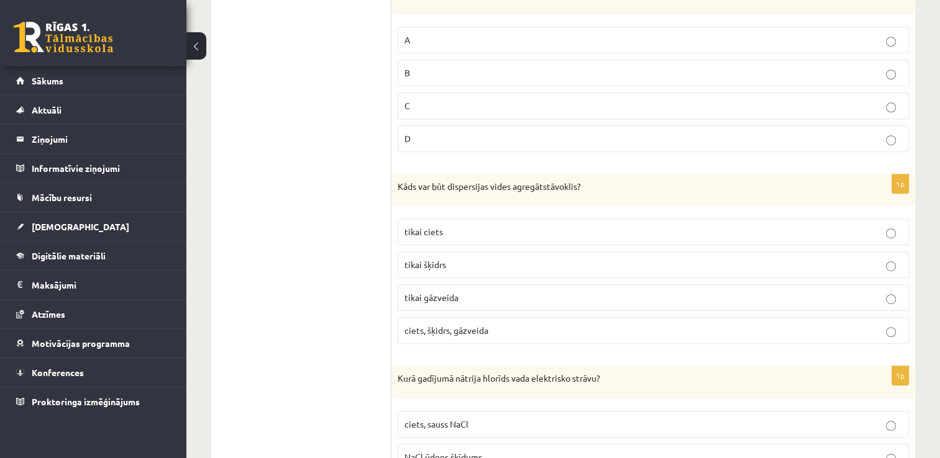
scroll to position [5368, 0]
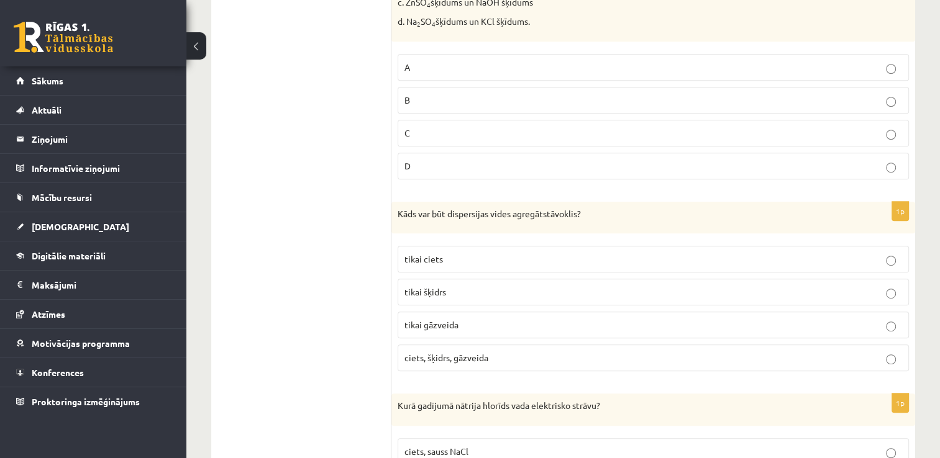
click at [493, 352] on p "ciets, šķidrs, gāzveida" at bounding box center [653, 358] width 498 height 13
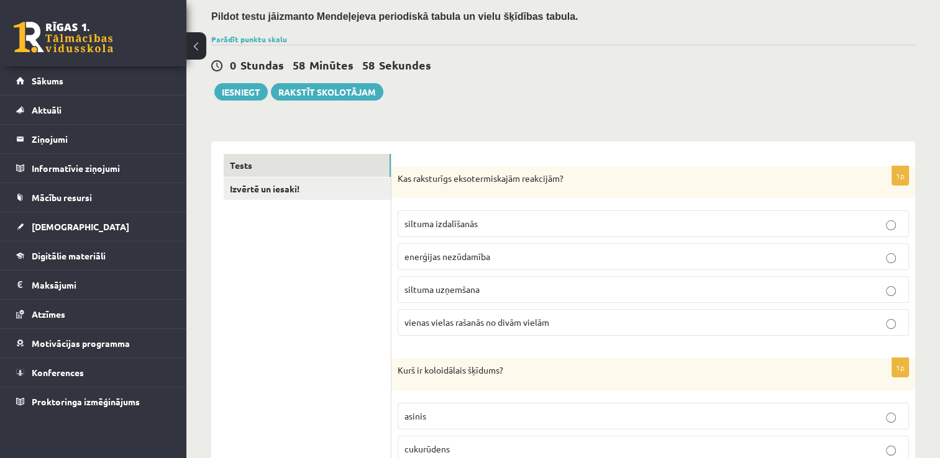
scroll to position [0, 0]
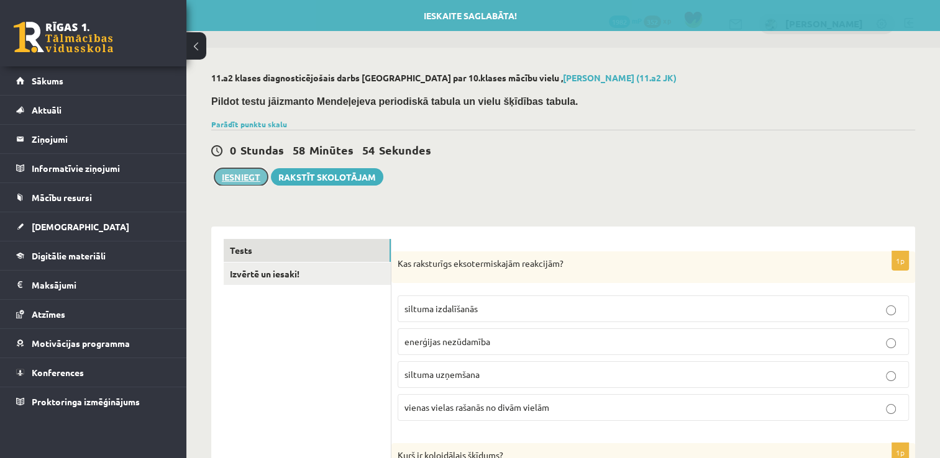
click at [258, 178] on button "Iesniegt" at bounding box center [240, 176] width 53 height 17
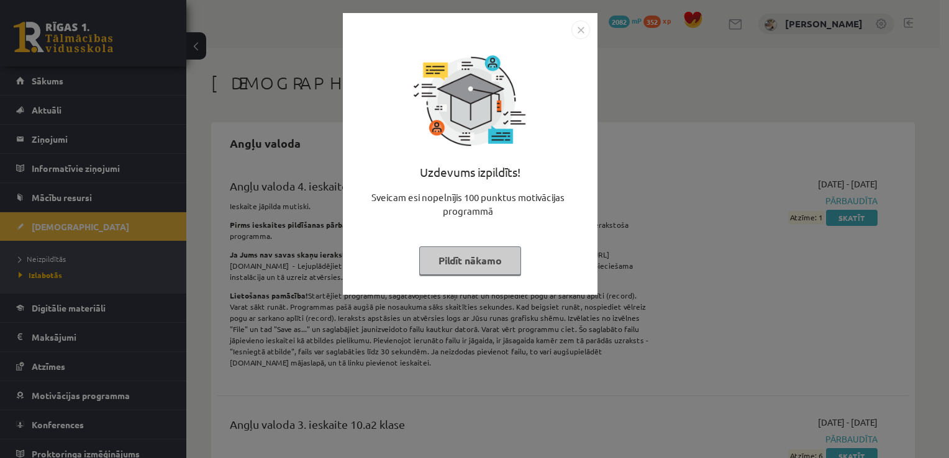
click at [453, 255] on button "Pildīt nākamo" at bounding box center [470, 261] width 102 height 29
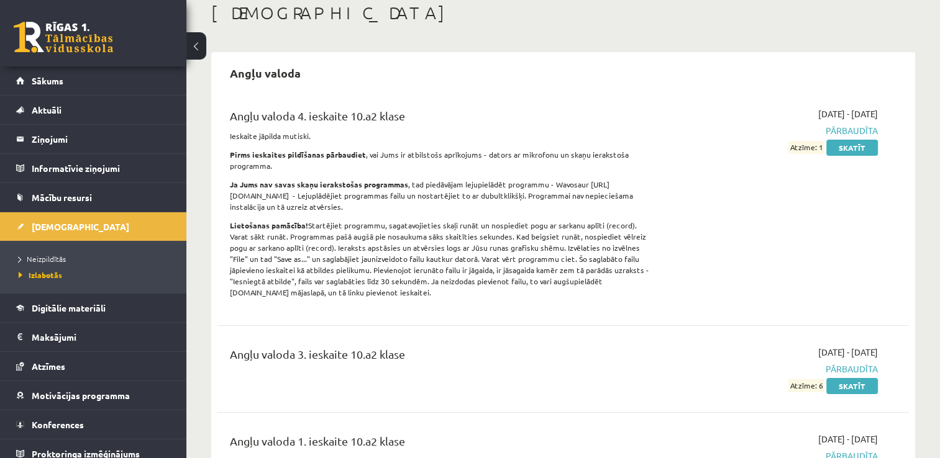
scroll to position [124, 0]
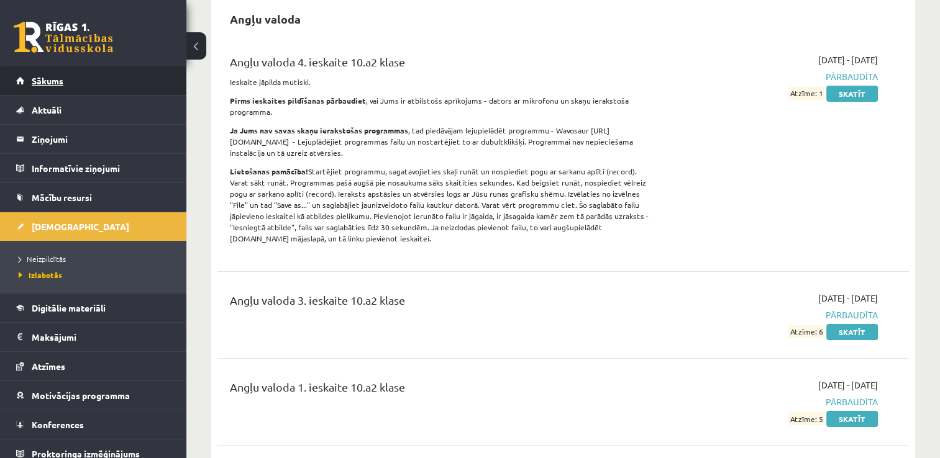
click at [43, 88] on link "Sākums" at bounding box center [93, 80] width 155 height 29
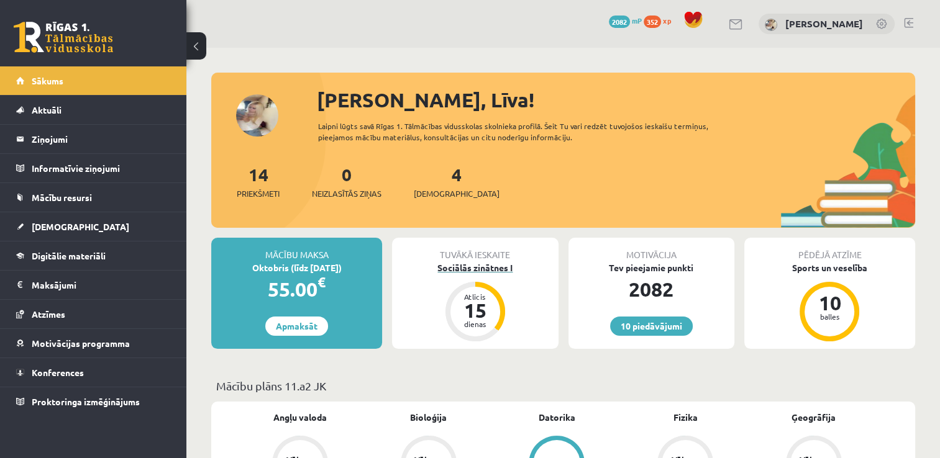
click at [455, 264] on div "Sociālās zinātnes I" at bounding box center [475, 267] width 166 height 13
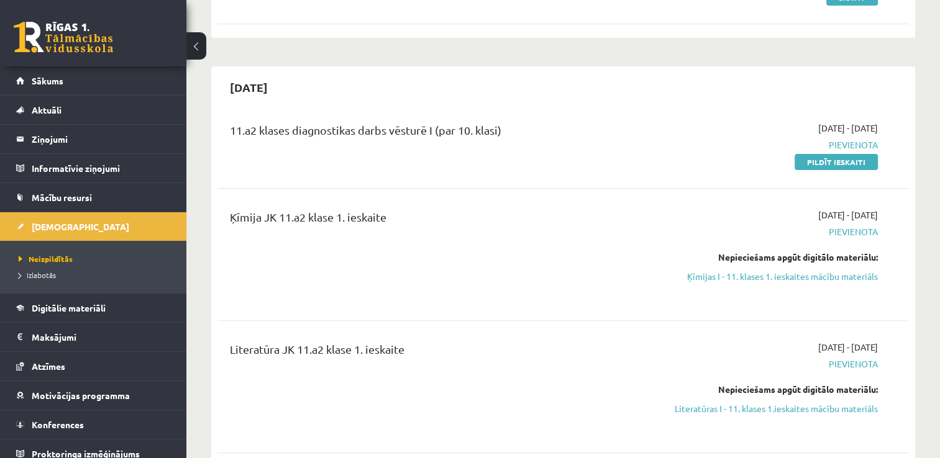
scroll to position [373, 0]
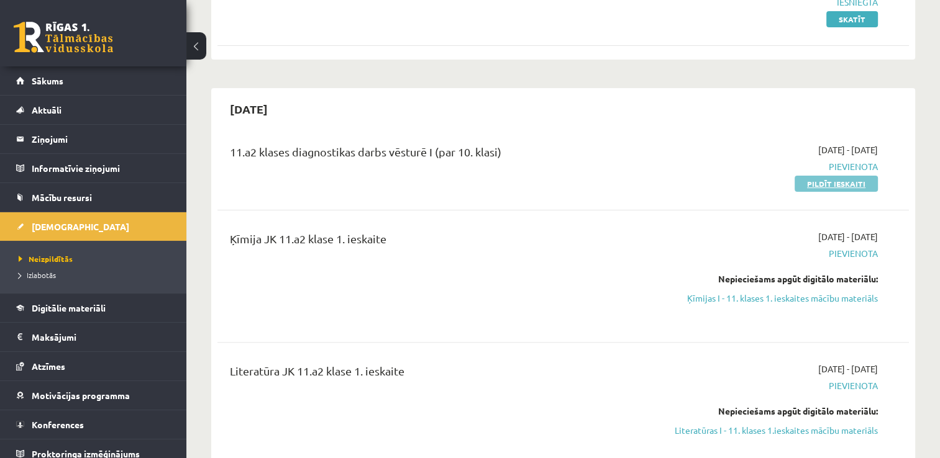
click at [807, 185] on link "Pildīt ieskaiti" at bounding box center [835, 184] width 83 height 16
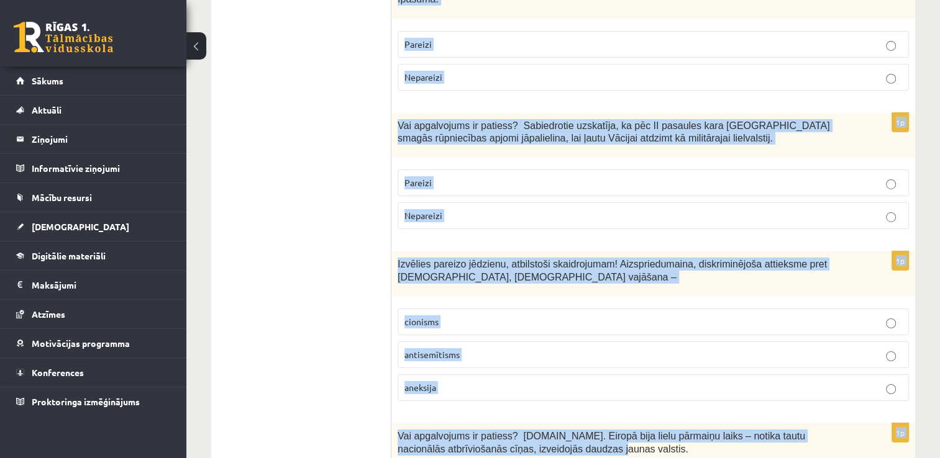
scroll to position [4241, 0]
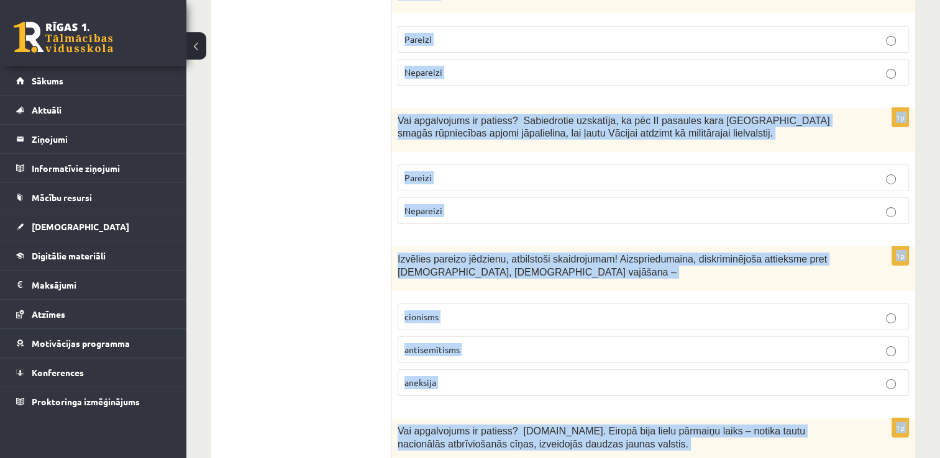
drag, startPoint x: 393, startPoint y: 244, endPoint x: 491, endPoint y: 399, distance: 182.8
drag, startPoint x: 491, startPoint y: 399, endPoint x: 433, endPoint y: 396, distance: 57.8
copy form "Vai apgalvojums ir patiess? Muhameds bija islāma pamatlicējs. Pareizi Nepareizi…"
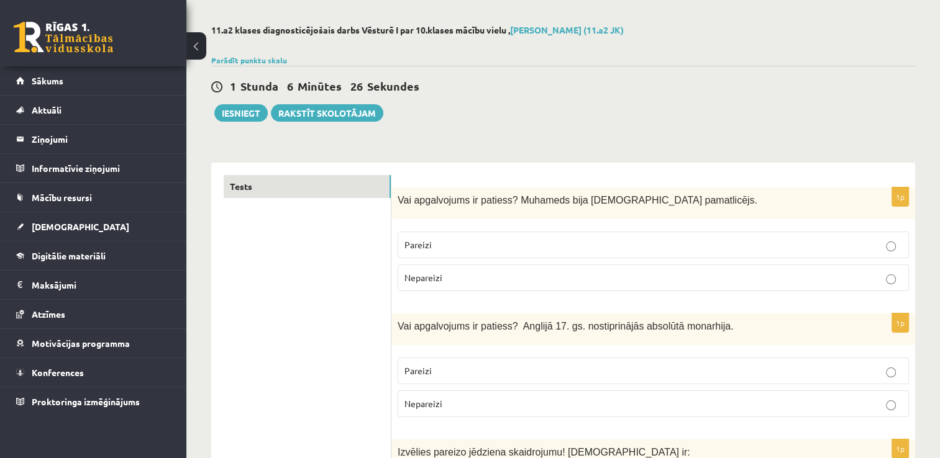
scroll to position [124, 0]
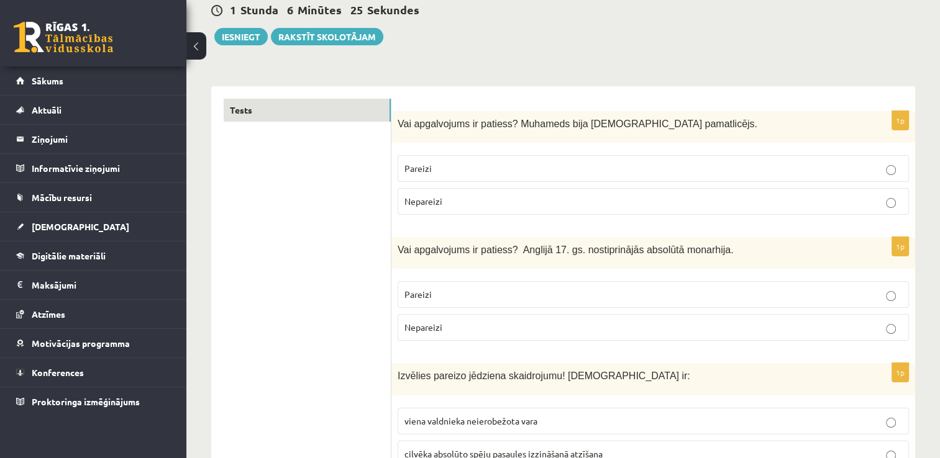
click at [461, 170] on p "Pareizi" at bounding box center [653, 168] width 498 height 13
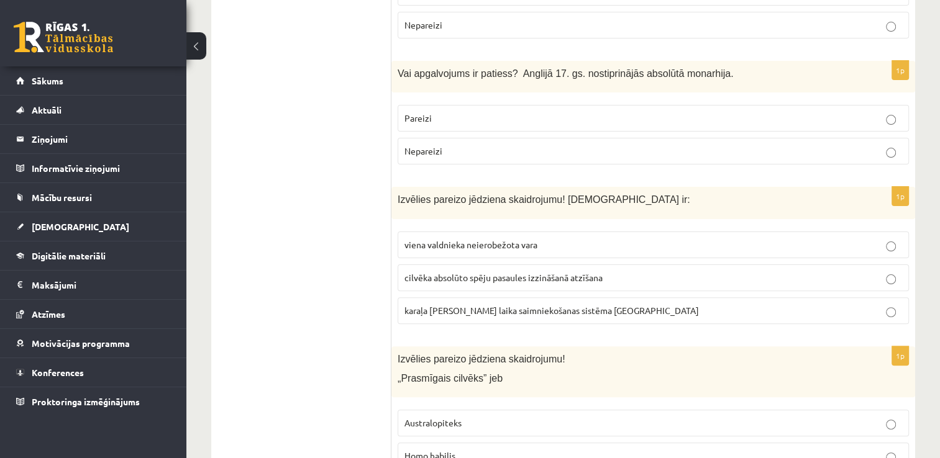
scroll to position [311, 0]
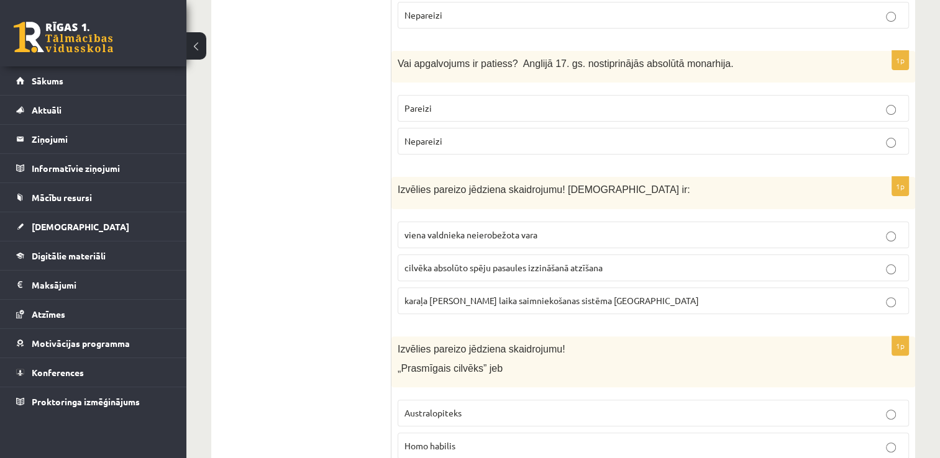
click at [445, 144] on p "Nepareizi" at bounding box center [653, 141] width 498 height 13
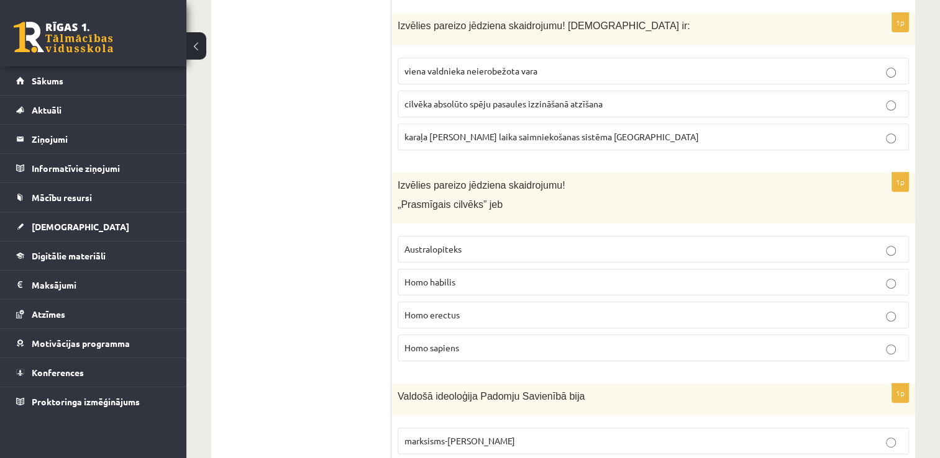
scroll to position [497, 0]
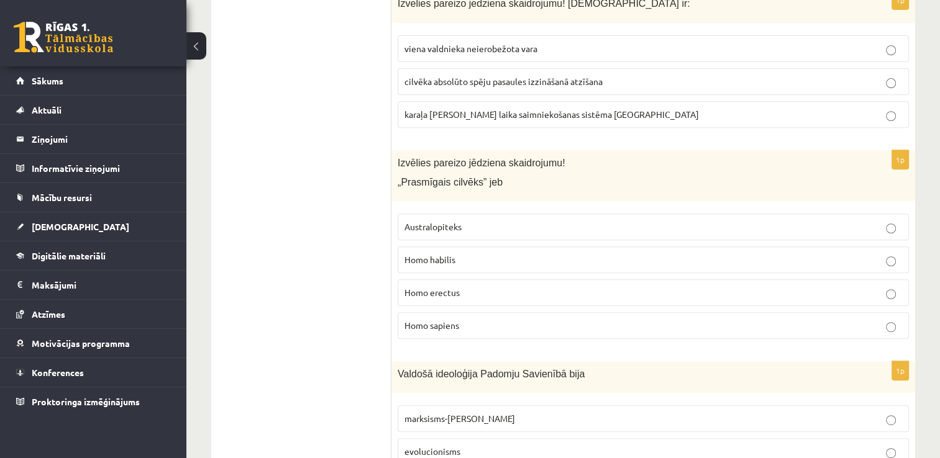
click at [509, 51] on span "viena valdnieka neierobežota vara" at bounding box center [470, 48] width 133 height 11
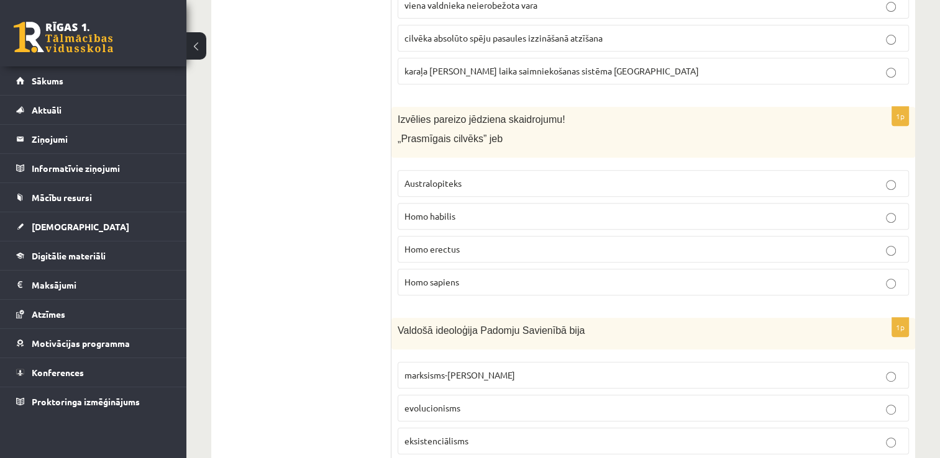
scroll to position [621, 0]
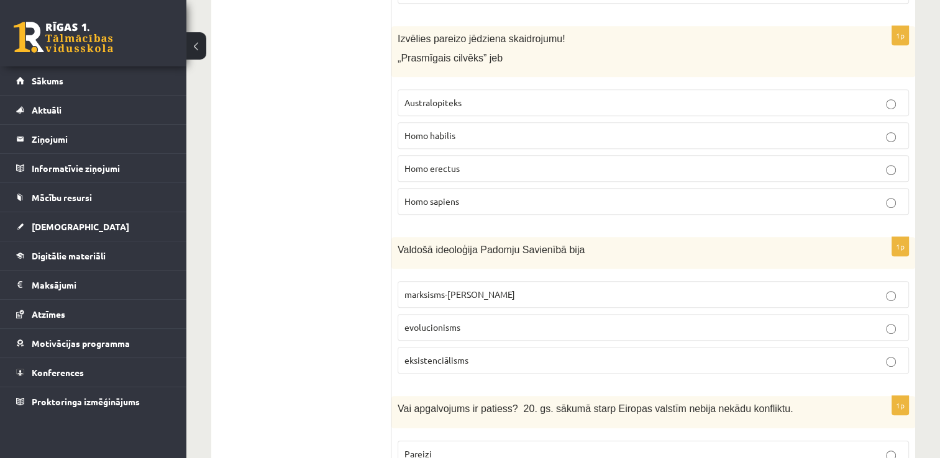
click at [473, 137] on p "Homo habilis" at bounding box center [653, 135] width 498 height 13
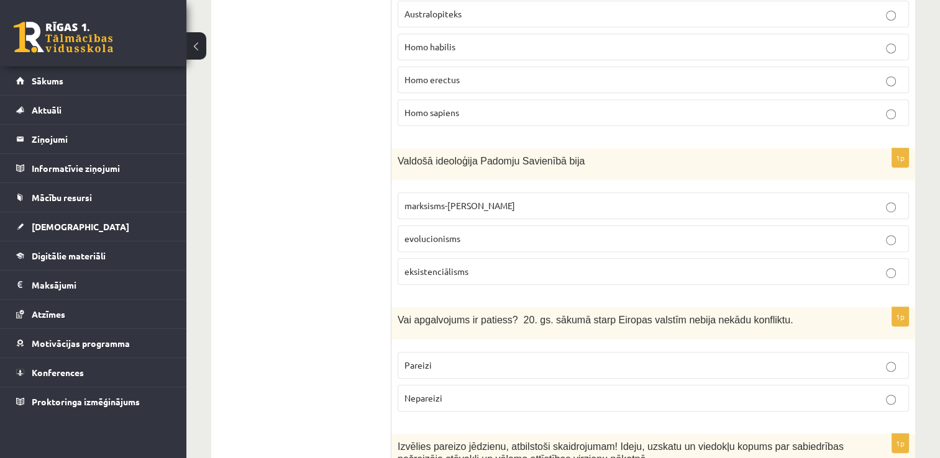
scroll to position [745, 0]
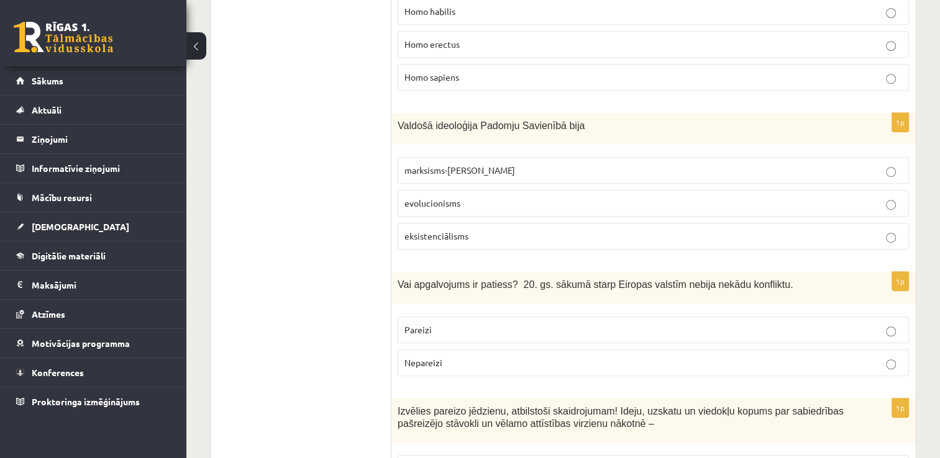
click at [532, 168] on p "marksisms-ļeņinisms" at bounding box center [653, 170] width 498 height 13
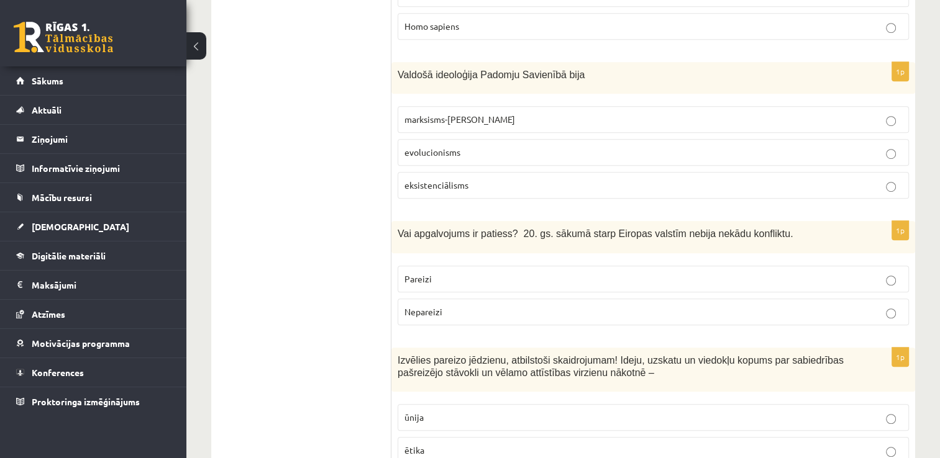
scroll to position [932, 0]
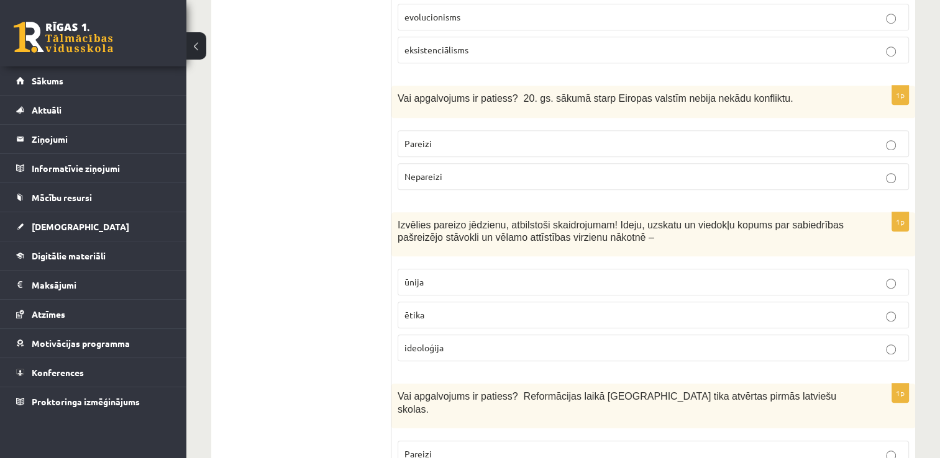
click at [507, 173] on p "Nepareizi" at bounding box center [653, 176] width 498 height 13
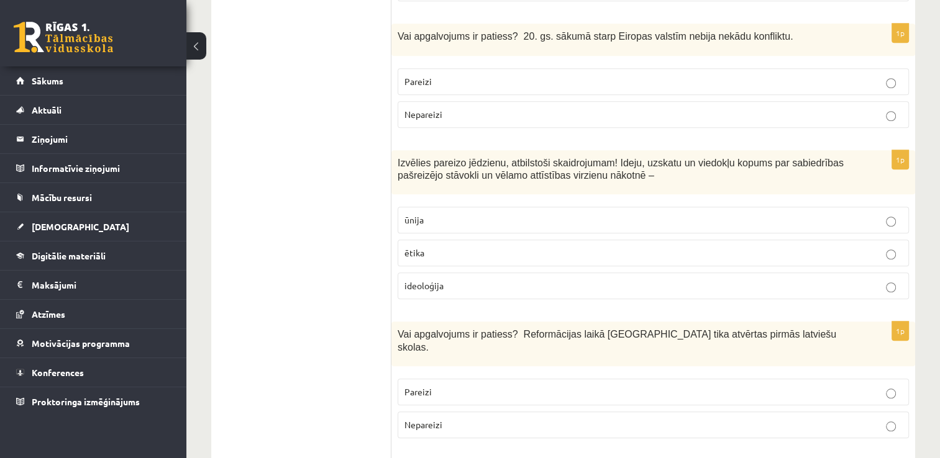
click at [475, 280] on p "ideoloģija" at bounding box center [653, 286] width 498 height 13
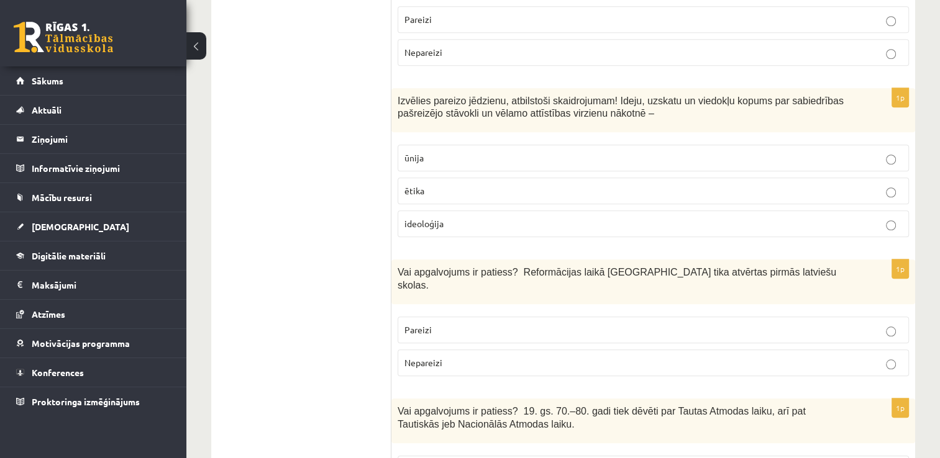
scroll to position [1118, 0]
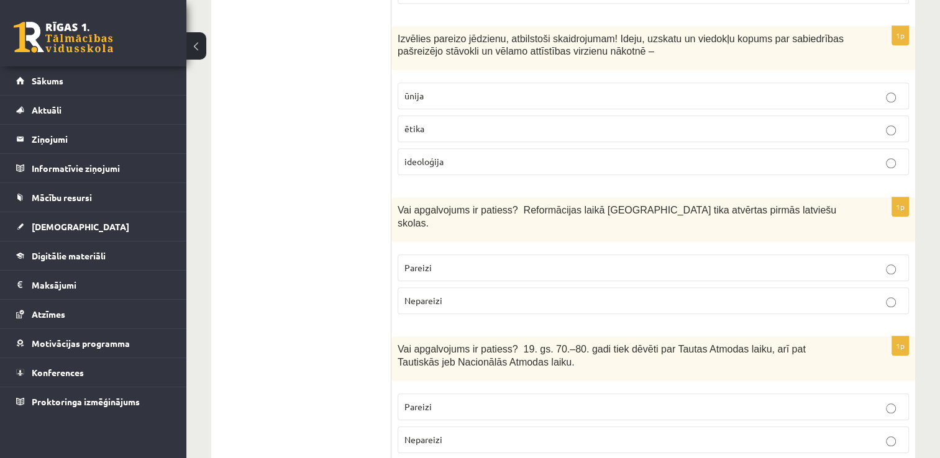
click at [440, 261] on p "Pareizi" at bounding box center [653, 267] width 498 height 13
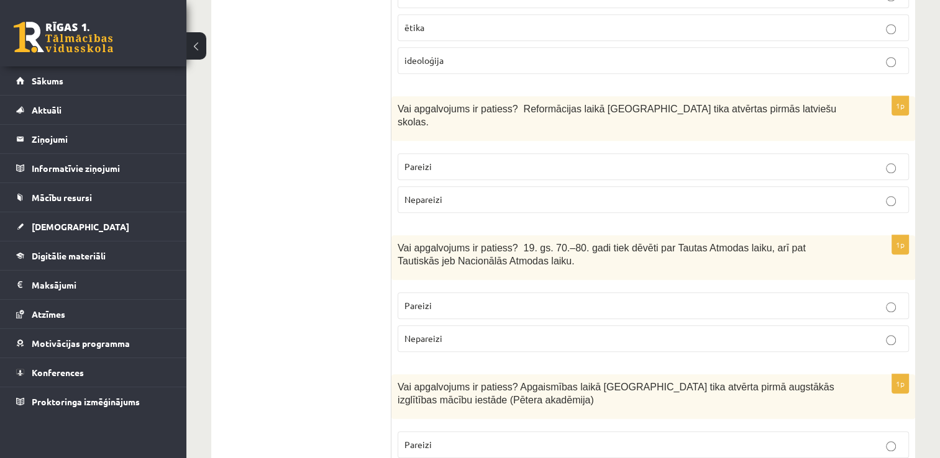
scroll to position [1304, 0]
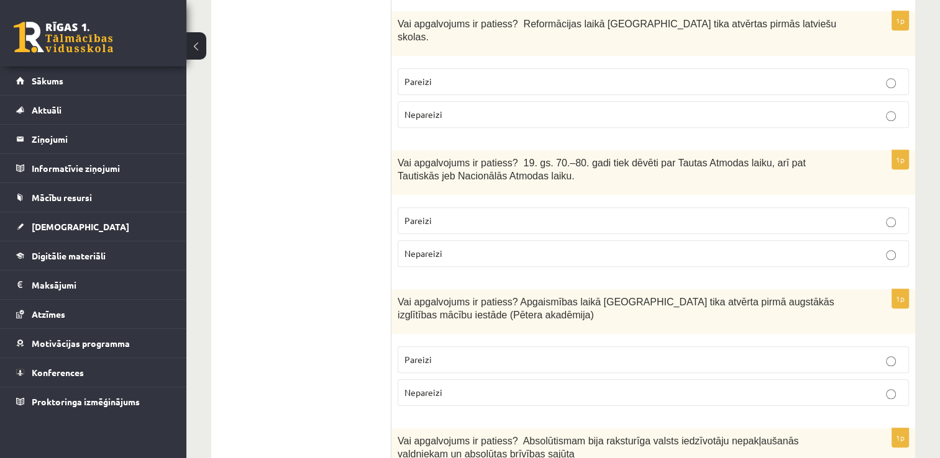
click at [475, 247] on label "Nepareizi" at bounding box center [653, 253] width 511 height 27
click at [479, 247] on p "Nepareizi" at bounding box center [653, 253] width 498 height 13
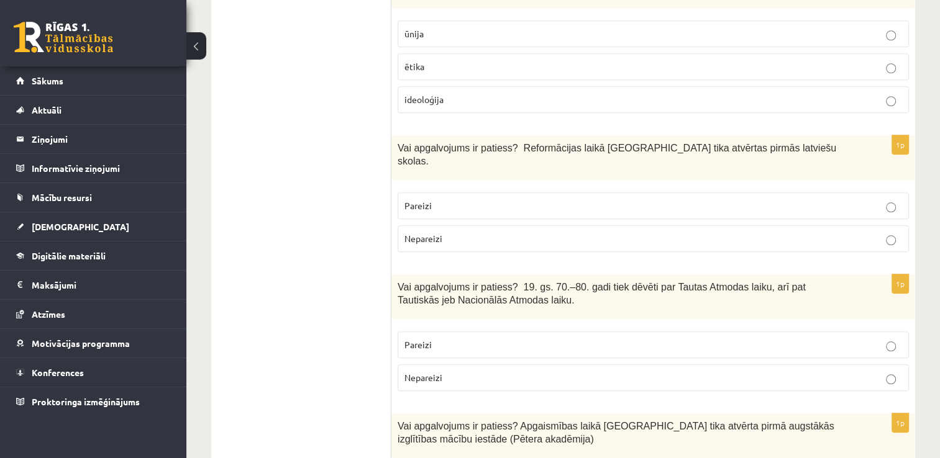
scroll to position [1242, 0]
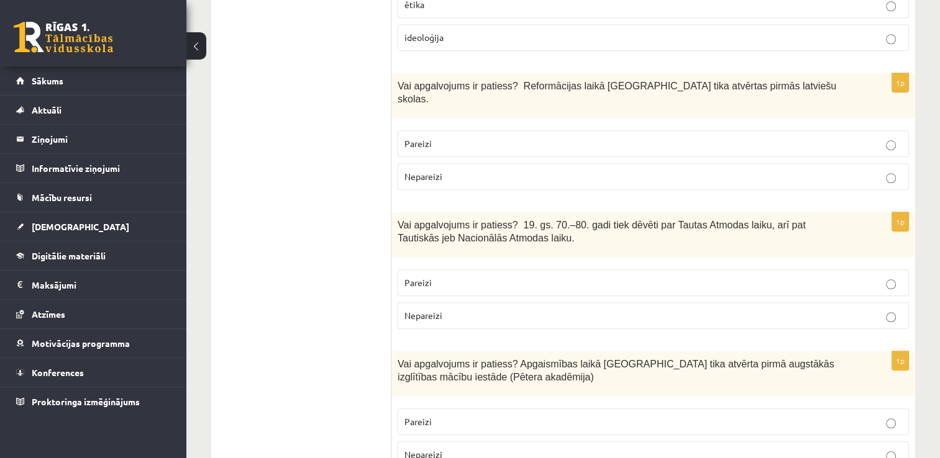
click at [471, 276] on p "Pareizi" at bounding box center [653, 282] width 498 height 13
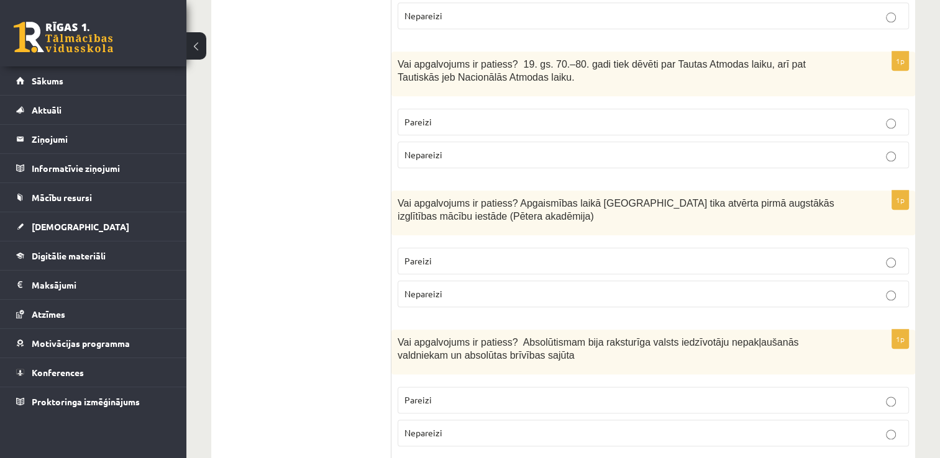
scroll to position [1429, 0]
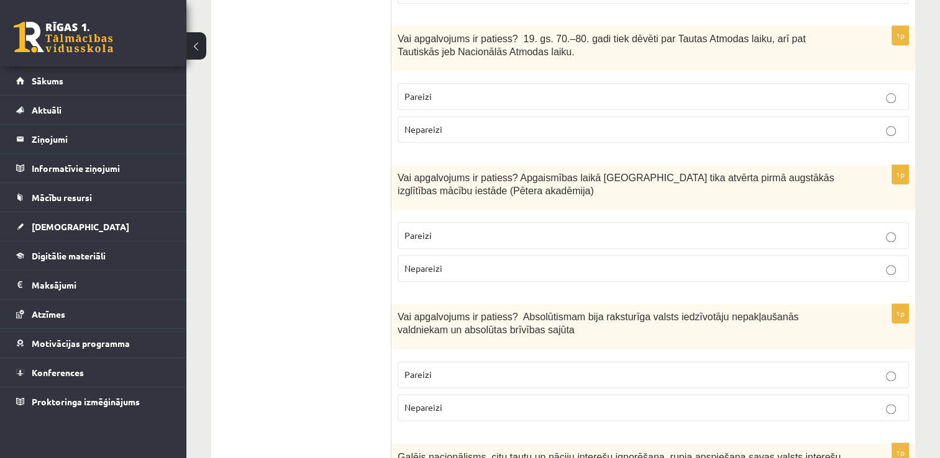
click at [504, 229] on p "Pareizi" at bounding box center [653, 235] width 498 height 13
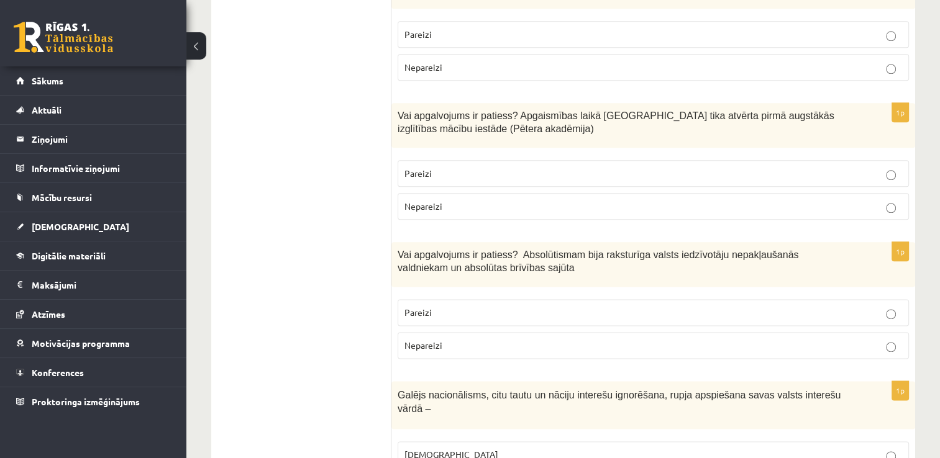
click at [509, 200] on p "Nepareizi" at bounding box center [653, 206] width 498 height 13
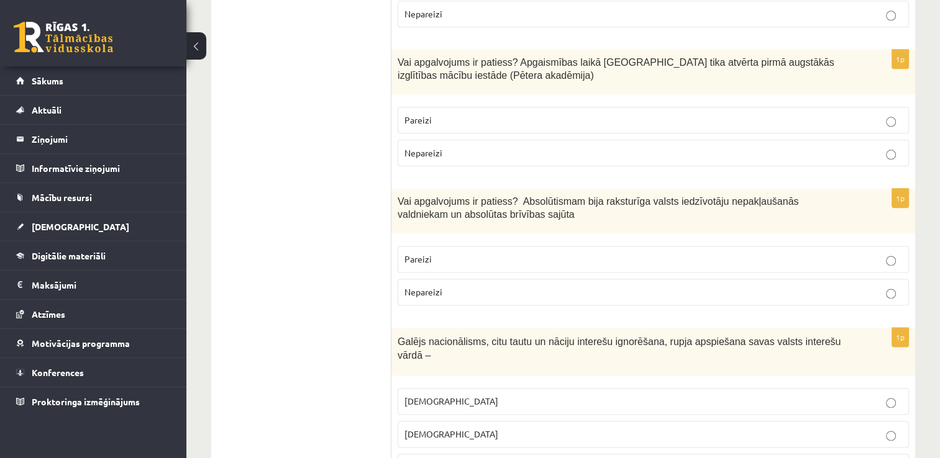
scroll to position [1615, 0]
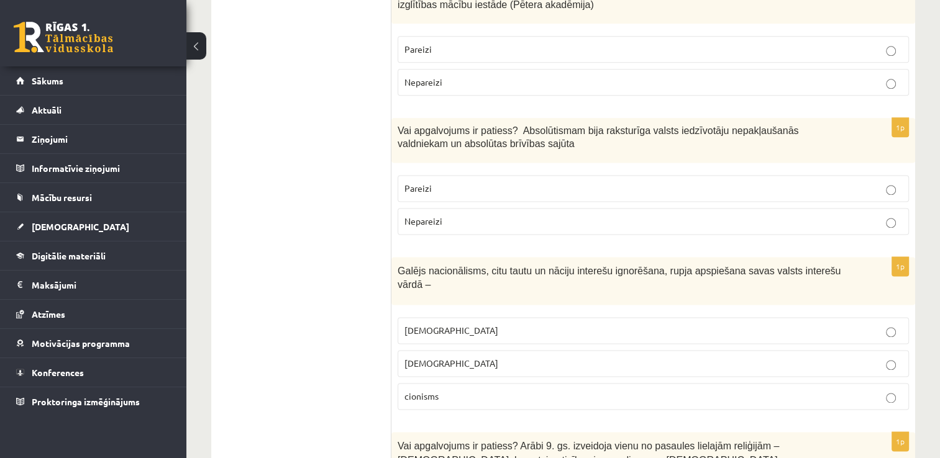
click at [507, 324] on p "šovinisms" at bounding box center [653, 330] width 498 height 13
click at [506, 208] on label "Nepareizi" at bounding box center [653, 221] width 511 height 27
click at [491, 43] on p "Pareizi" at bounding box center [653, 49] width 498 height 13
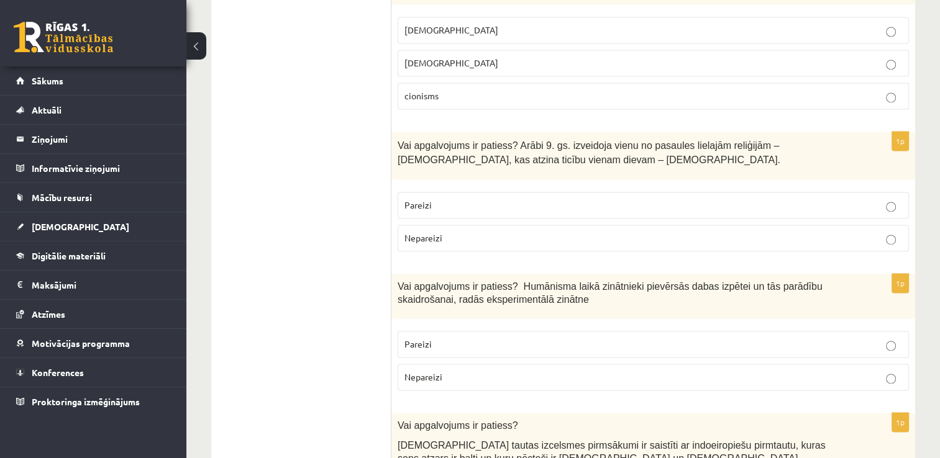
scroll to position [1926, 0]
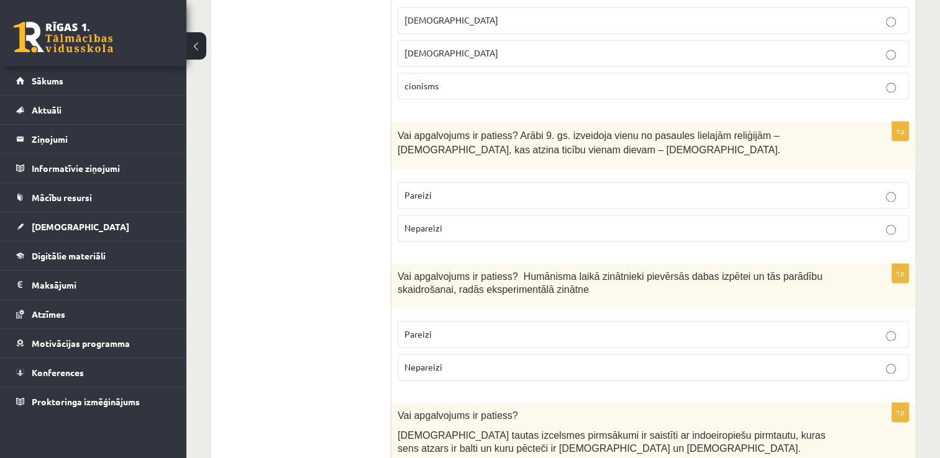
click at [505, 222] on p "Nepareizi" at bounding box center [653, 228] width 498 height 13
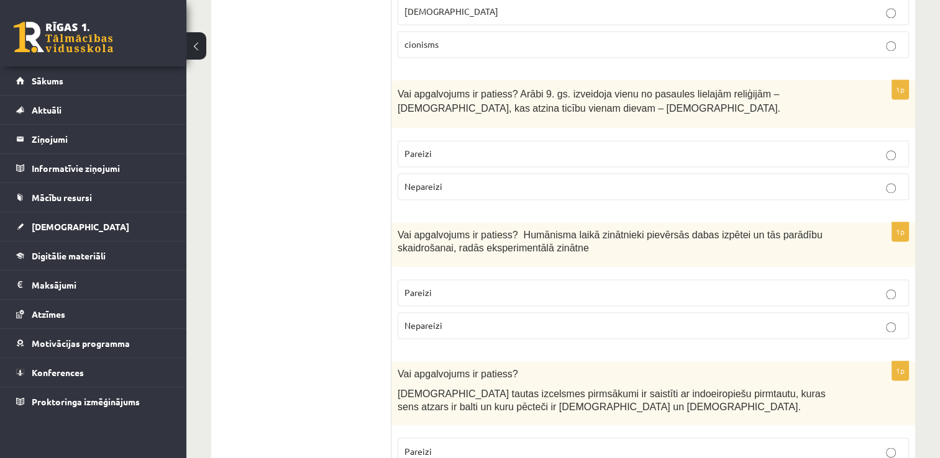
scroll to position [2112, 0]
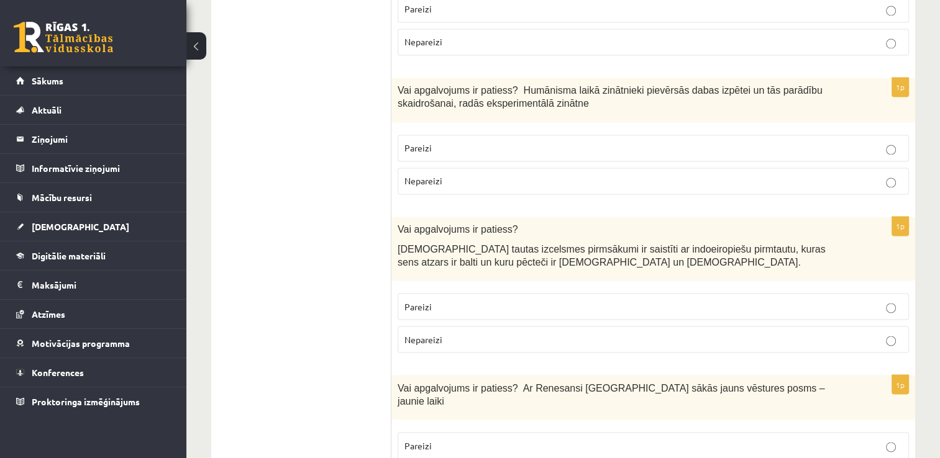
click at [526, 135] on label "Pareizi" at bounding box center [653, 148] width 511 height 27
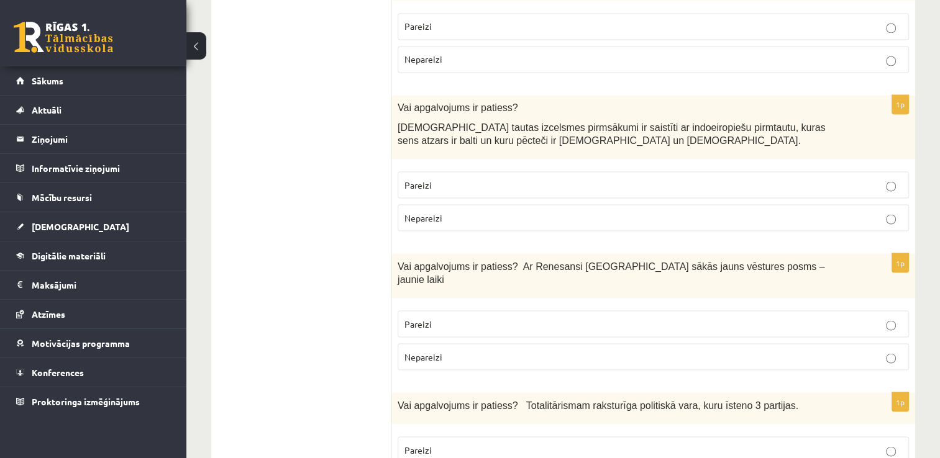
scroll to position [2236, 0]
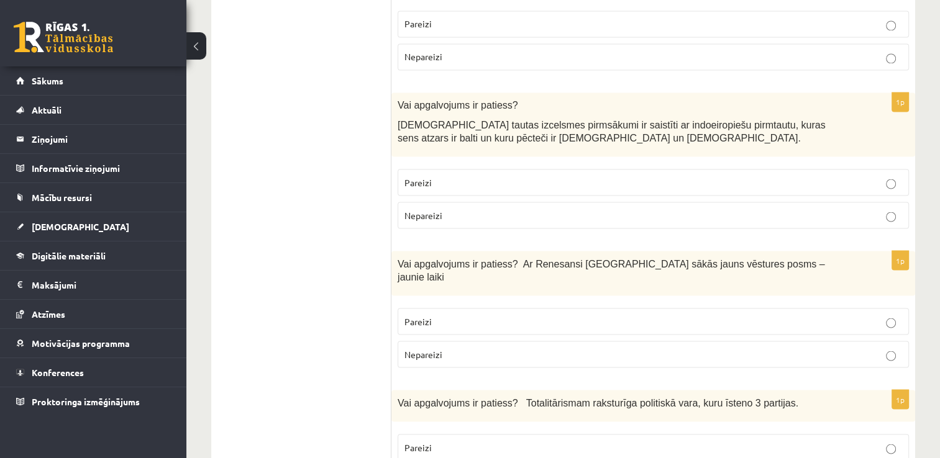
click at [480, 176] on p "Pareizi" at bounding box center [653, 182] width 498 height 13
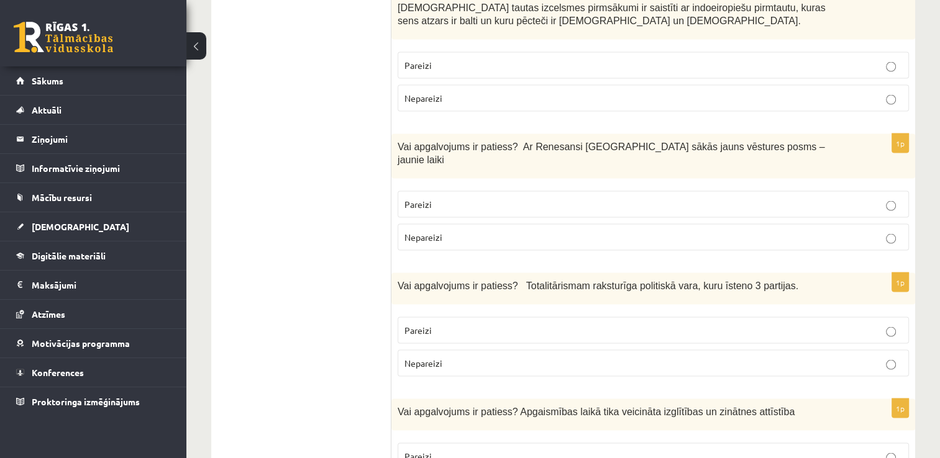
scroll to position [2360, 0]
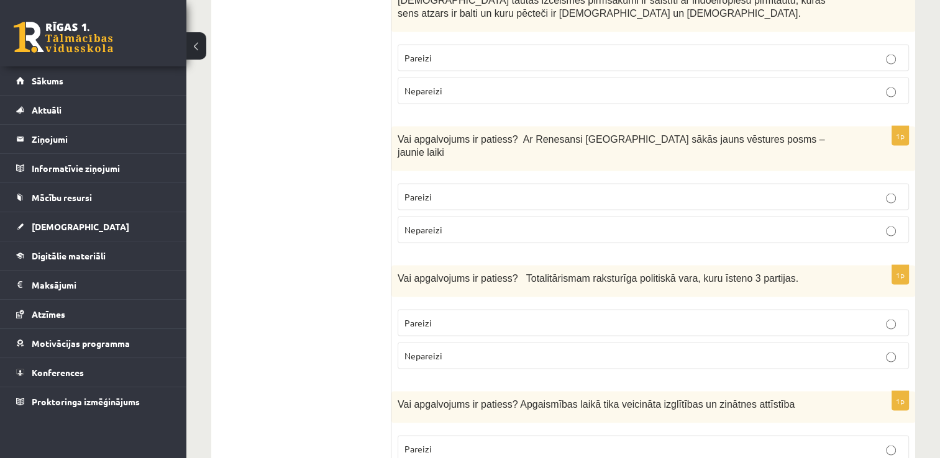
click at [493, 191] on p "Pareizi" at bounding box center [653, 197] width 498 height 13
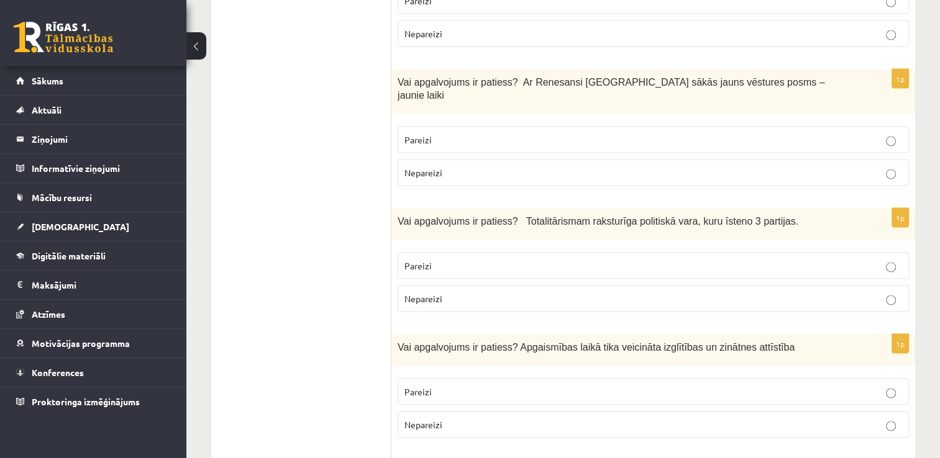
scroll to position [2485, 0]
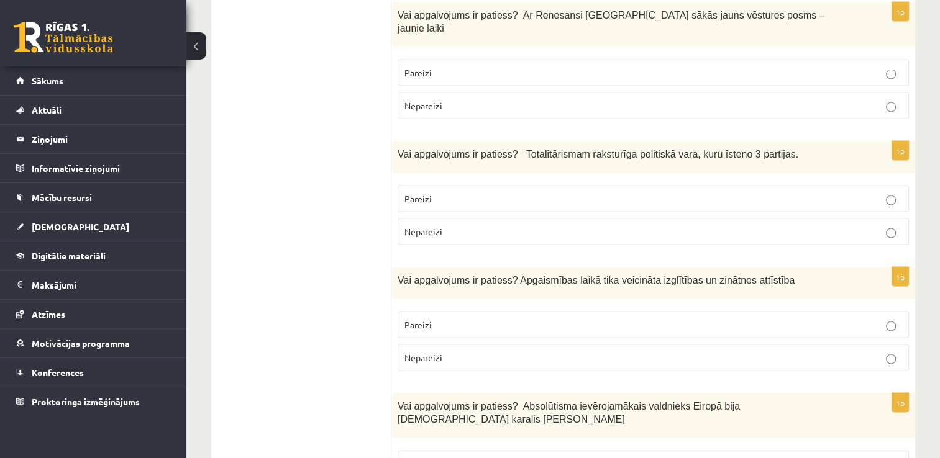
click at [491, 225] on p "Nepareizi" at bounding box center [653, 231] width 498 height 13
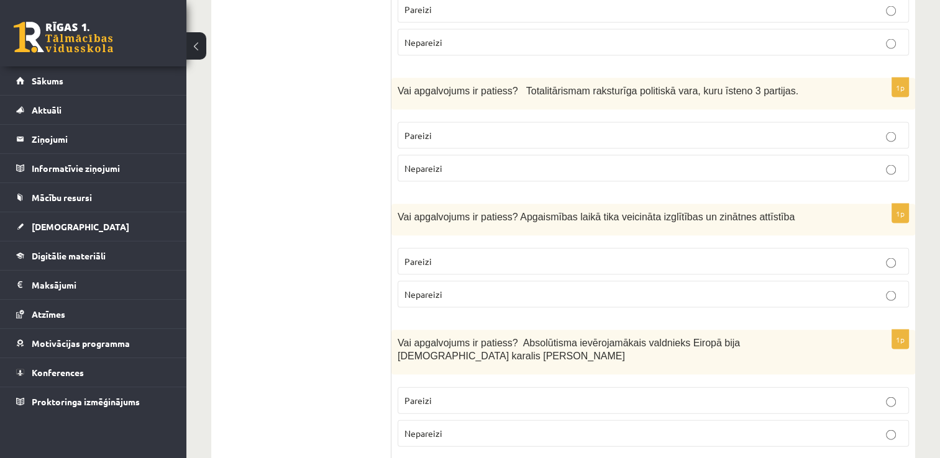
scroll to position [2671, 0]
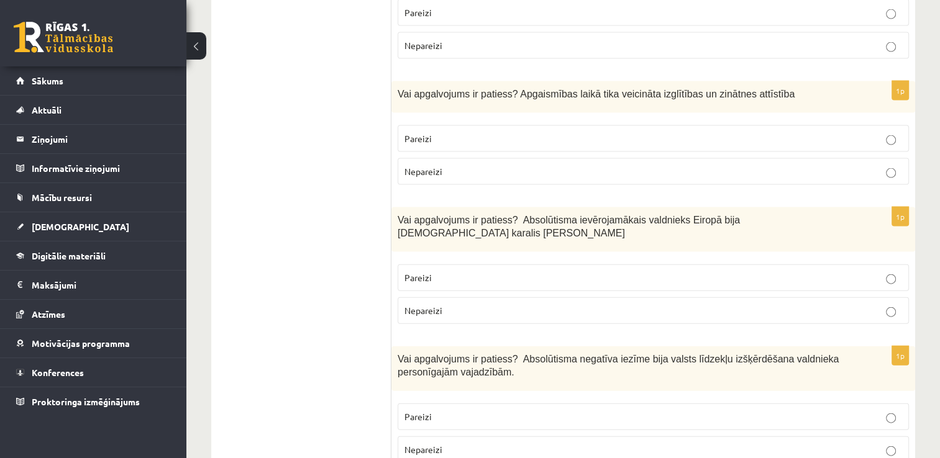
click at [504, 158] on label "Nepareizi" at bounding box center [653, 171] width 511 height 27
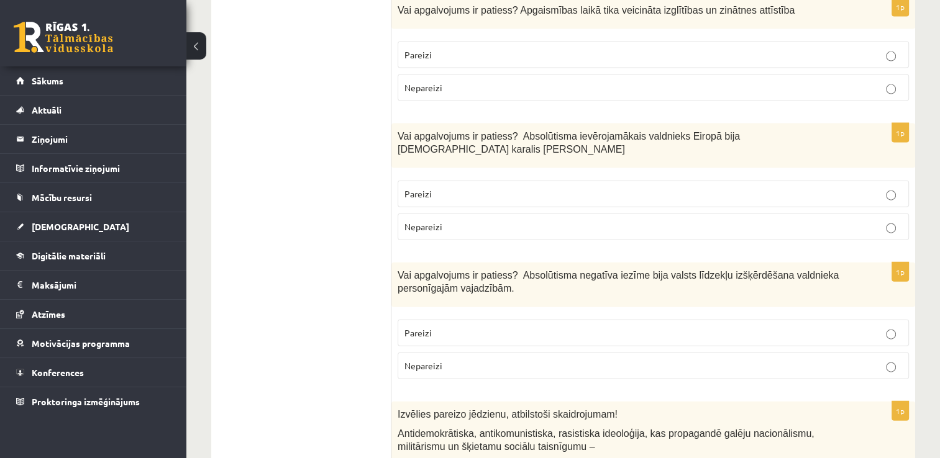
scroll to position [2795, 0]
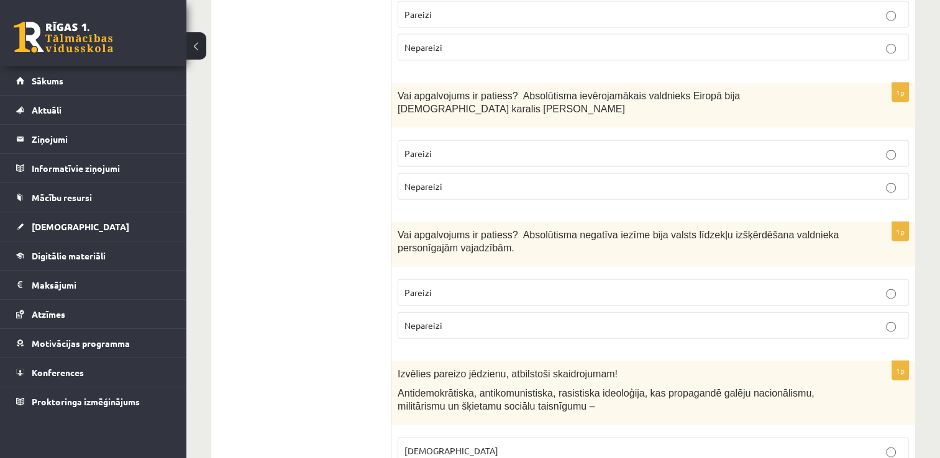
click at [502, 140] on label "Pareizi" at bounding box center [653, 153] width 511 height 27
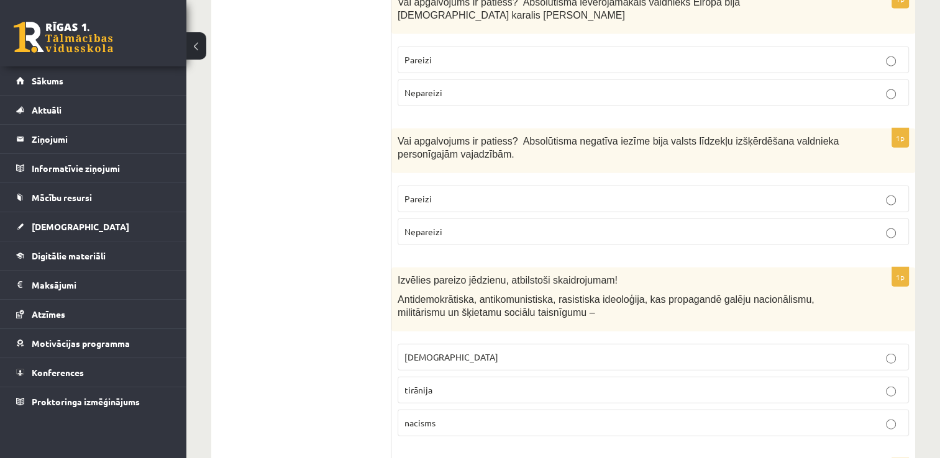
scroll to position [2919, 0]
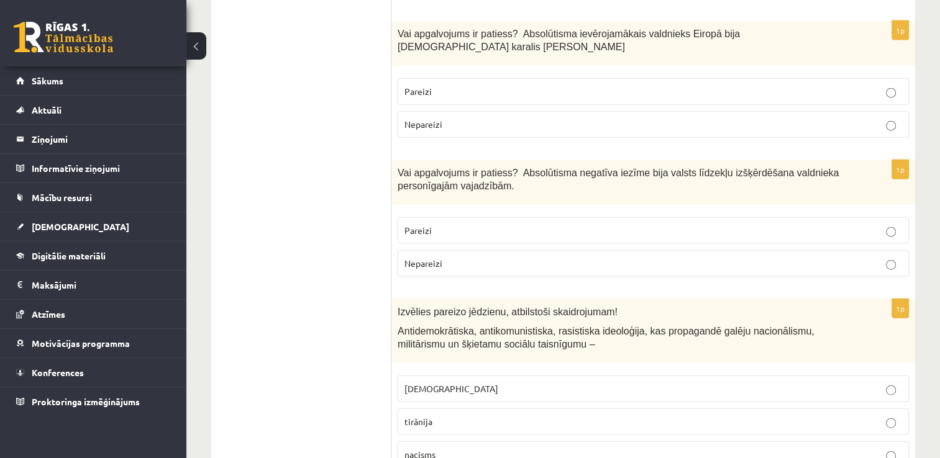
click at [489, 224] on p "Pareizi" at bounding box center [653, 230] width 498 height 13
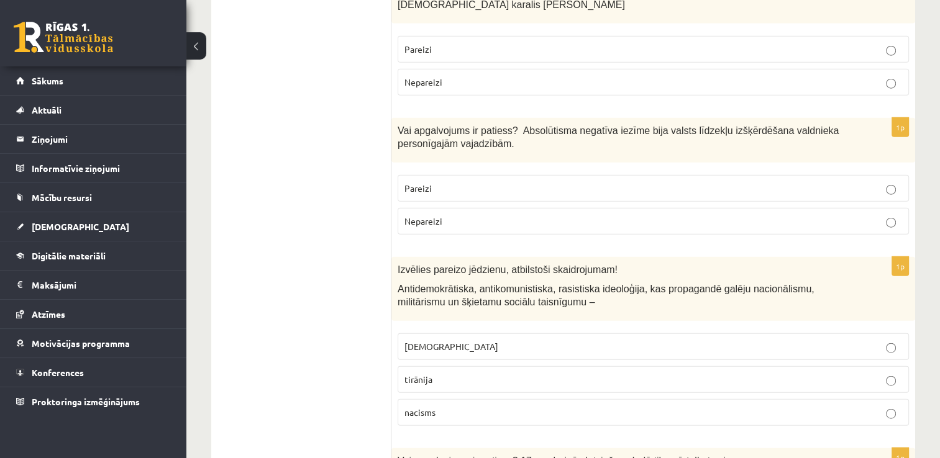
scroll to position [2981, 0]
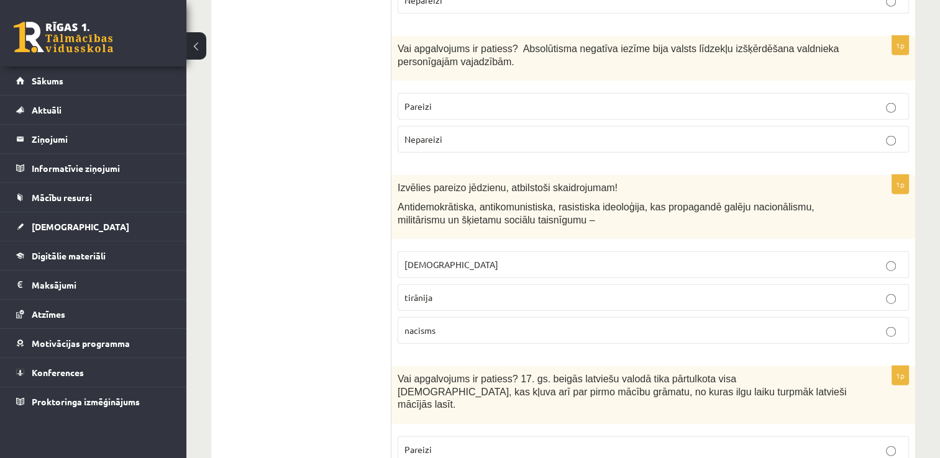
click at [493, 258] on p "fašisms" at bounding box center [653, 264] width 498 height 13
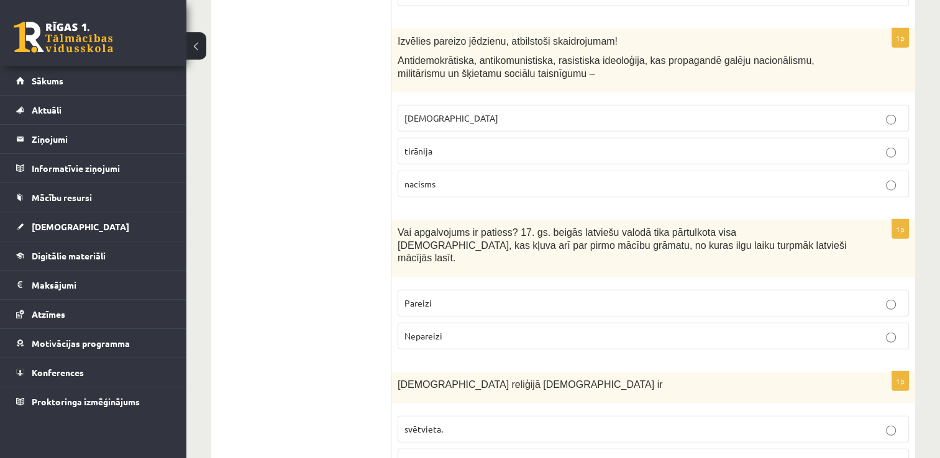
scroll to position [3168, 0]
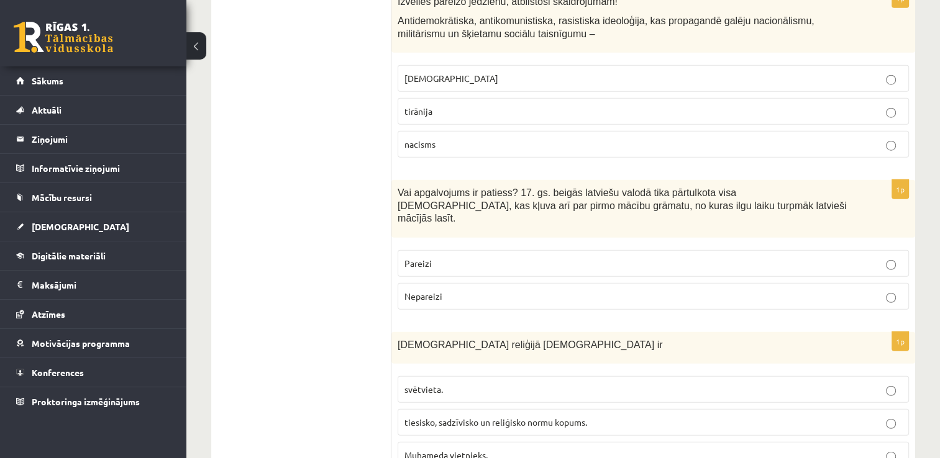
click at [491, 257] on p "Pareizi" at bounding box center [653, 263] width 498 height 13
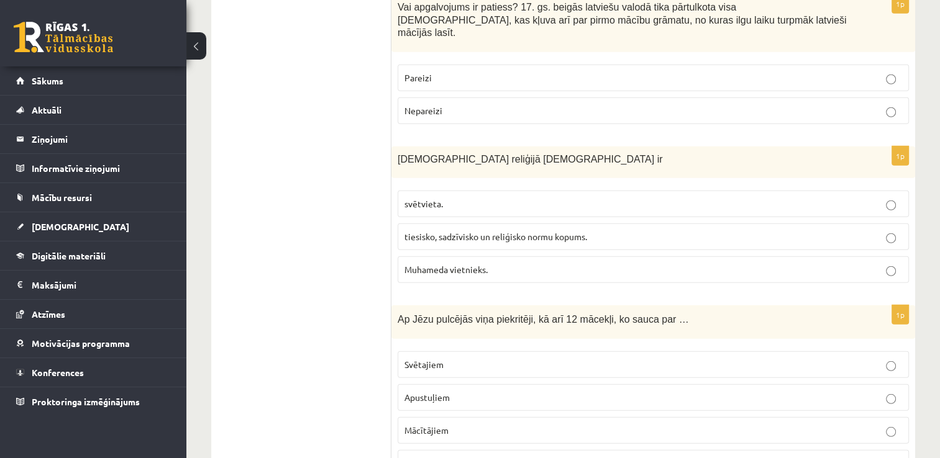
scroll to position [3354, 0]
click at [525, 230] on span "tiesisko, sadzīvisko un reliģisko normu kopums." at bounding box center [495, 235] width 183 height 11
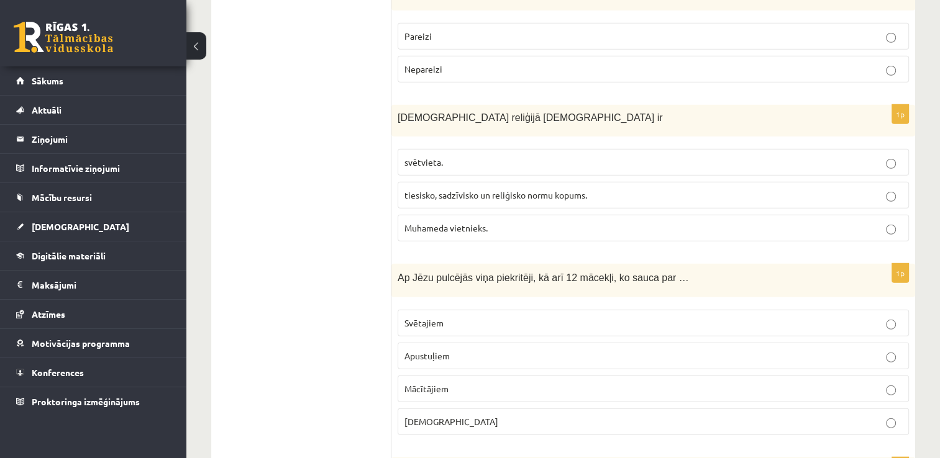
scroll to position [3478, 0]
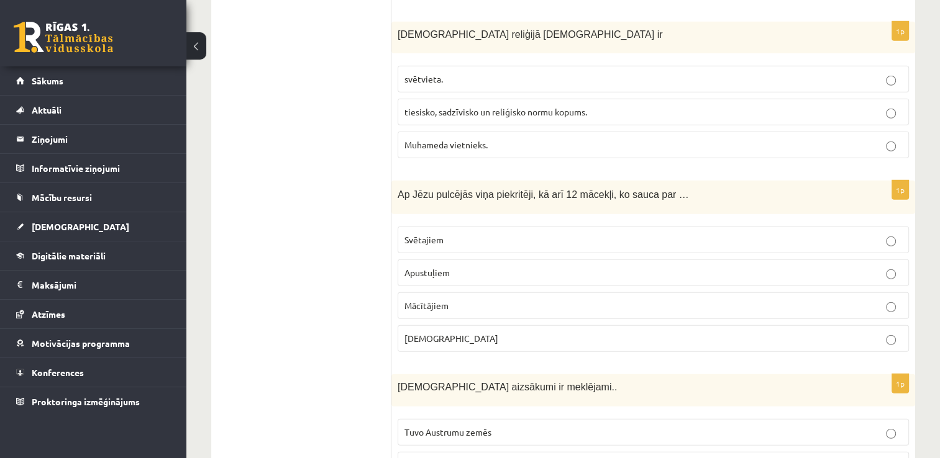
click at [508, 266] on p "Apustuļiem" at bounding box center [653, 272] width 498 height 13
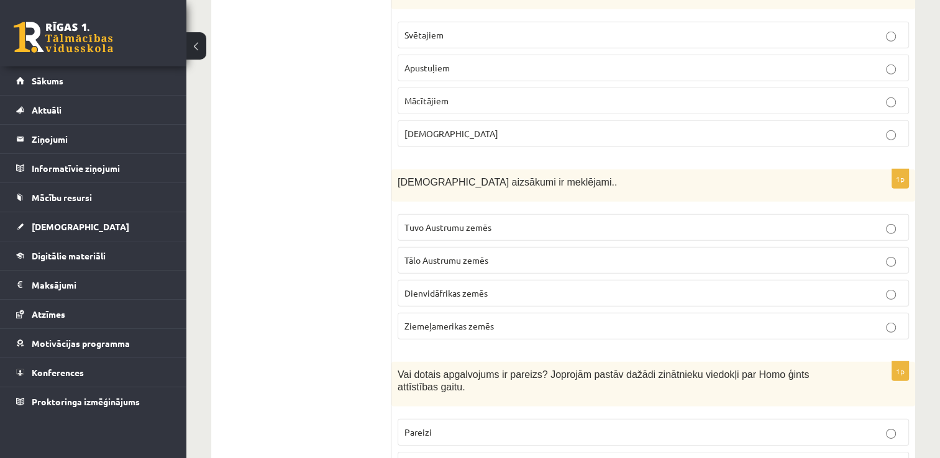
scroll to position [3727, 0]
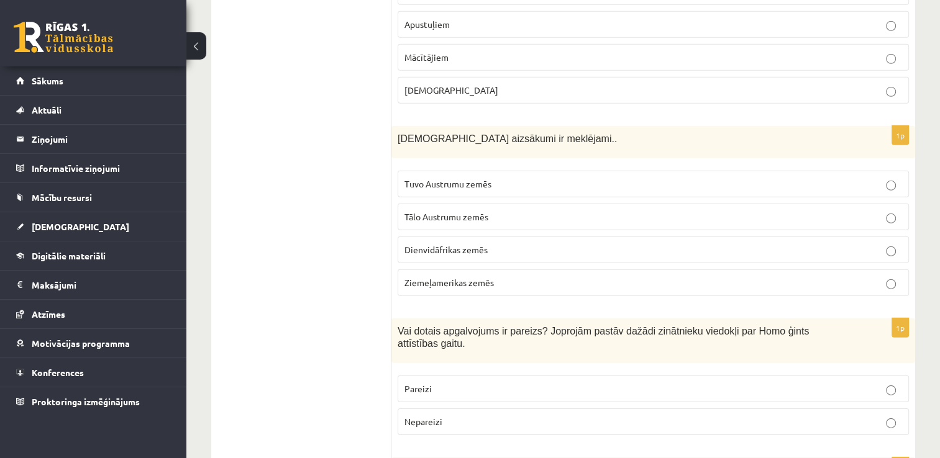
click at [537, 178] on p "Tuvo Austrumu zemēs" at bounding box center [653, 184] width 498 height 13
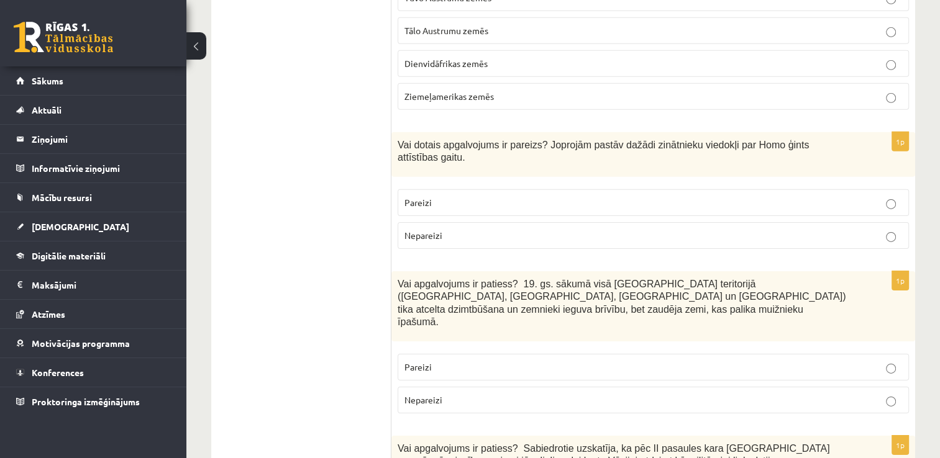
click at [515, 189] on label "Pareizi" at bounding box center [653, 202] width 511 height 27
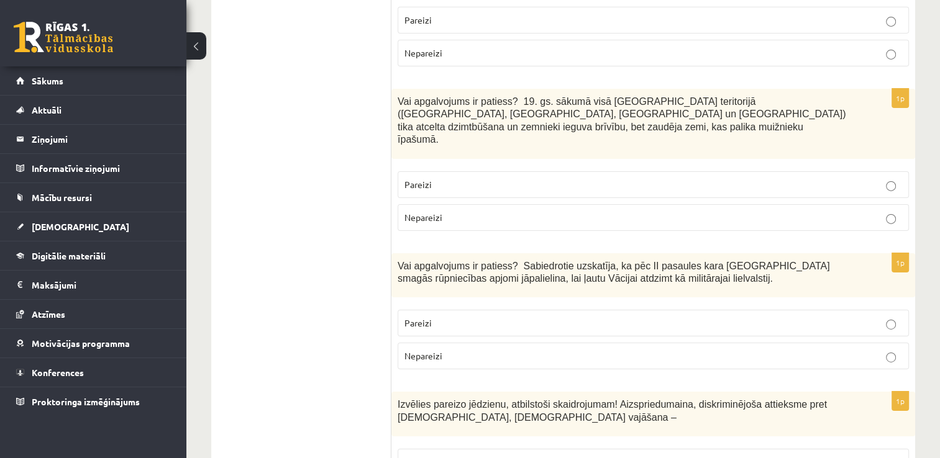
scroll to position [4099, 0]
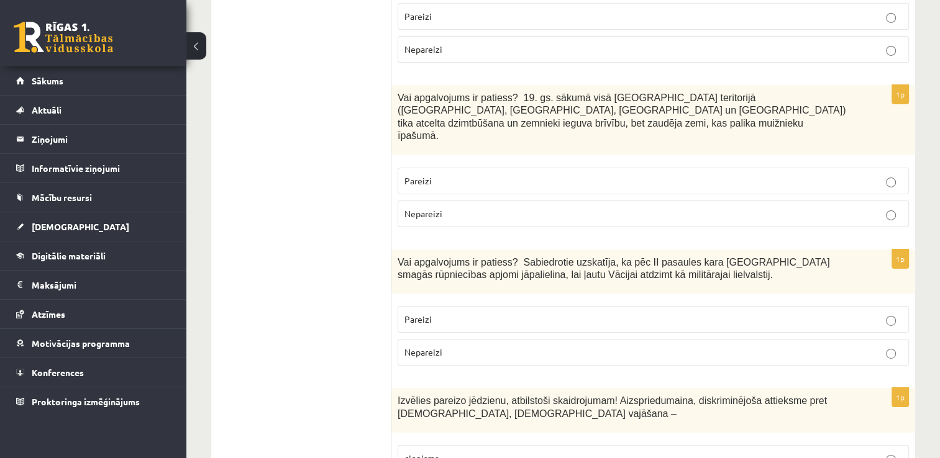
click at [519, 201] on label "Nepareizi" at bounding box center [653, 214] width 511 height 27
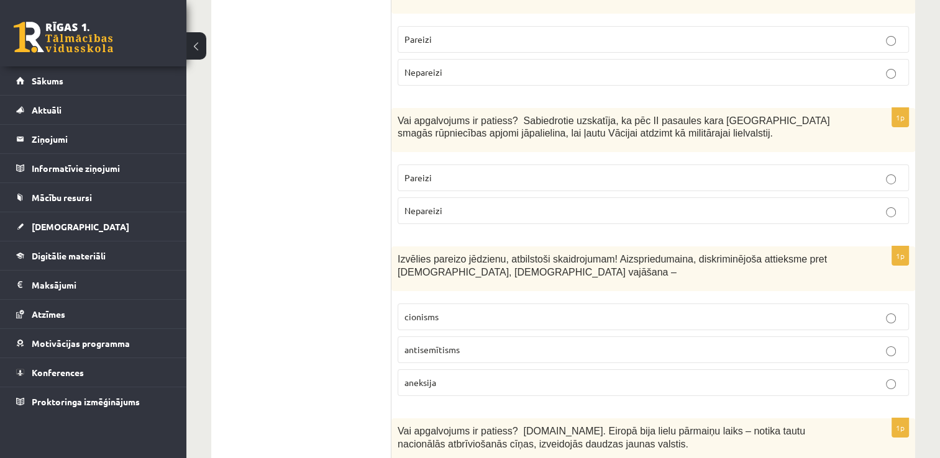
scroll to position [4179, 0]
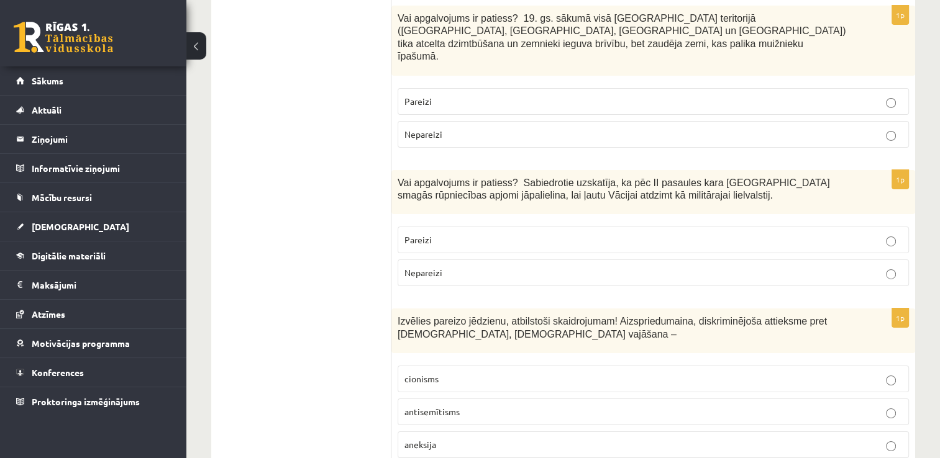
click at [458, 406] on span "antisemītisms" at bounding box center [431, 411] width 55 height 11
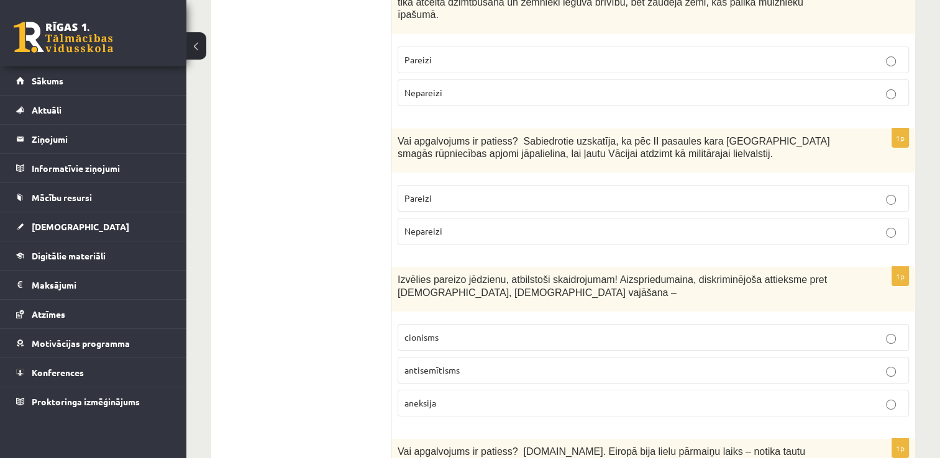
scroll to position [4241, 0]
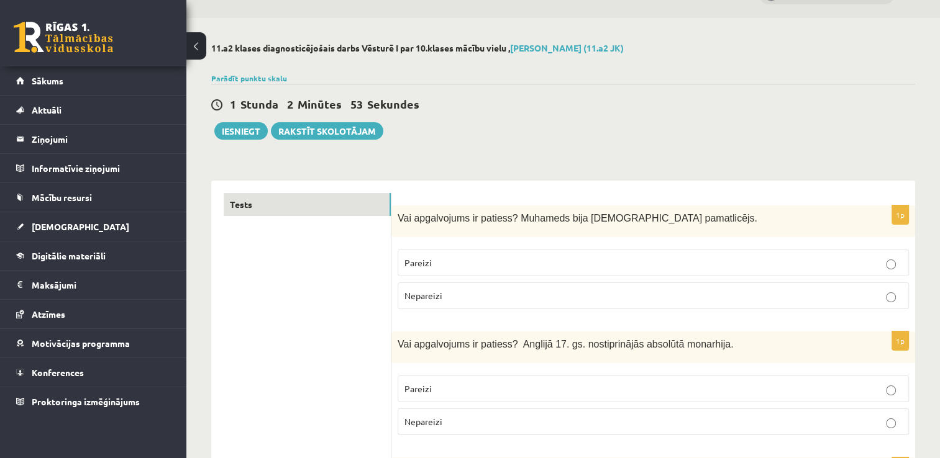
scroll to position [0, 0]
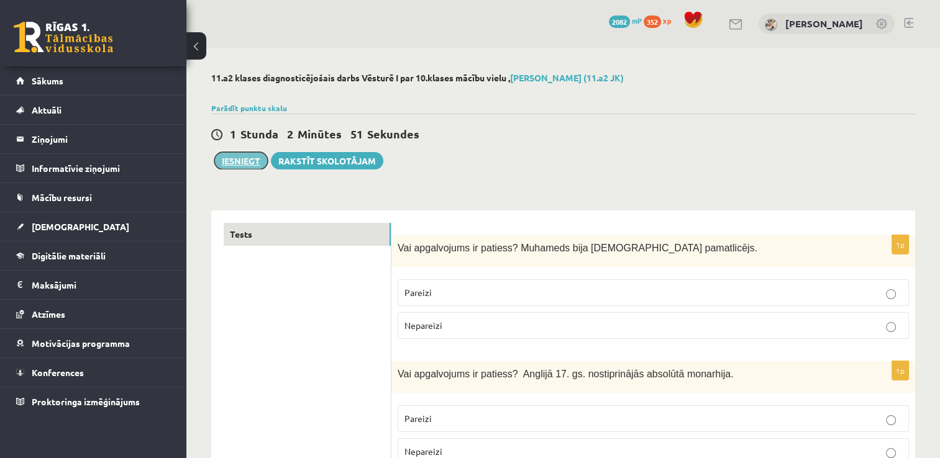
click at [249, 162] on button "Iesniegt" at bounding box center [240, 160] width 53 height 17
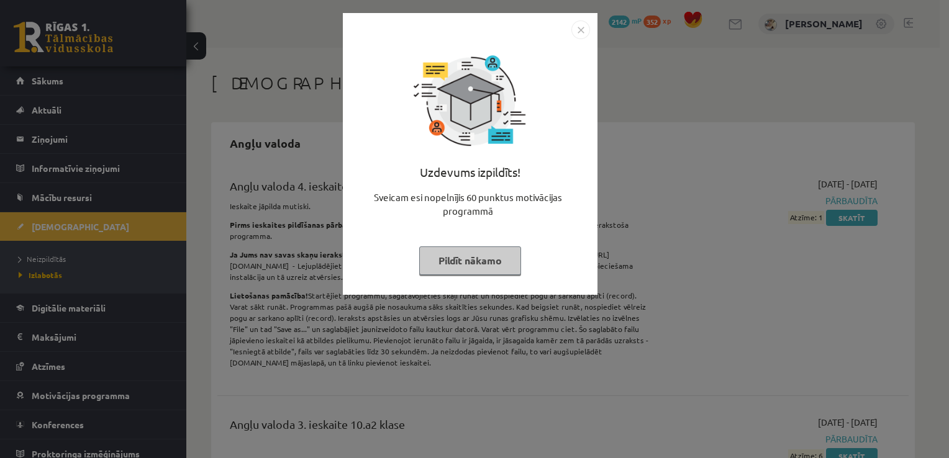
click at [475, 255] on button "Pildīt nākamo" at bounding box center [470, 261] width 102 height 29
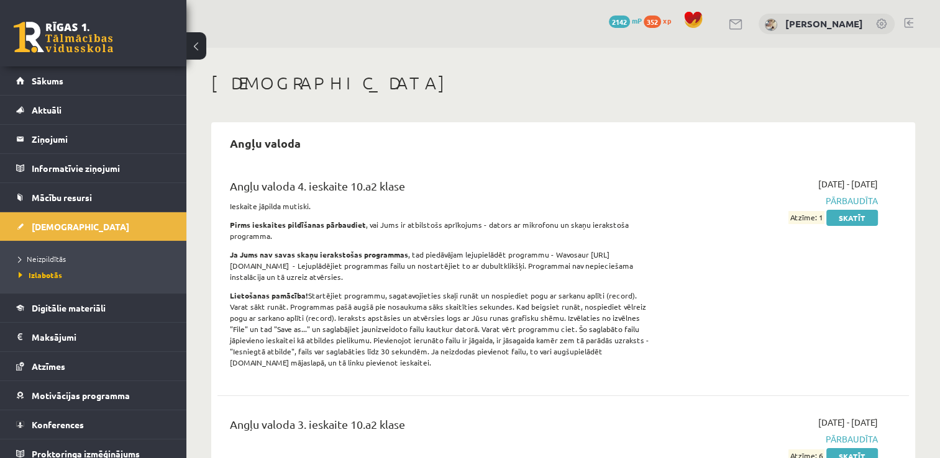
click at [118, 55] on div "0 Dāvanas 2142 mP 352 xp" at bounding box center [93, 33] width 186 height 66
click at [107, 78] on link "Sākums" at bounding box center [93, 80] width 155 height 29
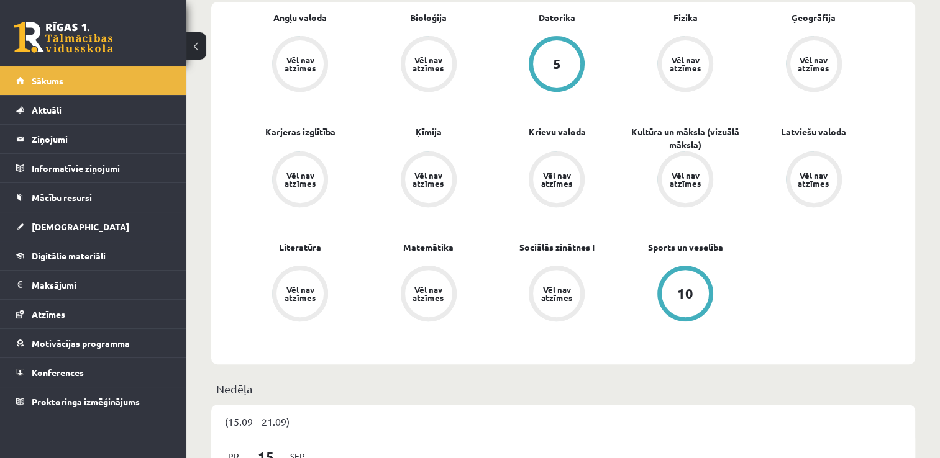
scroll to position [373, 0]
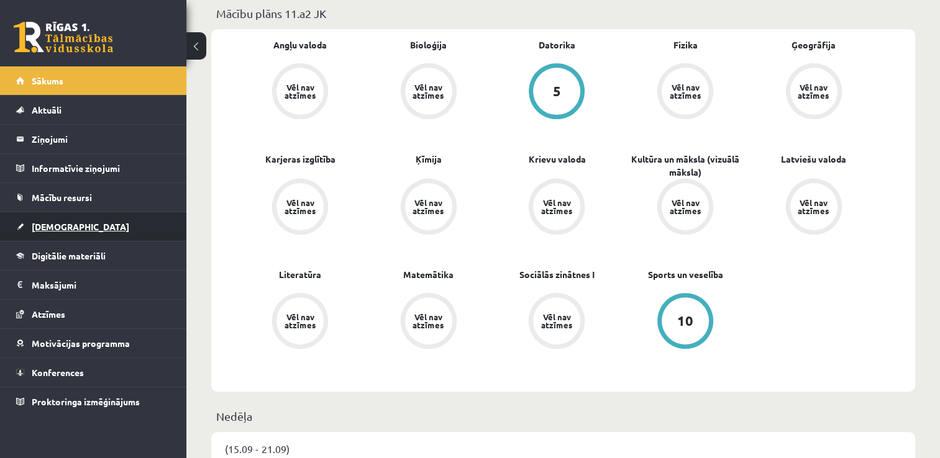
click at [75, 232] on link "[DEMOGRAPHIC_DATA]" at bounding box center [93, 226] width 155 height 29
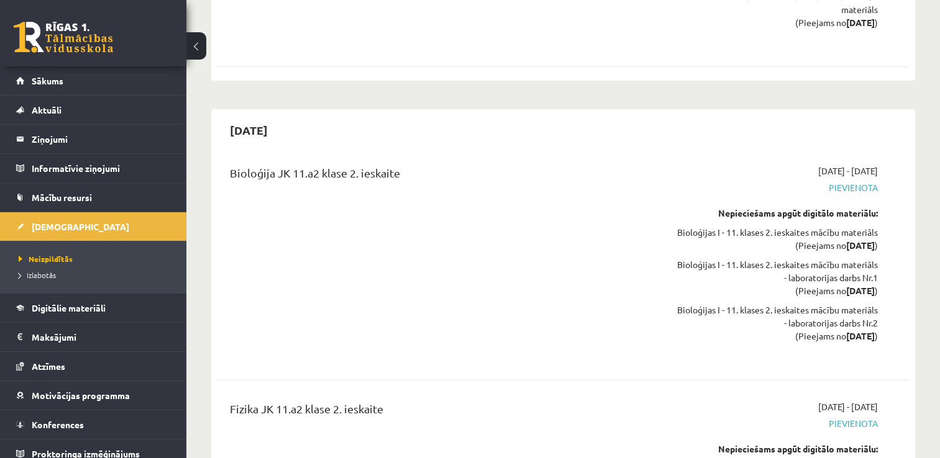
scroll to position [8, 0]
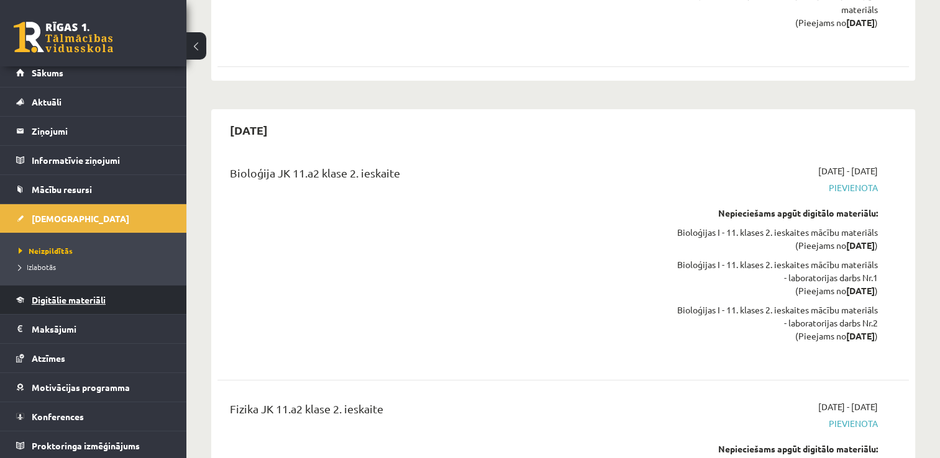
click at [71, 297] on span "Digitālie materiāli" at bounding box center [69, 299] width 74 height 11
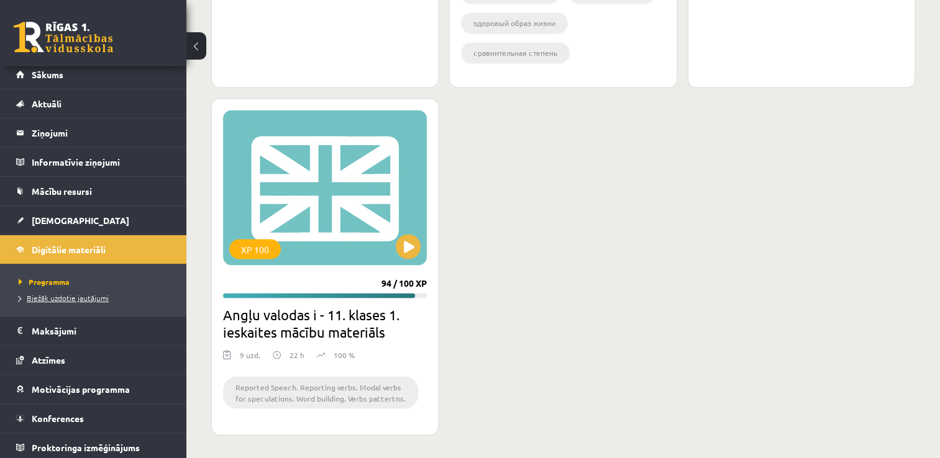
scroll to position [8, 0]
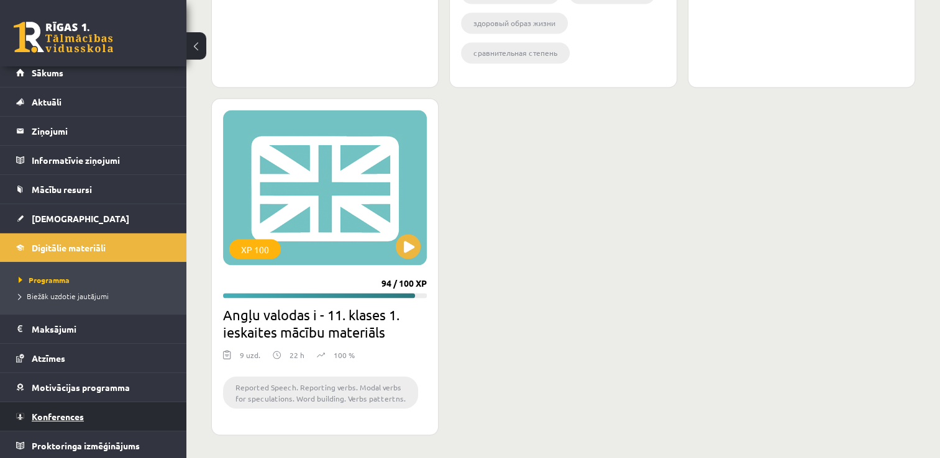
click at [70, 424] on link "Konferences" at bounding box center [93, 416] width 155 height 29
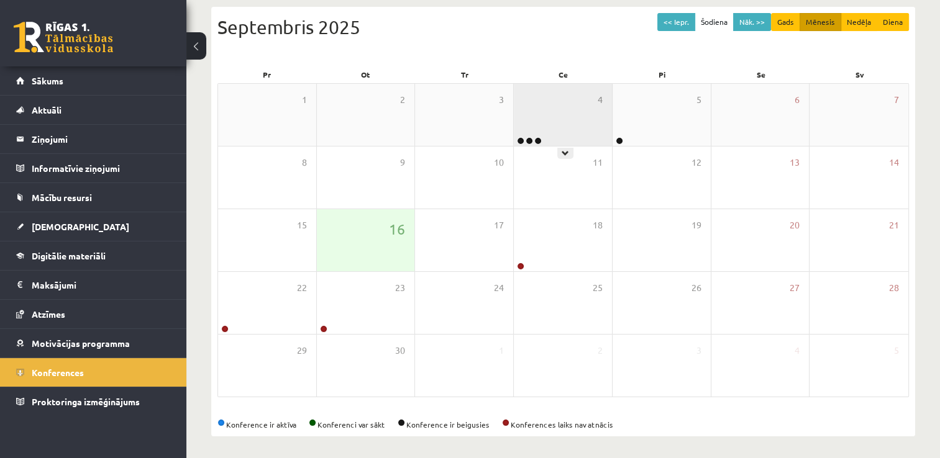
scroll to position [134, 0]
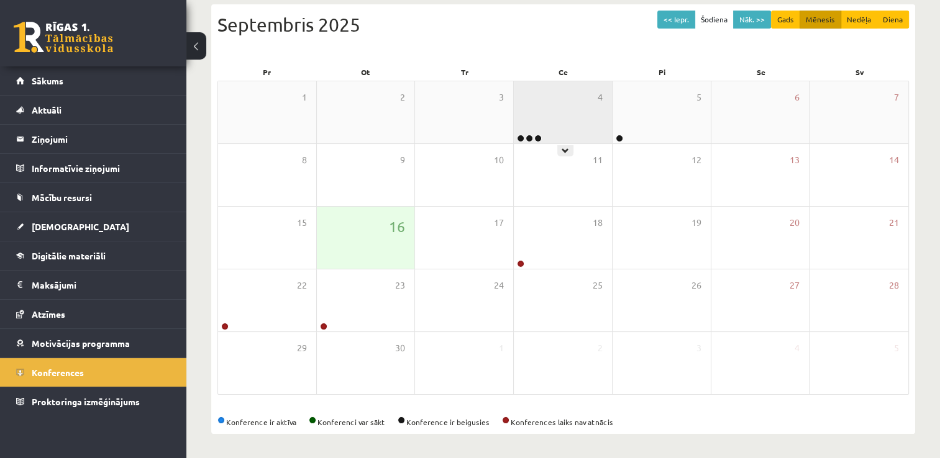
click at [550, 117] on div "4" at bounding box center [563, 112] width 98 height 62
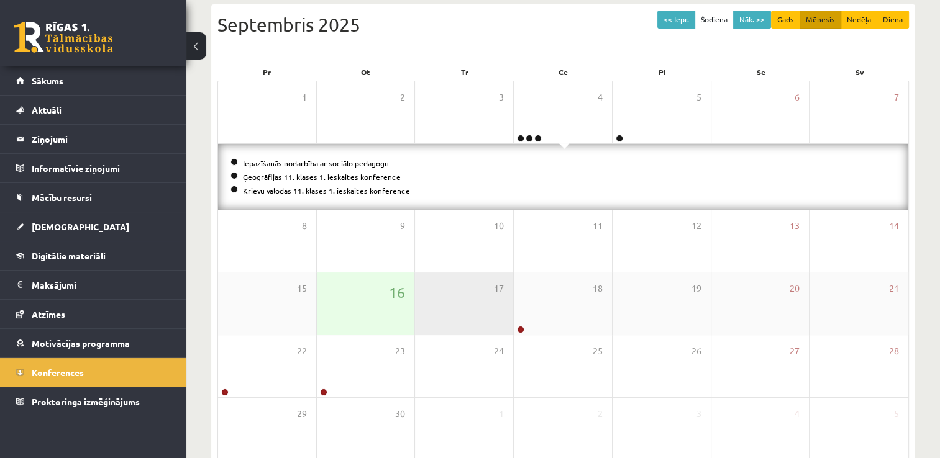
click at [484, 309] on div "17" at bounding box center [464, 304] width 98 height 62
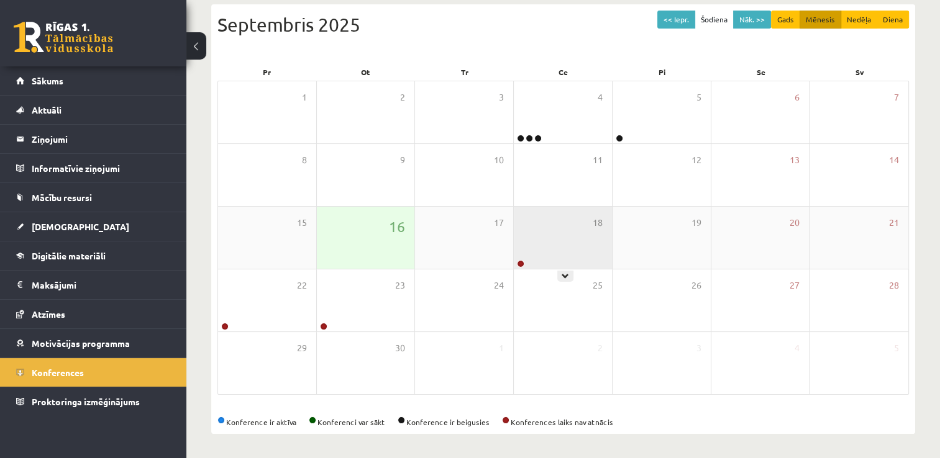
click at [542, 251] on div "18" at bounding box center [563, 238] width 98 height 62
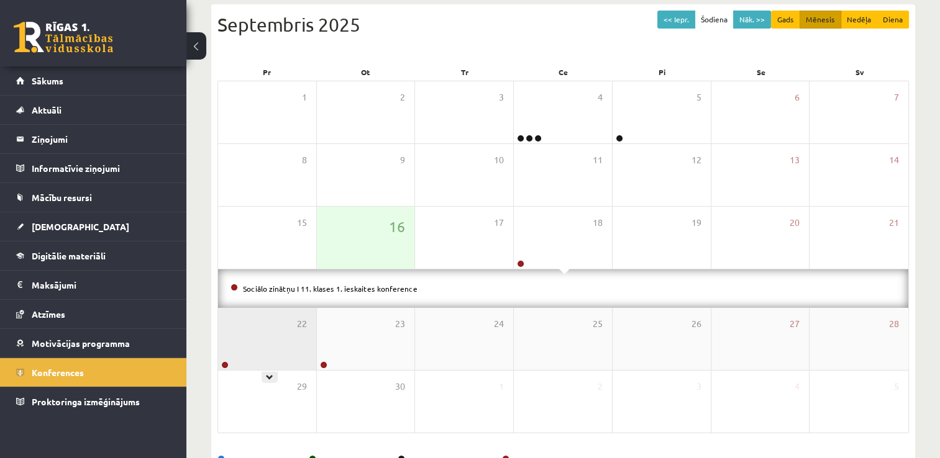
click at [302, 351] on div "22" at bounding box center [267, 339] width 98 height 62
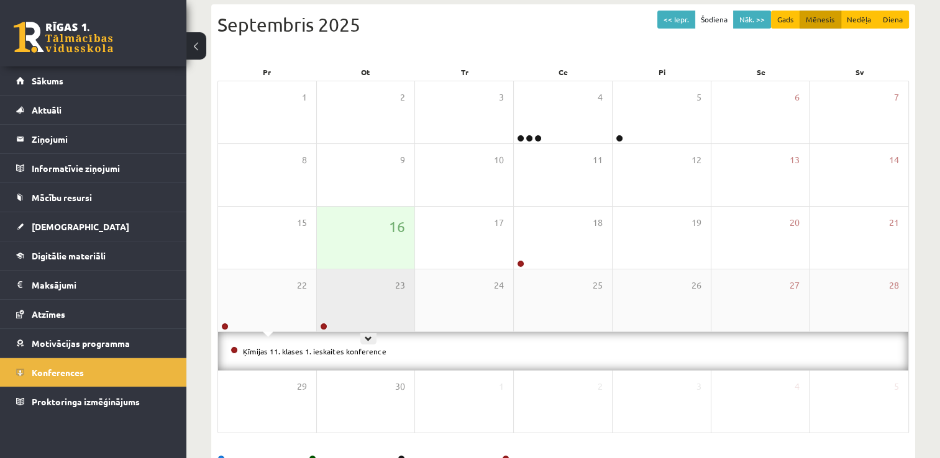
click at [363, 313] on div "23" at bounding box center [366, 301] width 98 height 62
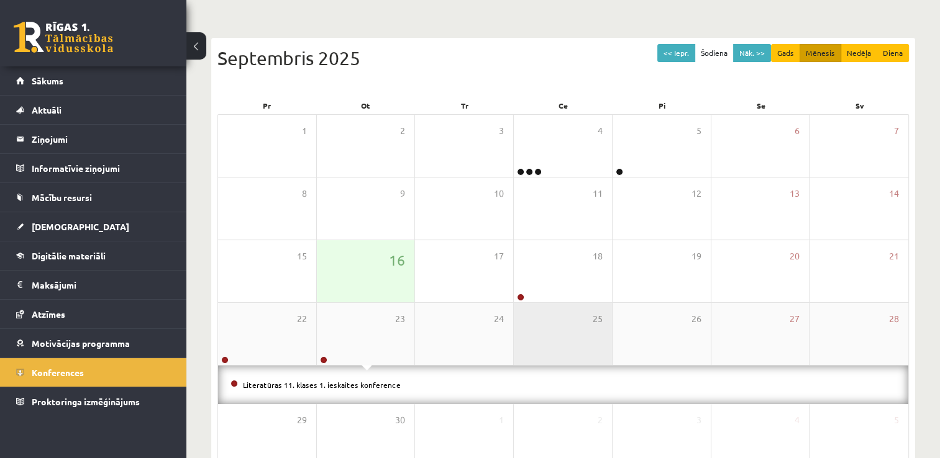
scroll to position [72, 0]
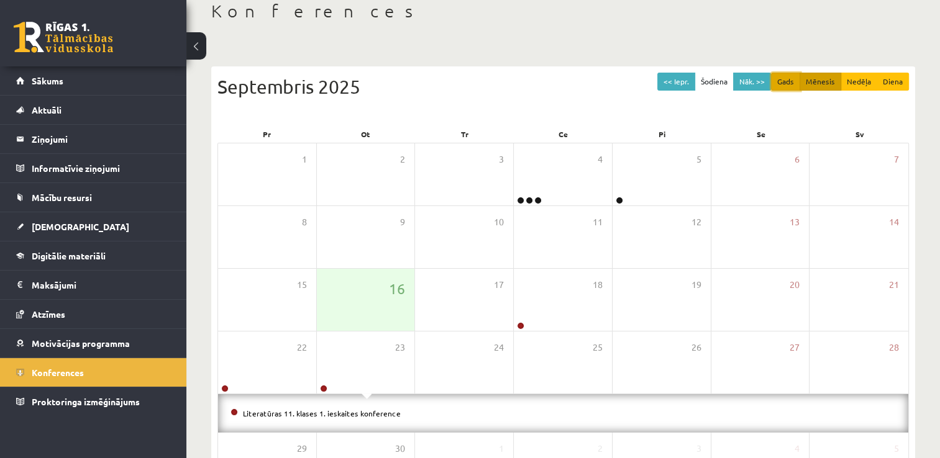
click at [799, 84] on button "Gads" at bounding box center [785, 82] width 29 height 18
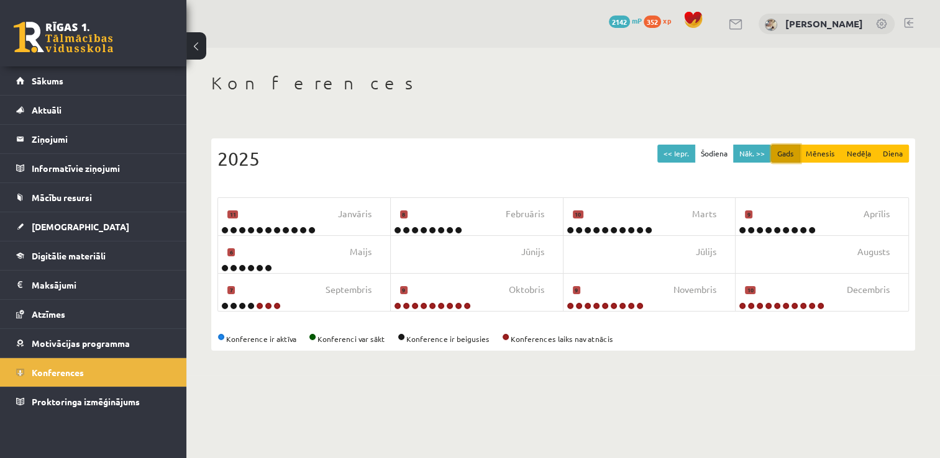
scroll to position [0, 0]
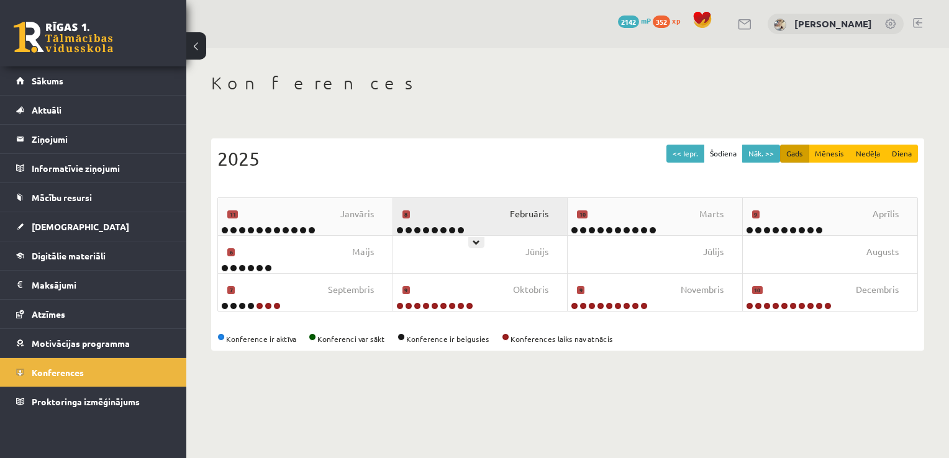
click at [530, 217] on span "Februāris" at bounding box center [529, 214] width 39 height 14
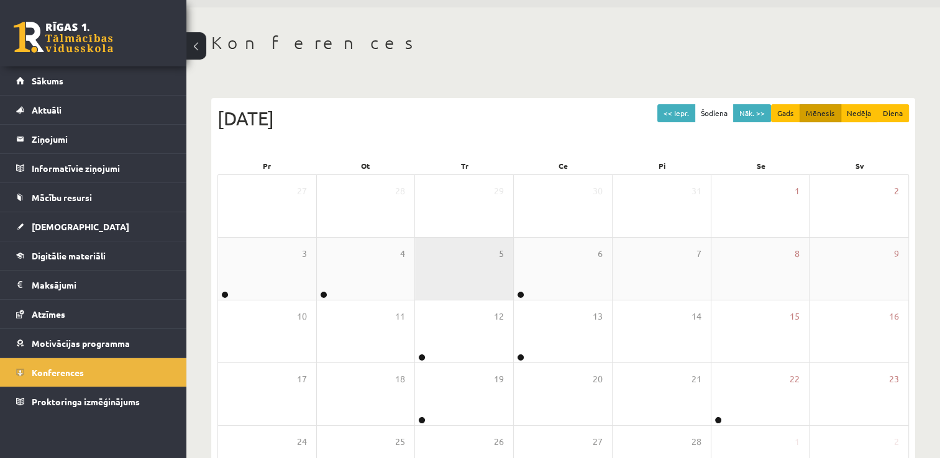
scroll to position [62, 0]
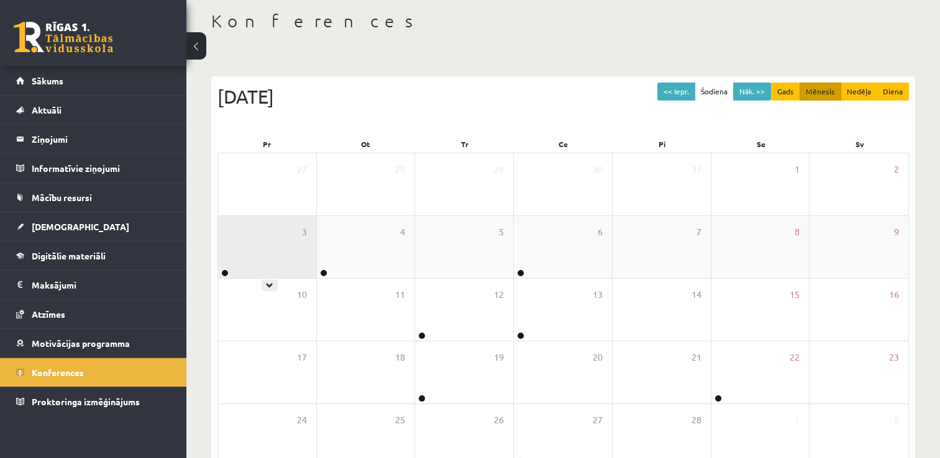
click at [288, 270] on div "3" at bounding box center [267, 247] width 98 height 62
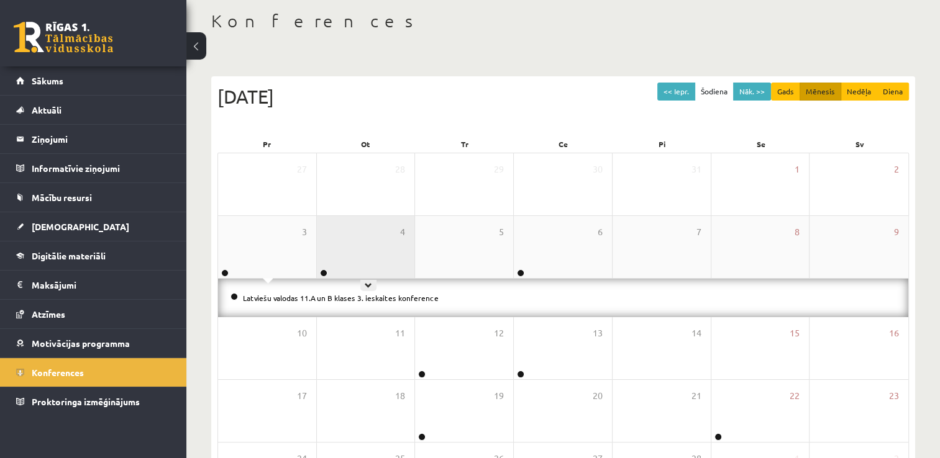
click at [368, 252] on div "4" at bounding box center [366, 247] width 98 height 62
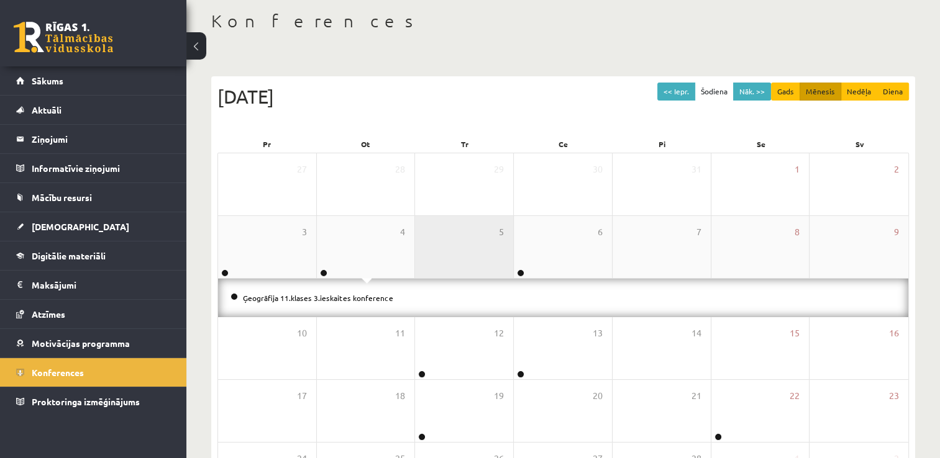
click at [492, 265] on div "5" at bounding box center [464, 247] width 98 height 62
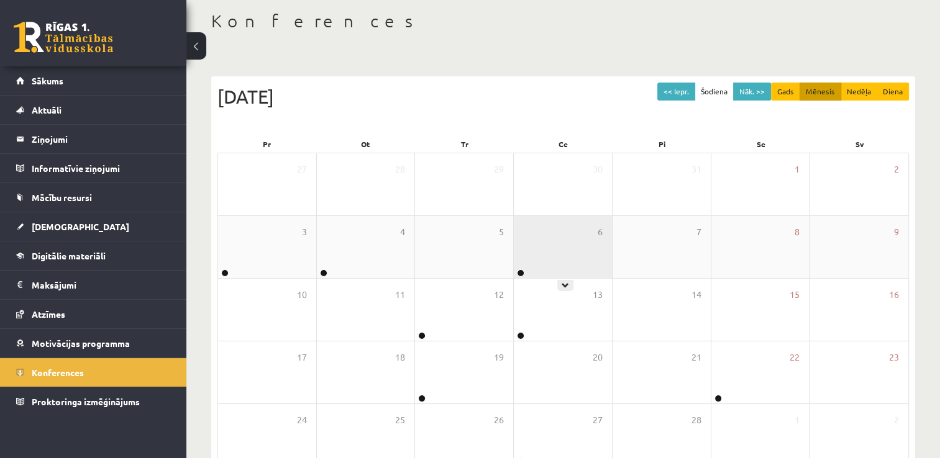
click at [534, 257] on div "6" at bounding box center [563, 247] width 98 height 62
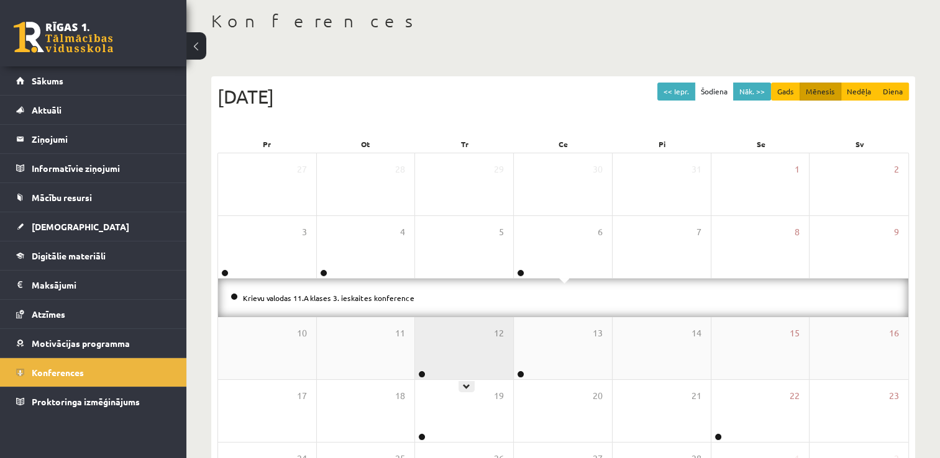
click at [472, 329] on div "12" at bounding box center [464, 348] width 98 height 62
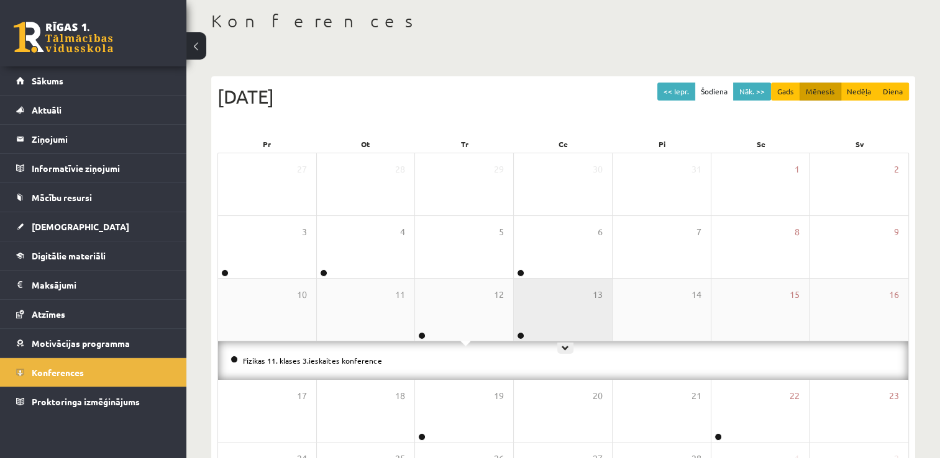
drag, startPoint x: 554, startPoint y: 324, endPoint x: 550, endPoint y: 318, distance: 7.6
click at [554, 324] on div "13" at bounding box center [563, 310] width 98 height 62
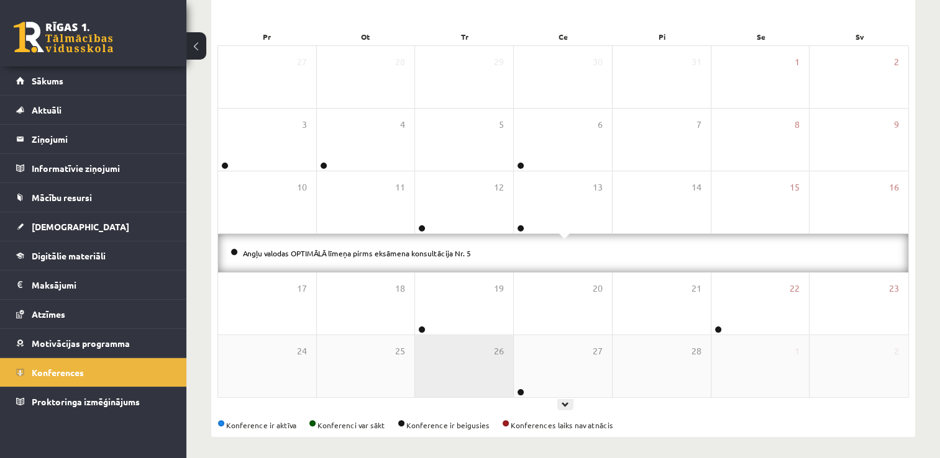
scroll to position [173, 0]
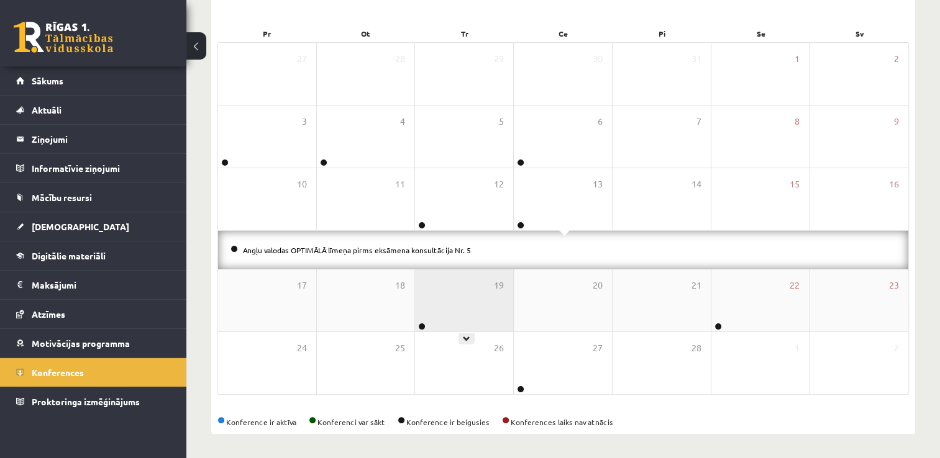
click at [455, 312] on div "19" at bounding box center [464, 301] width 98 height 62
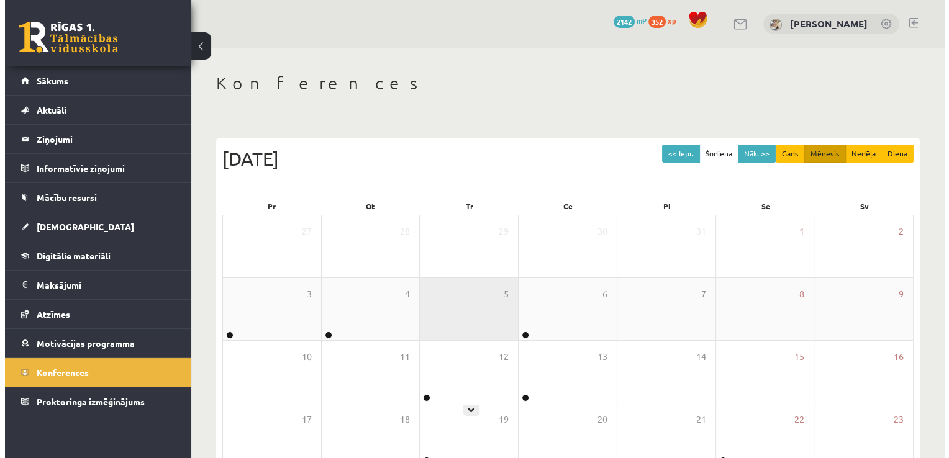
scroll to position [0, 0]
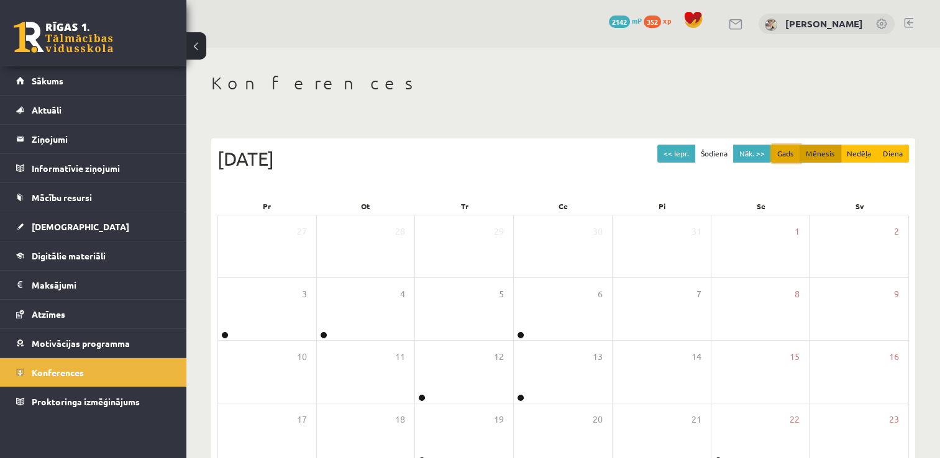
click at [794, 155] on button "Gads" at bounding box center [785, 154] width 29 height 18
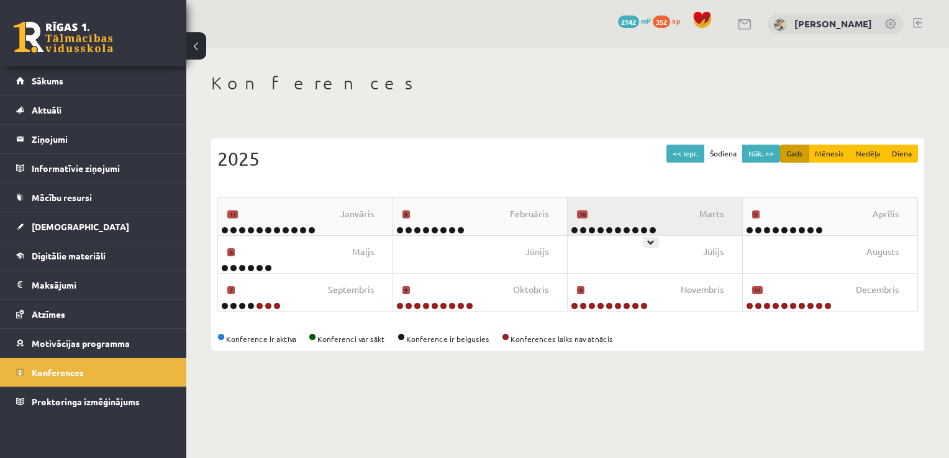
click at [686, 220] on div "[DATE]" at bounding box center [655, 216] width 175 height 37
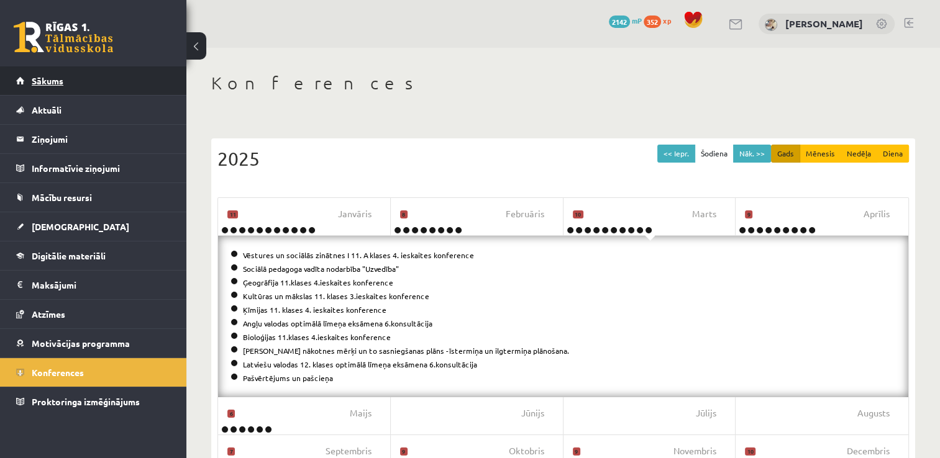
click at [80, 78] on link "Sākums" at bounding box center [93, 80] width 155 height 29
